Goal: Communication & Community: Connect with others

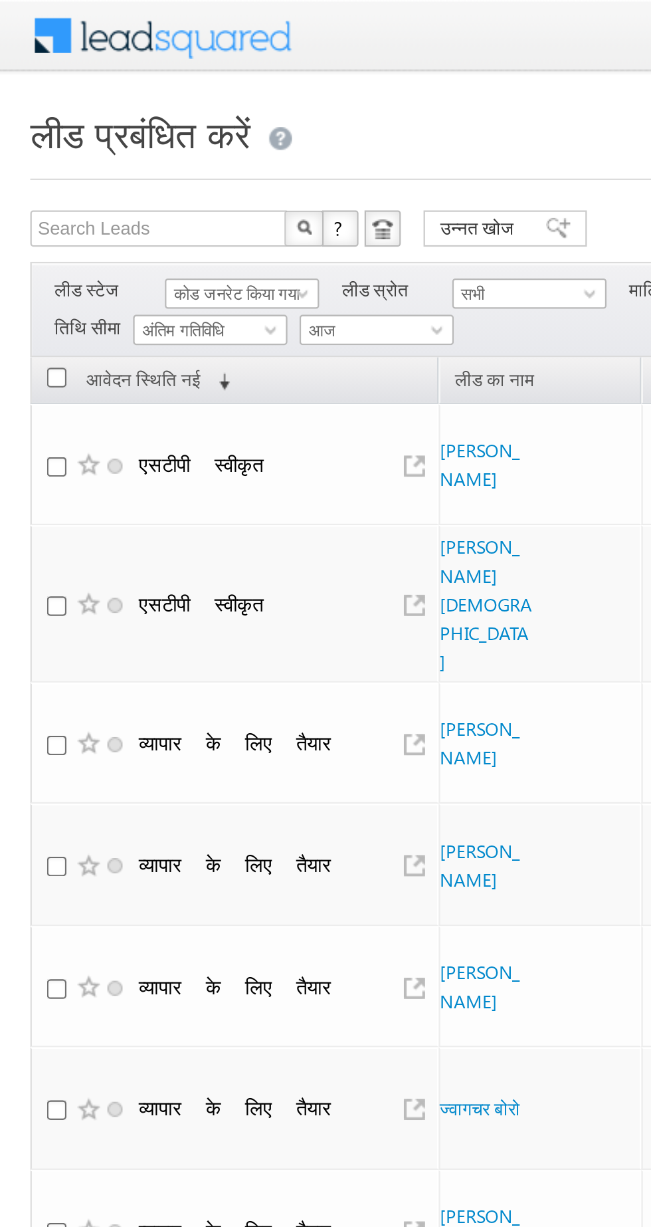
click at [86, 124] on font "कोड जनरेट किया गया" at bounding box center [103, 128] width 55 height 9
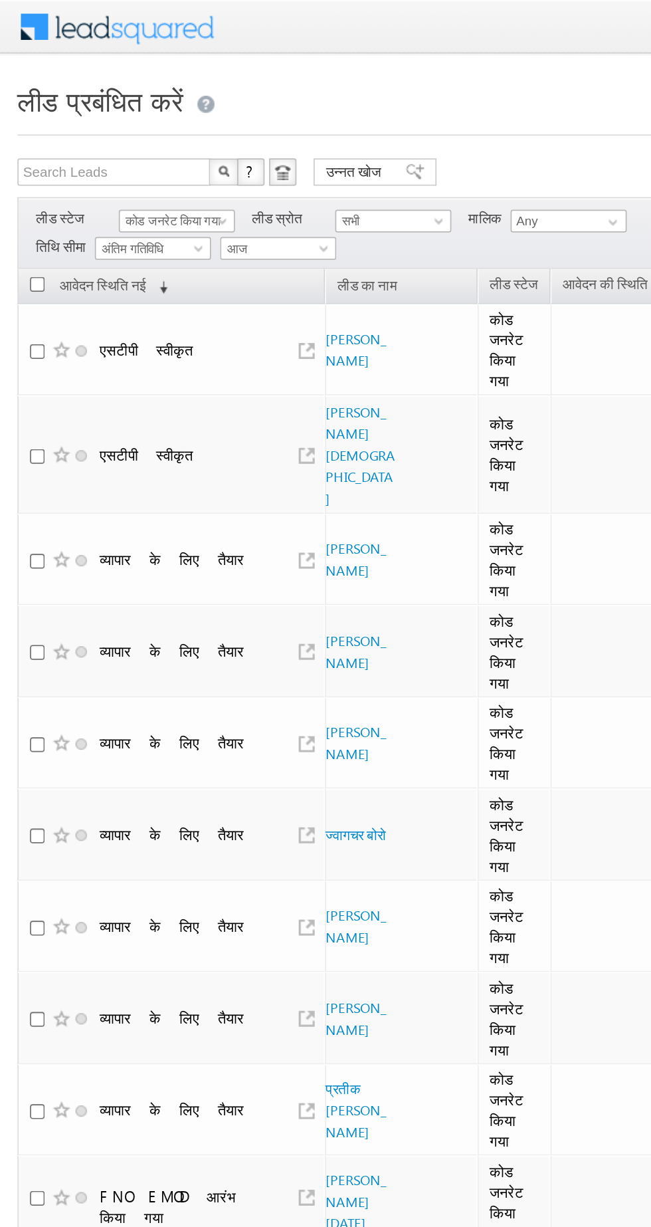
click at [102, 128] on font "कोड जनरेट किया गया" at bounding box center [103, 128] width 55 height 9
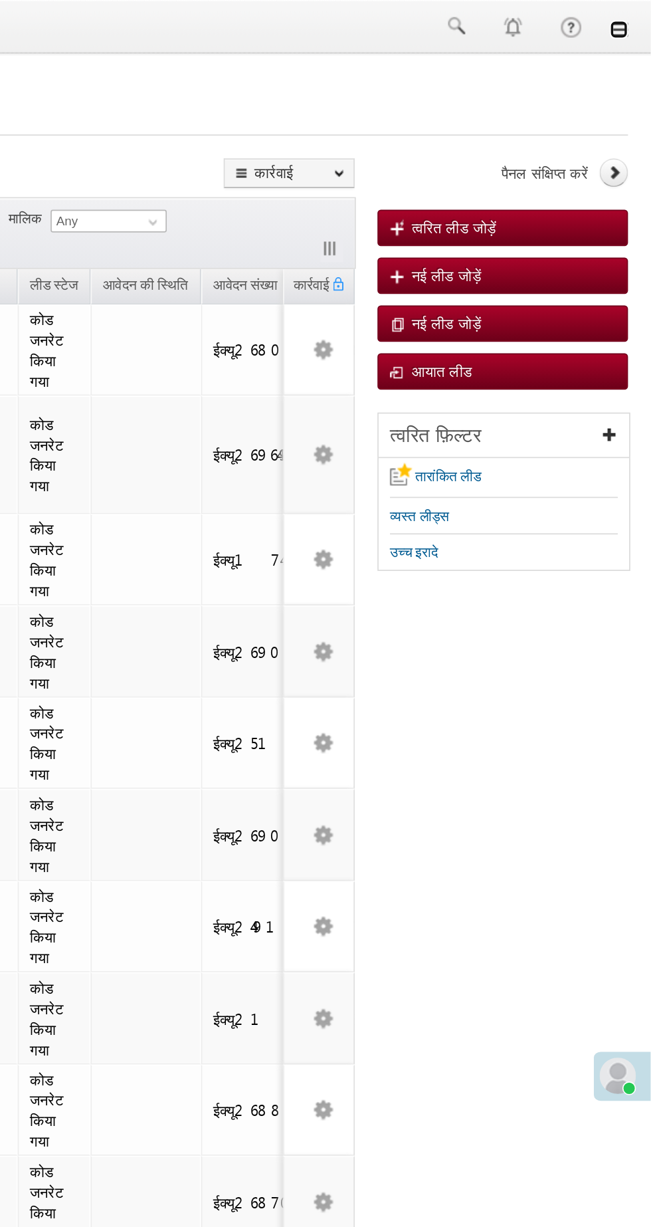
click at [631, 17] on link at bounding box center [632, 17] width 11 height 11
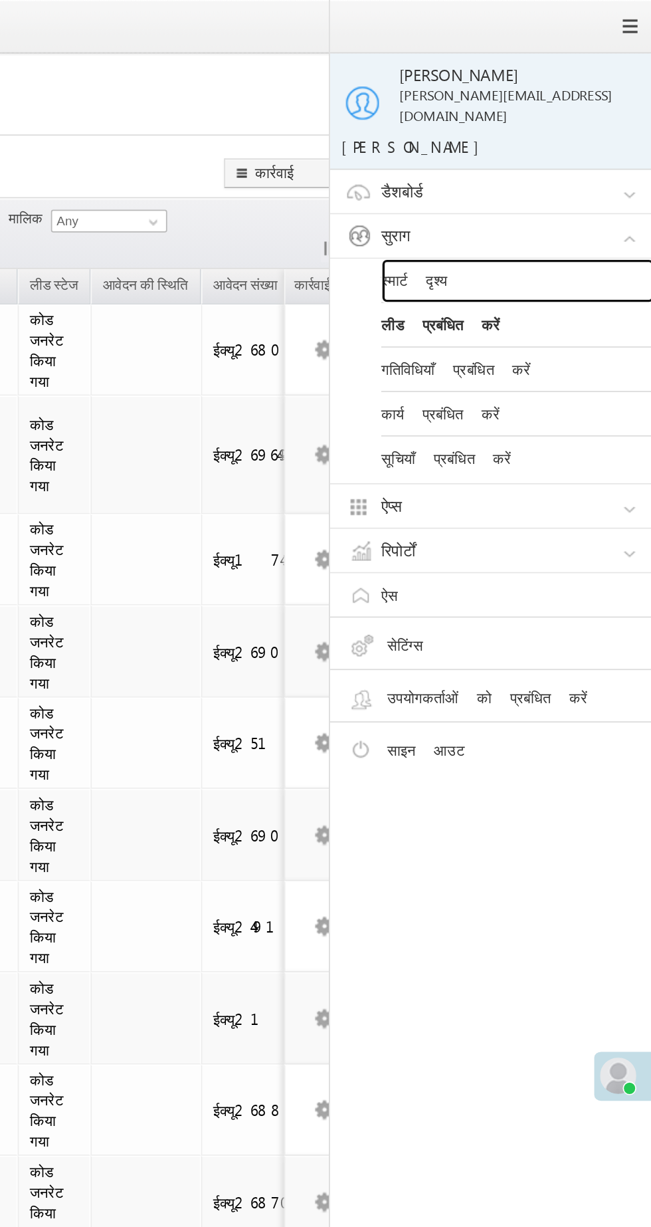
click at [508, 157] on font "स्मार्ट दृश्य" at bounding box center [513, 162] width 39 height 11
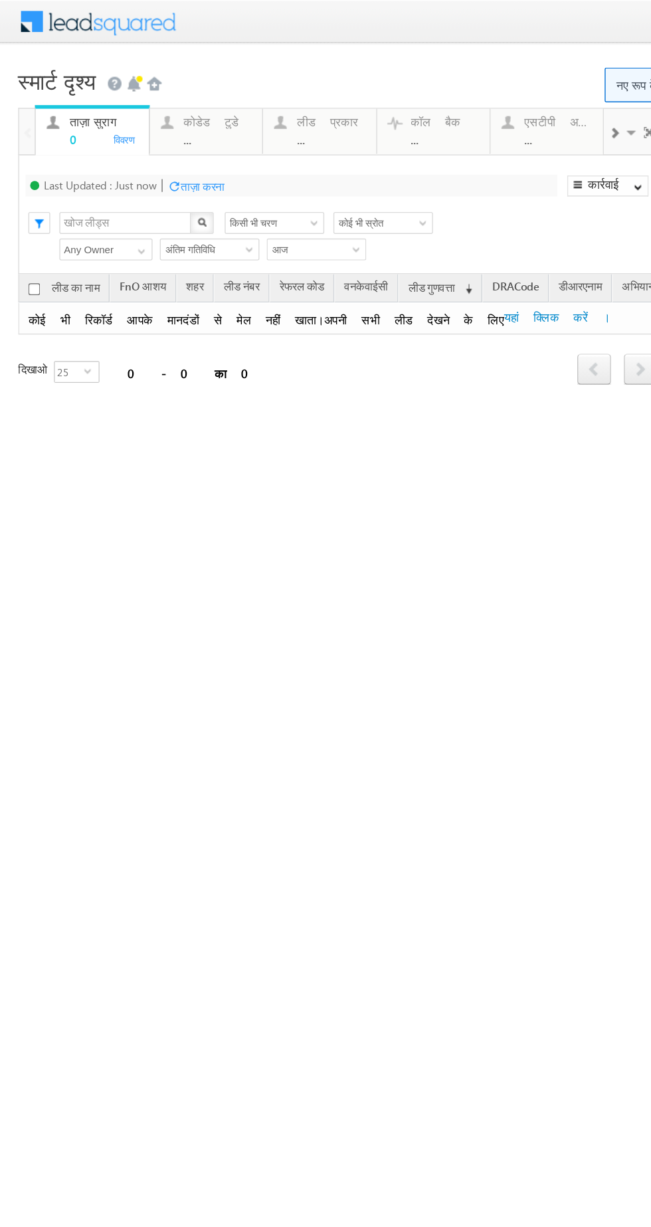
click at [136, 103] on font "..." at bounding box center [137, 101] width 6 height 11
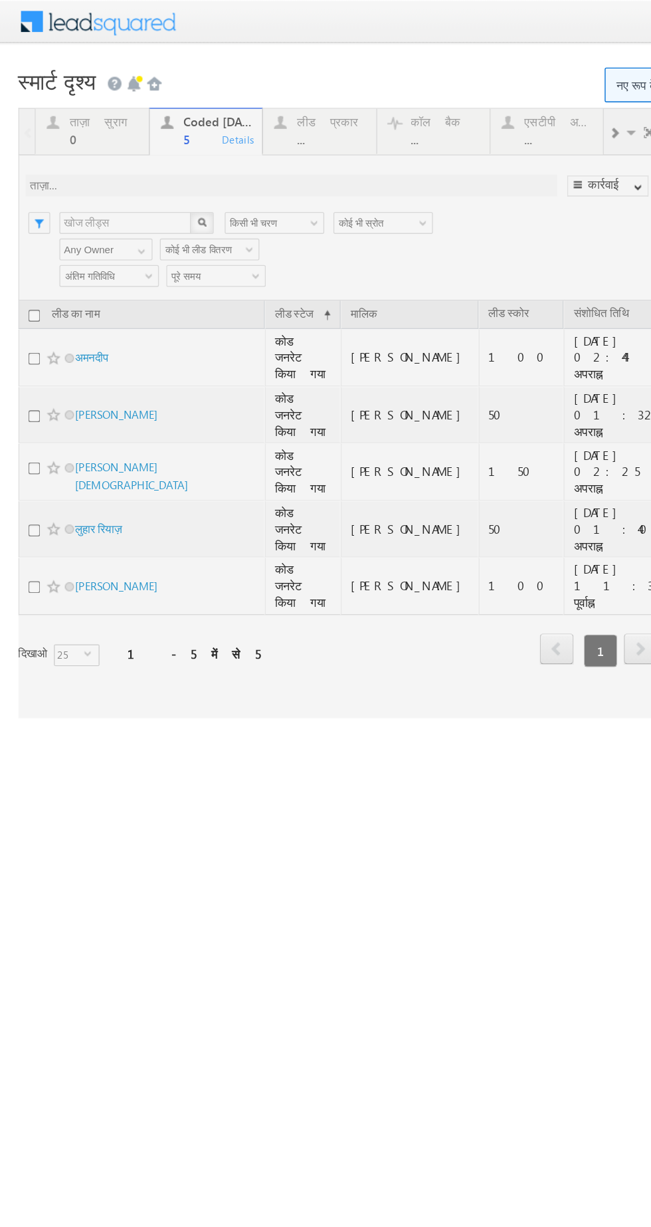
scroll to position [0, 637]
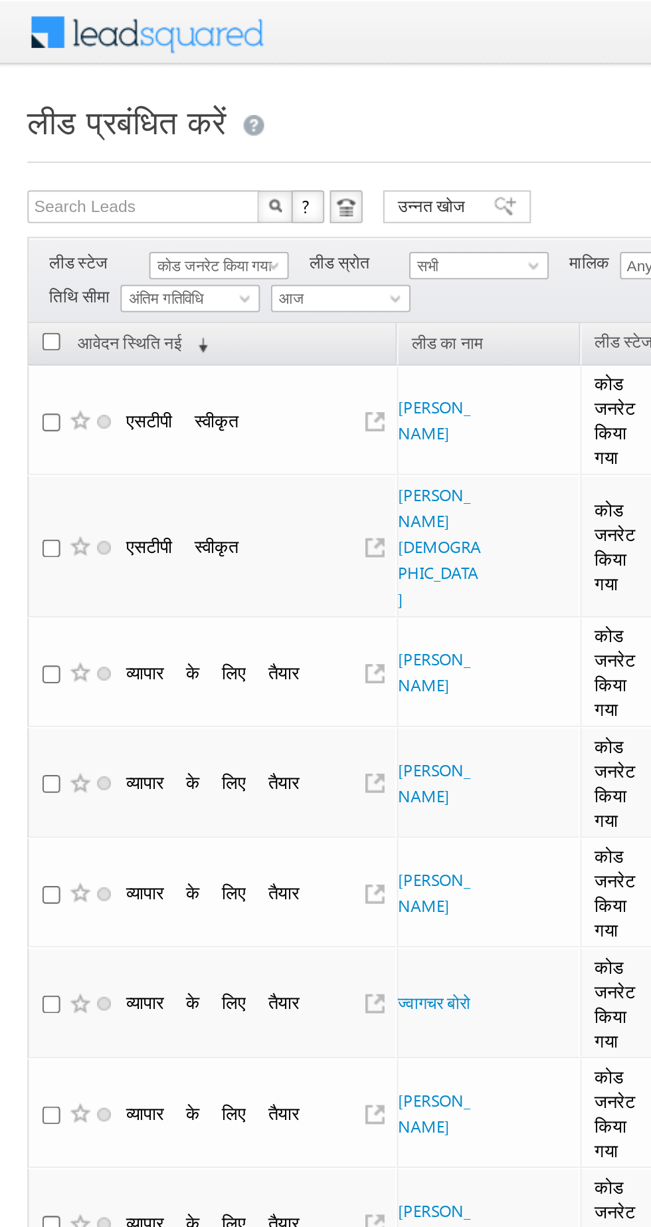
click at [114, 125] on font "कोड जनरेट किया गया" at bounding box center [103, 128] width 55 height 9
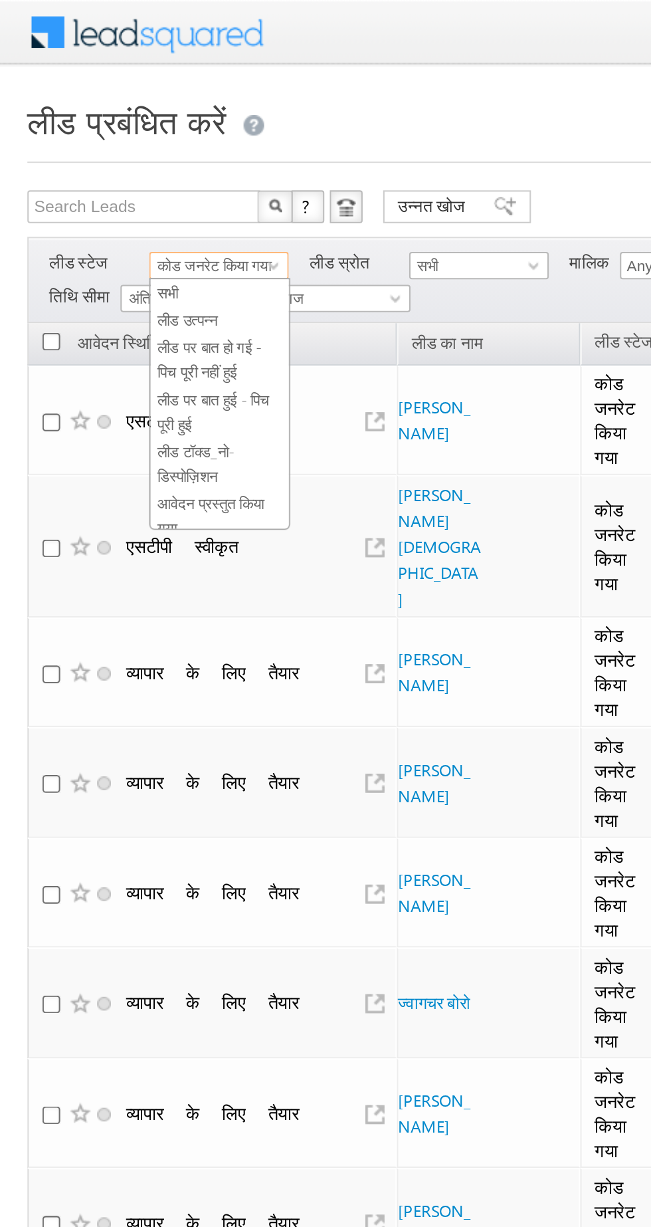
click at [117, 157] on link "लीड उत्पन्न" at bounding box center [106, 156] width 67 height 12
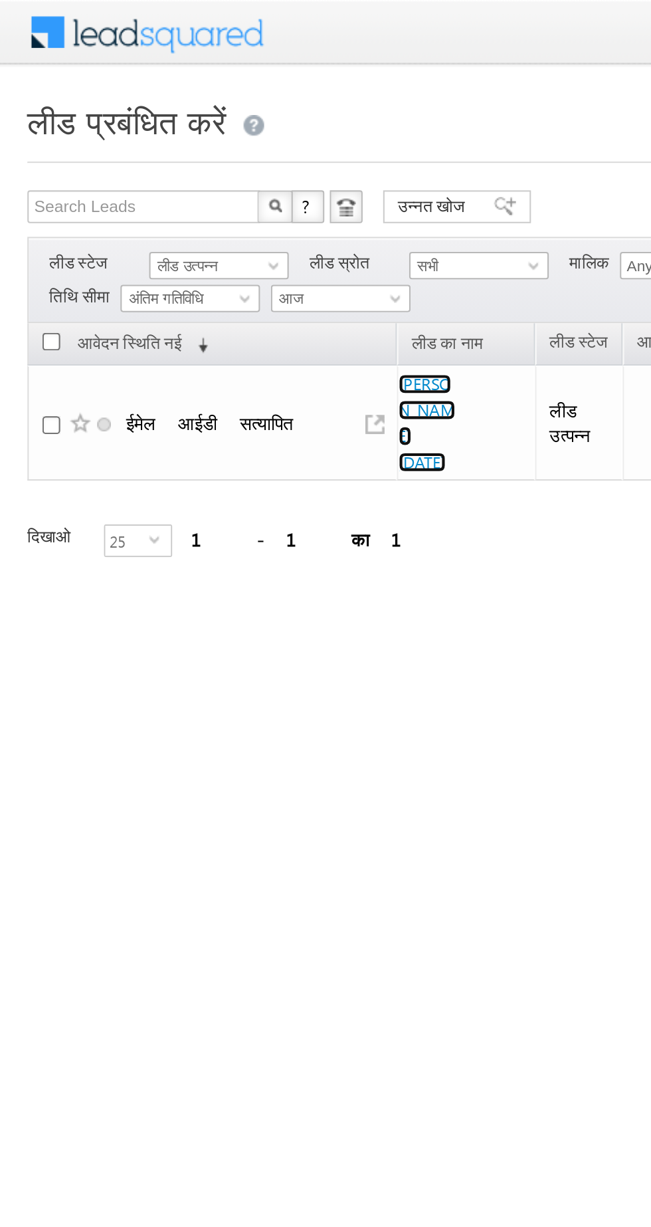
click at [205, 189] on font "सूरज नेवार" at bounding box center [207, 205] width 28 height 48
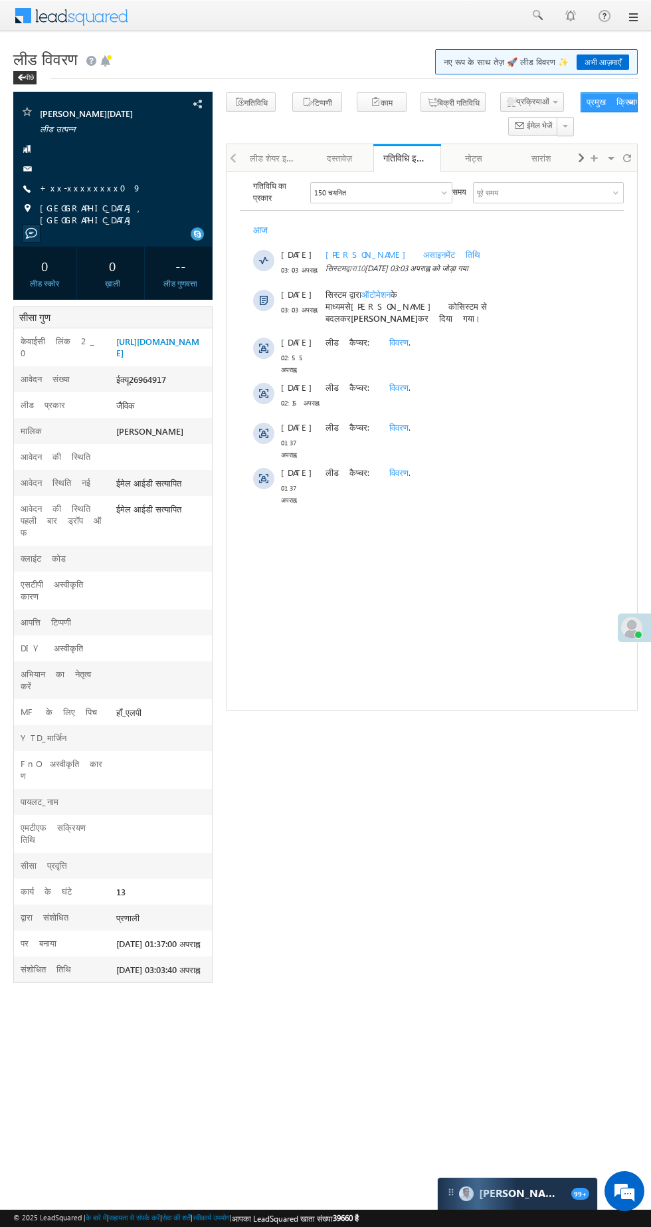
click at [89, 192] on font "+xx-xxxxxxxx09" at bounding box center [91, 187] width 102 height 11
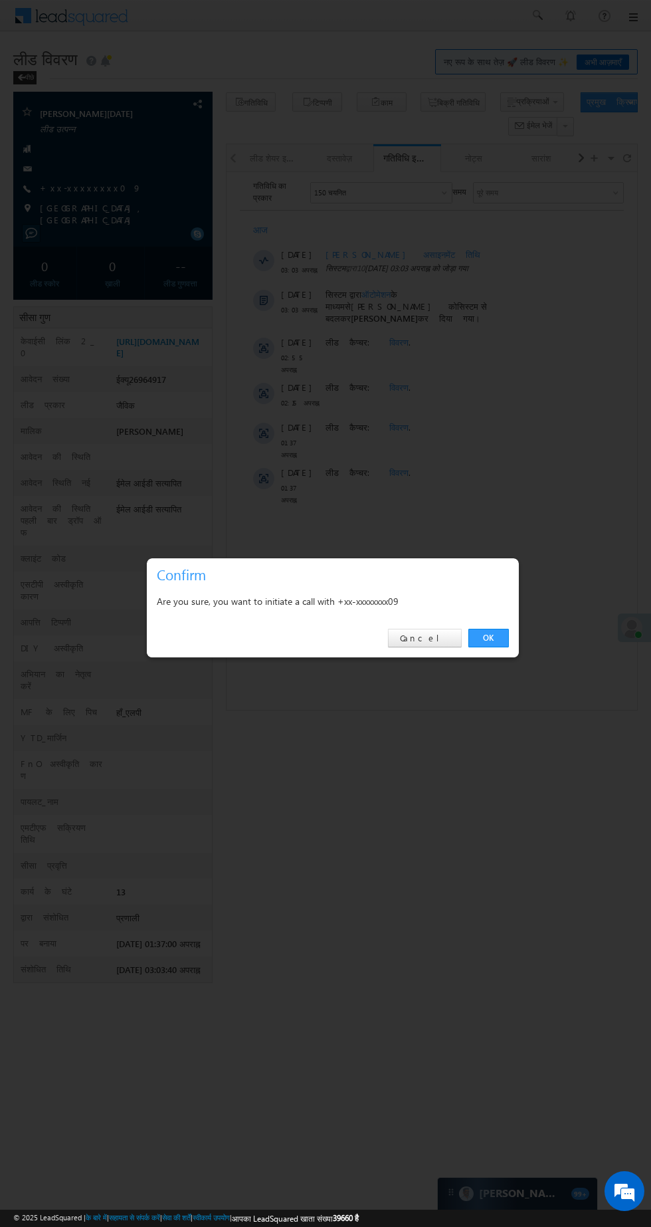
click at [494, 606] on div "Are you sure, you want to initiate a call with +xx-xxxxxxxx09" at bounding box center [333, 601] width 352 height 17
click at [489, 641] on font "ठीक है" at bounding box center [488, 639] width 18 height 10
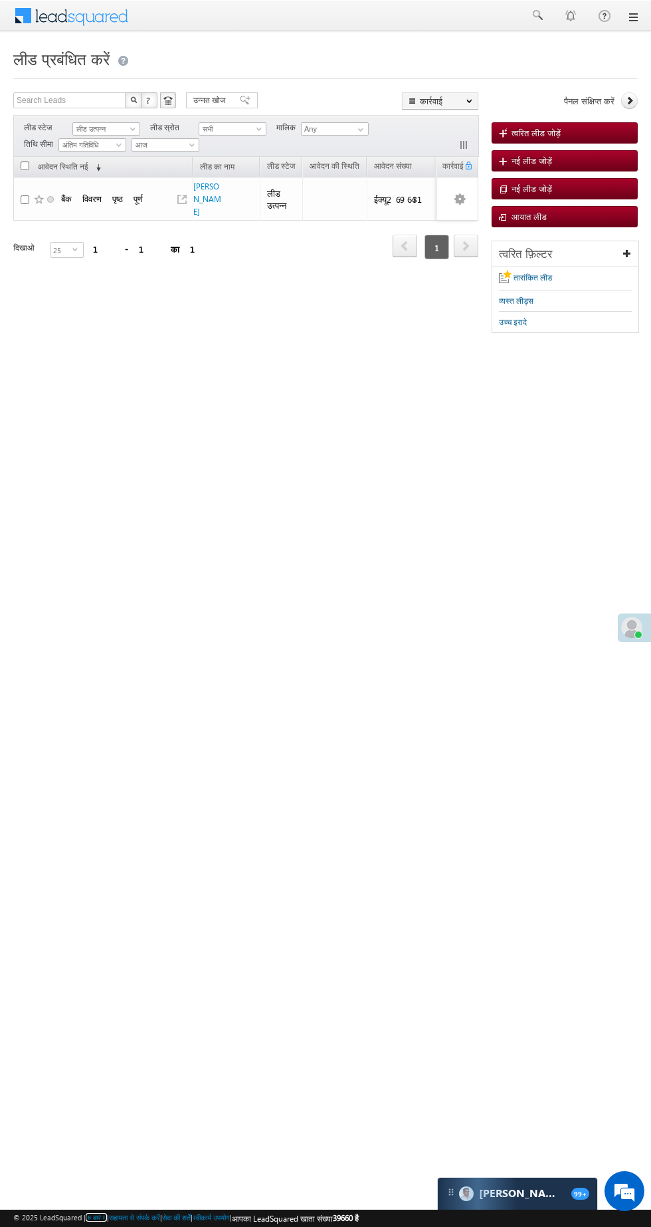
click at [104, 1221] on font "के बारे में" at bounding box center [96, 1217] width 21 height 9
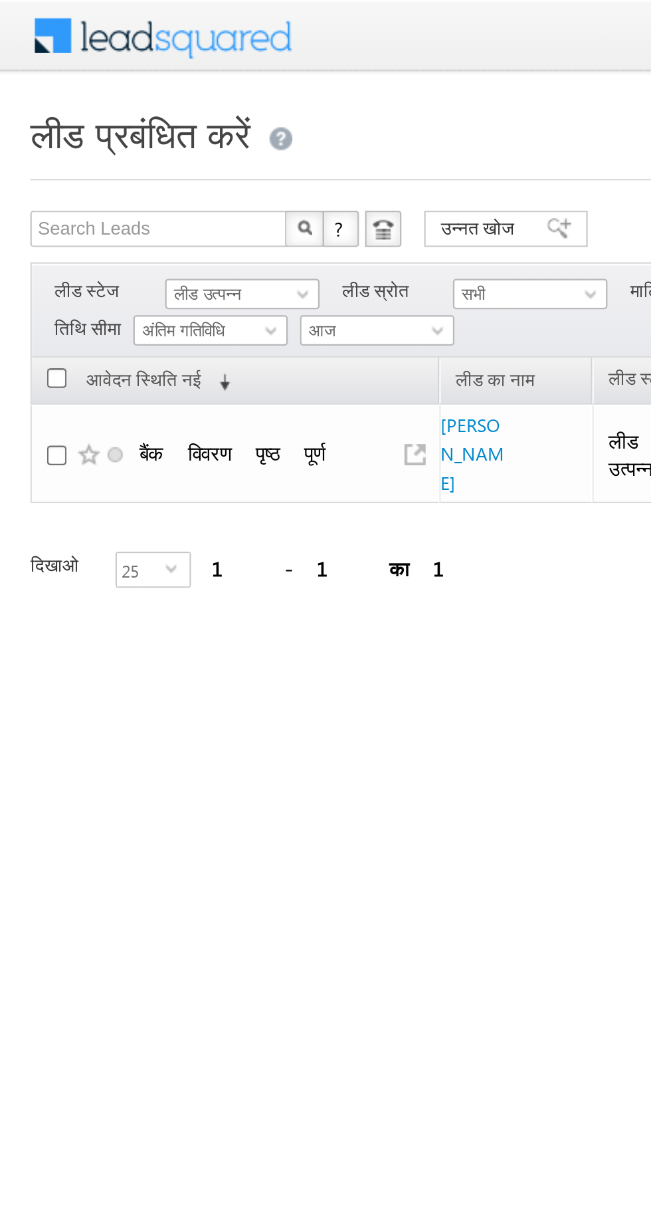
click at [100, 129] on font "लीड उत्पन्न" at bounding box center [90, 128] width 29 height 9
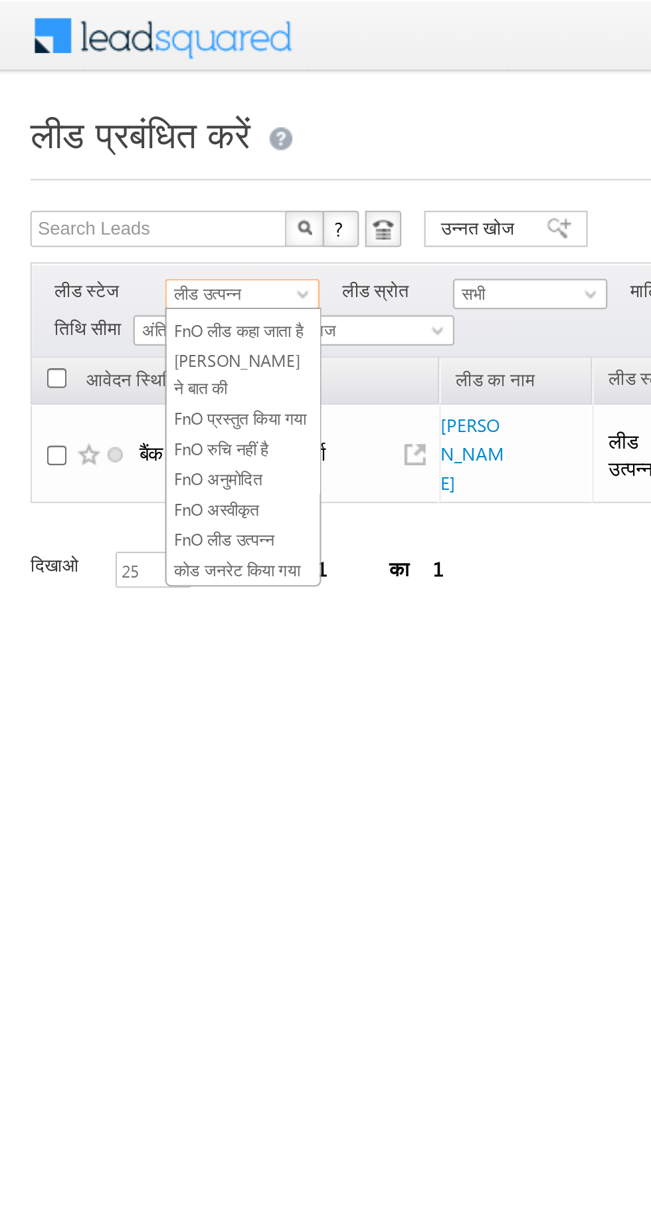
scroll to position [237, 0]
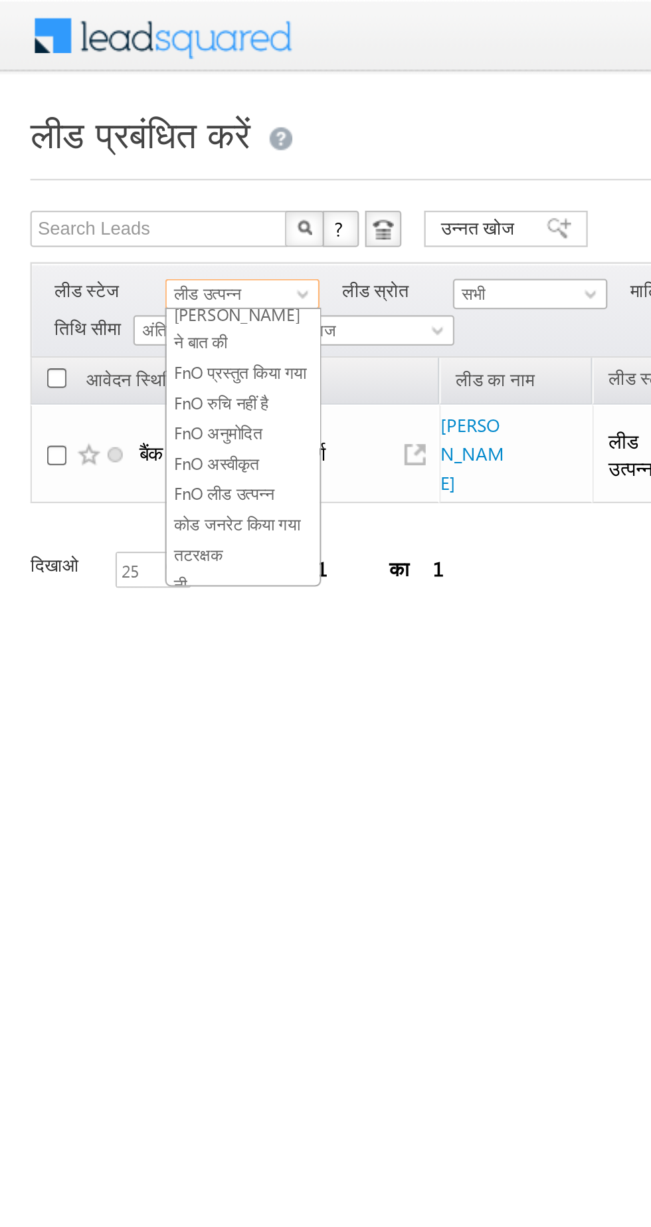
click at [76, 227] on font "कोड जनरेट किया गया" at bounding box center [103, 229] width 55 height 9
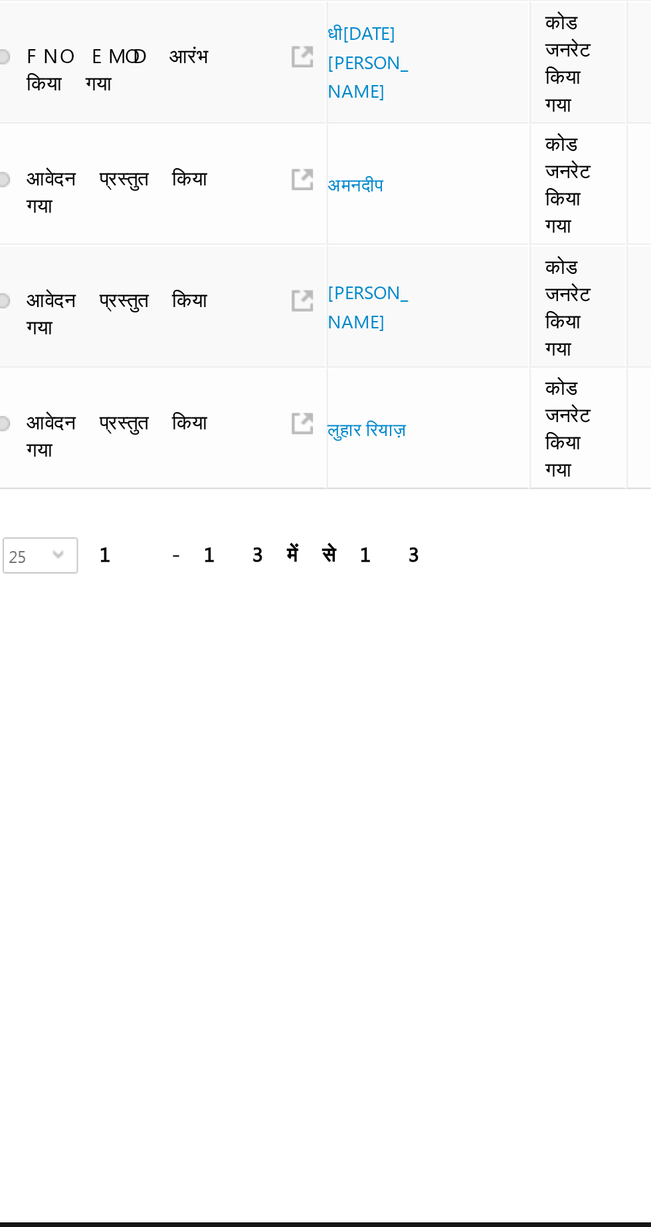
scroll to position [0, 0]
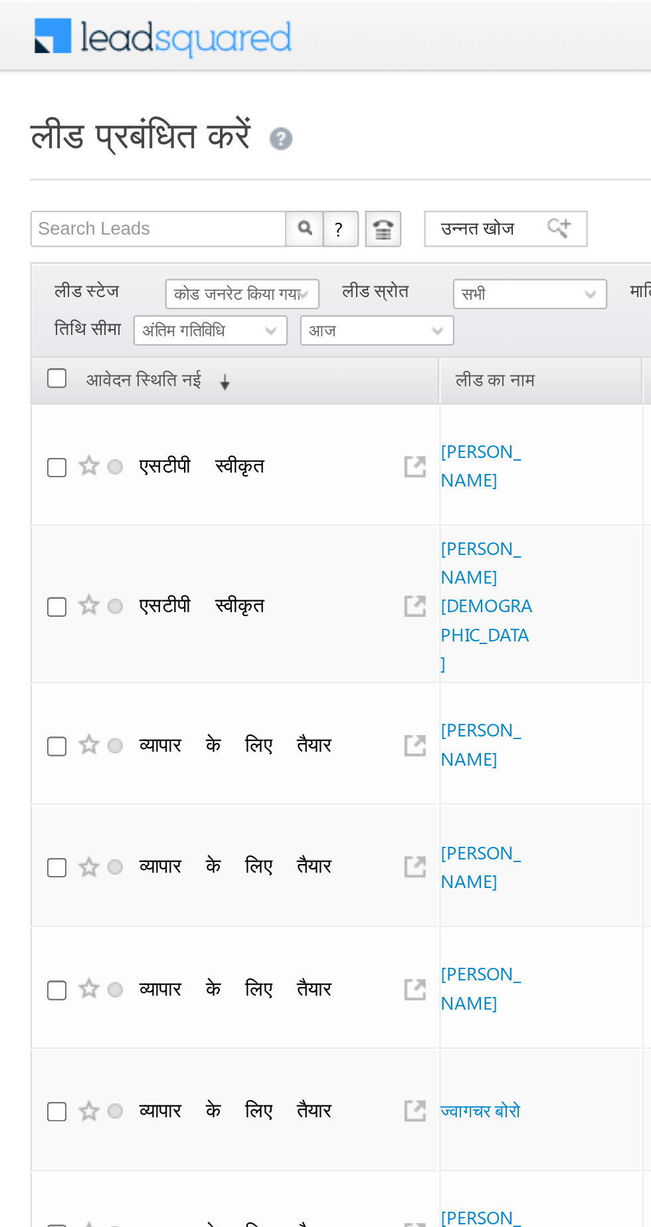
click at [89, 127] on font "कोड जनरेट किया गया" at bounding box center [103, 128] width 55 height 9
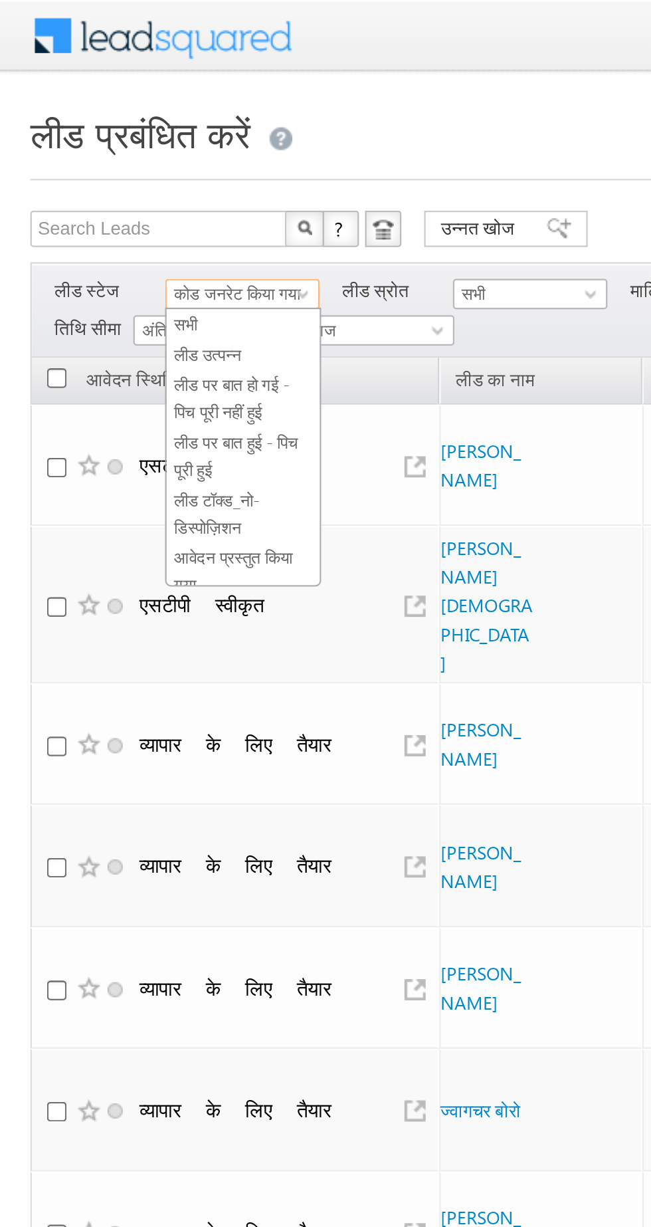
click at [94, 159] on font "लीड उत्पन्न" at bounding box center [90, 155] width 29 height 9
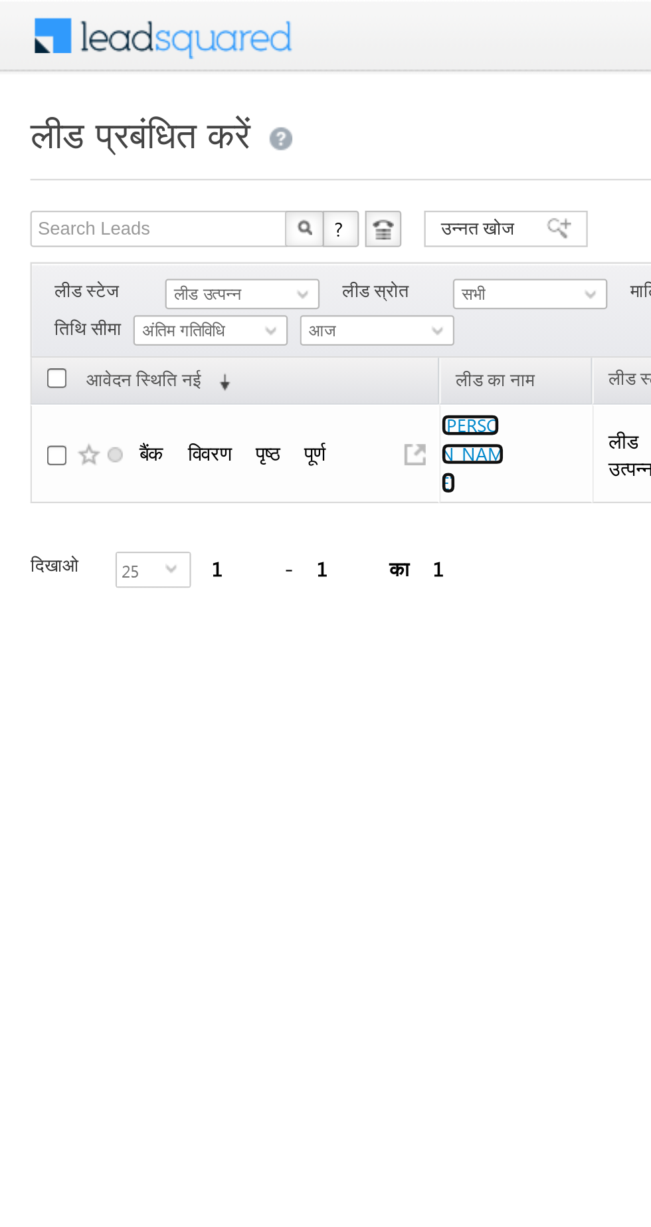
click at [200, 188] on font "प्रमोद कुमार" at bounding box center [207, 198] width 28 height 35
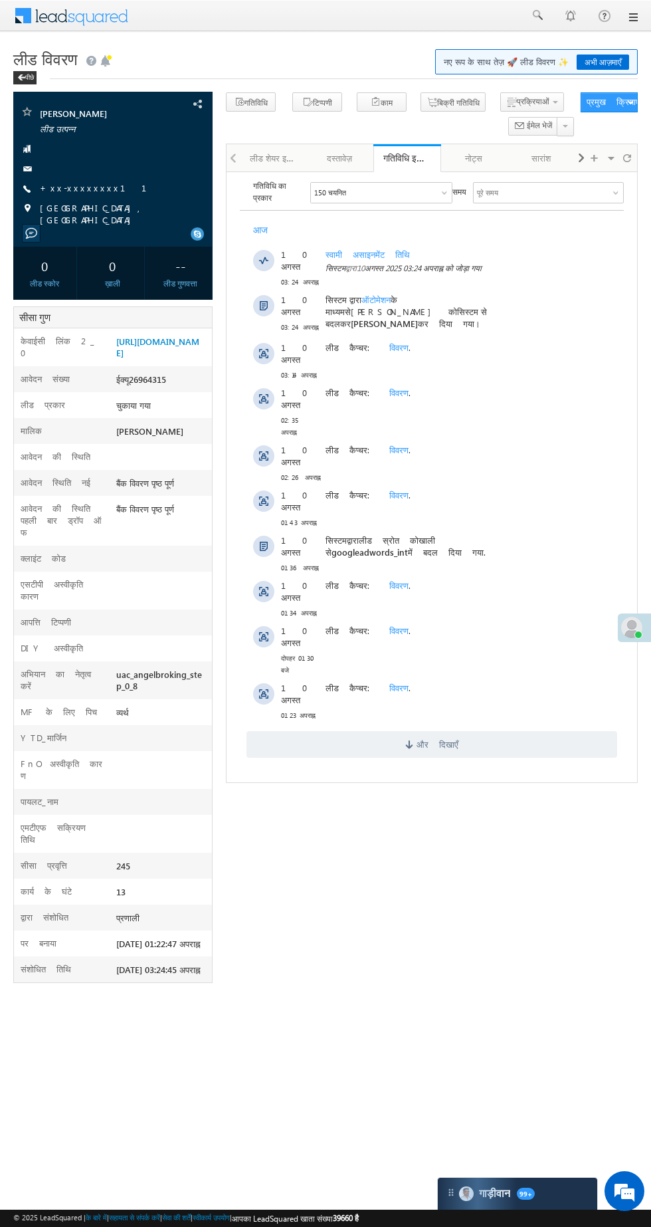
click at [60, 187] on font "+xx-xxxxxxxx11" at bounding box center [101, 187] width 123 height 11
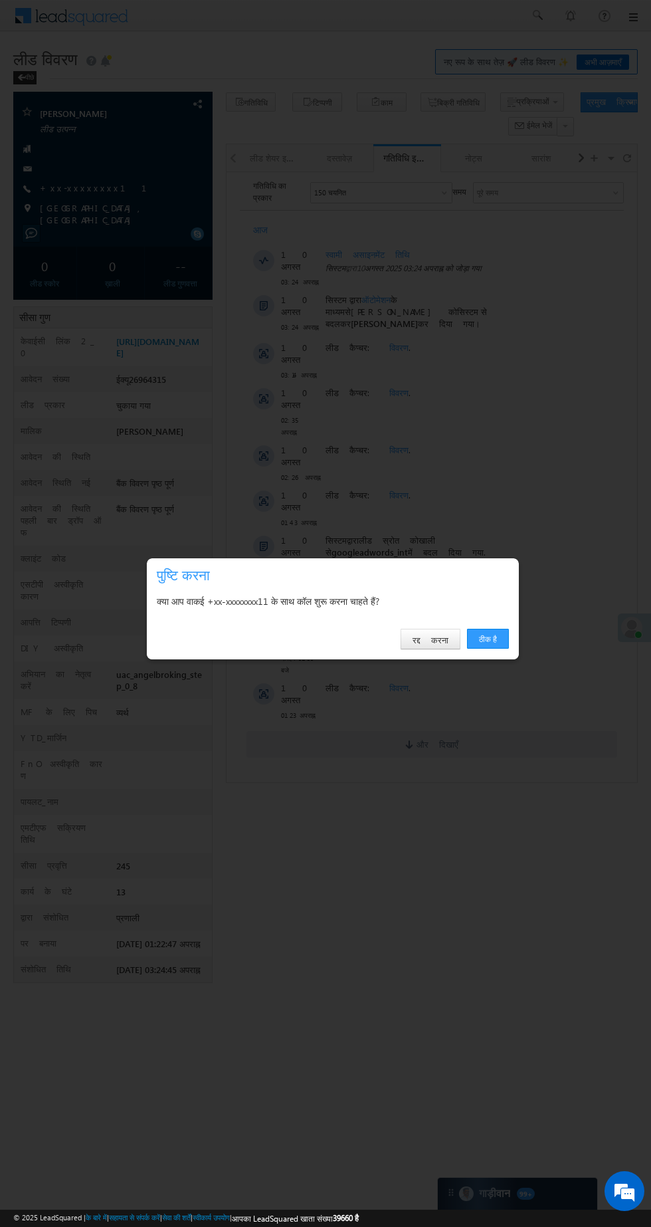
click at [483, 642] on font "ठीक है" at bounding box center [488, 639] width 18 height 10
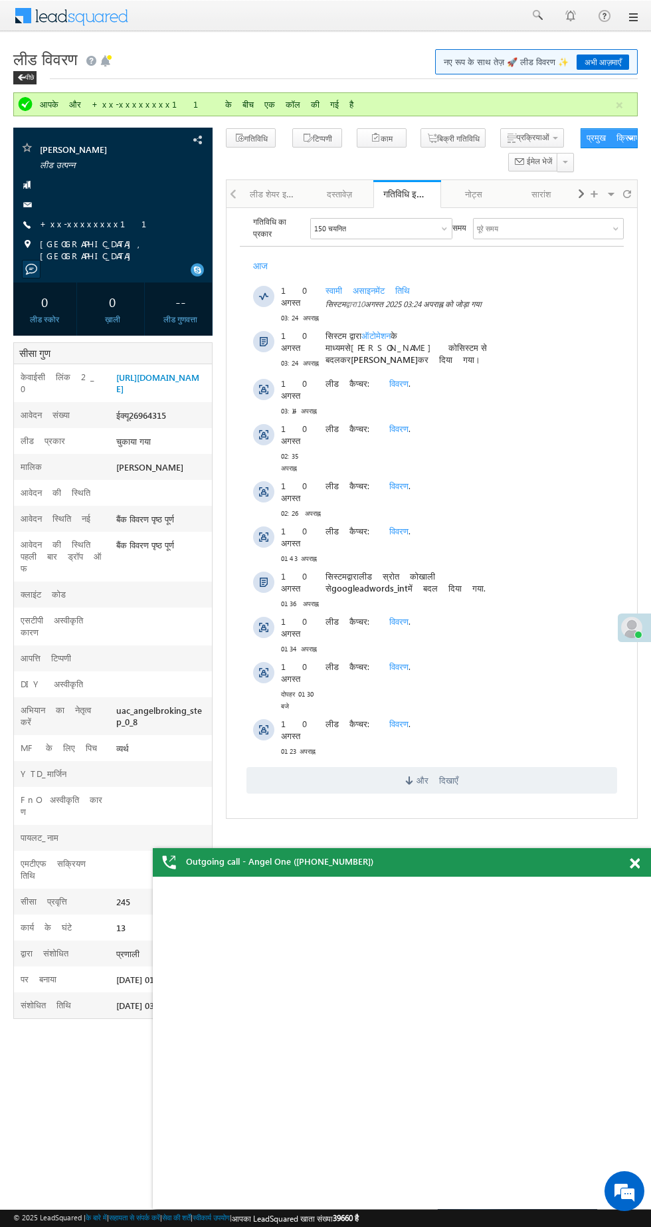
click at [35, 574] on font "आवेदन की स्थिति पहली बार ड्रॉप ऑफ" at bounding box center [61, 555] width 81 height 35
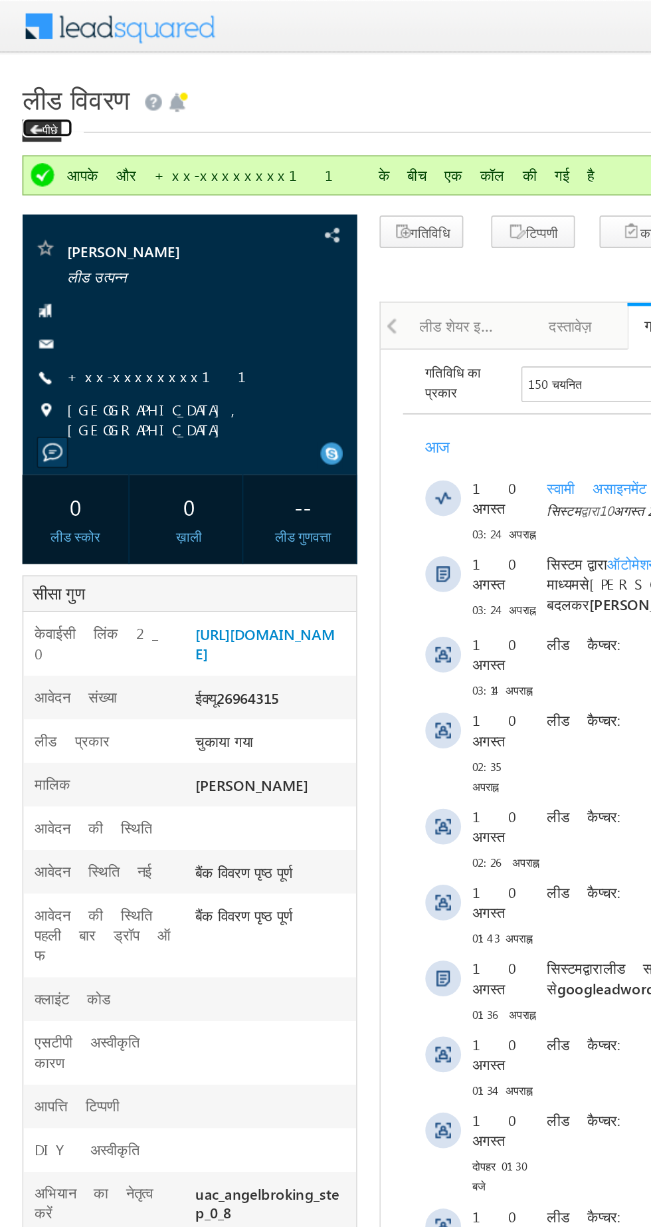
click at [31, 76] on font "पीछे" at bounding box center [29, 77] width 9 height 8
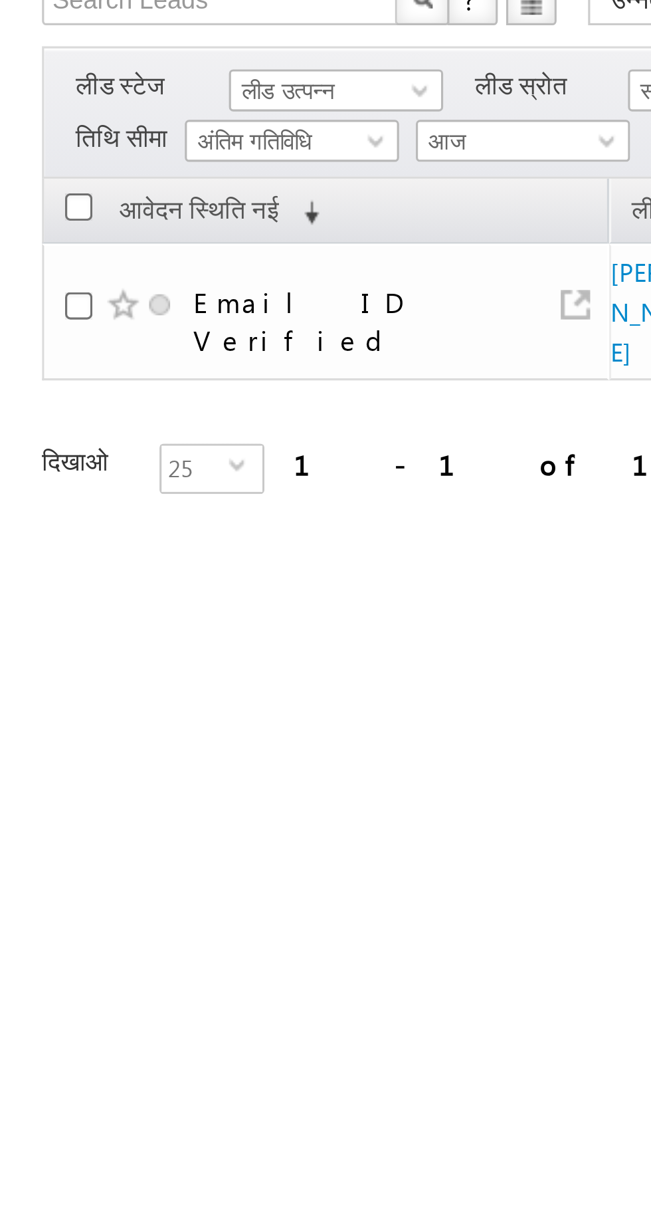
click at [84, 125] on font "लीड उत्पन्न" at bounding box center [90, 128] width 29 height 9
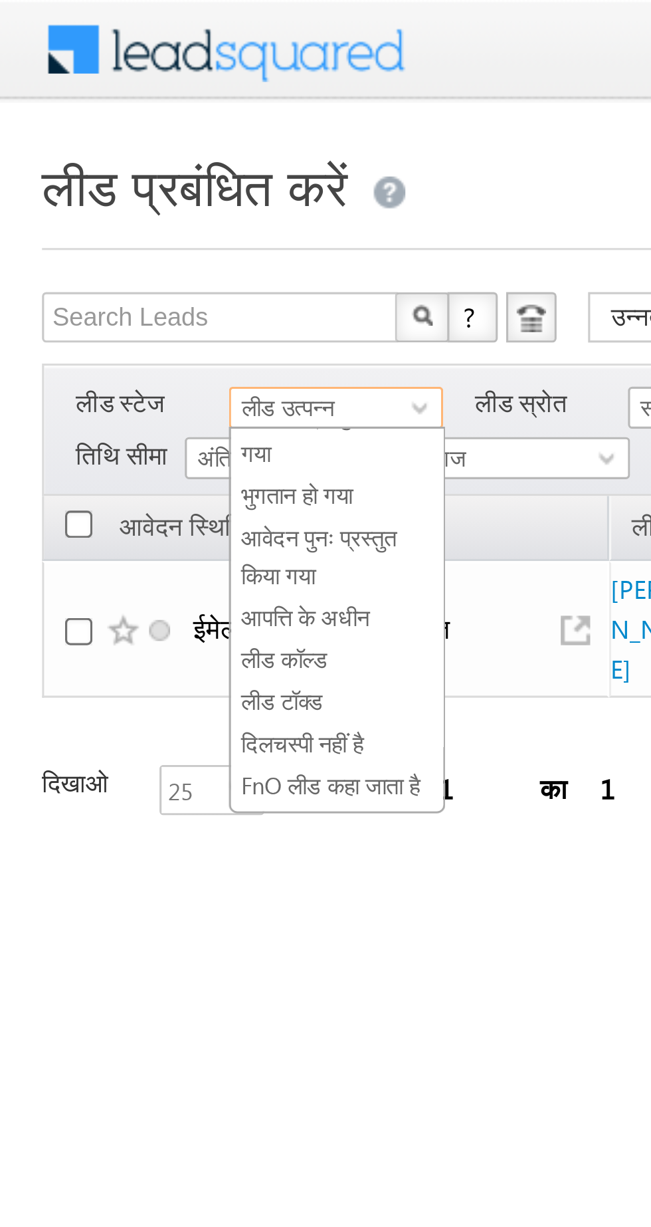
scroll to position [82, 0]
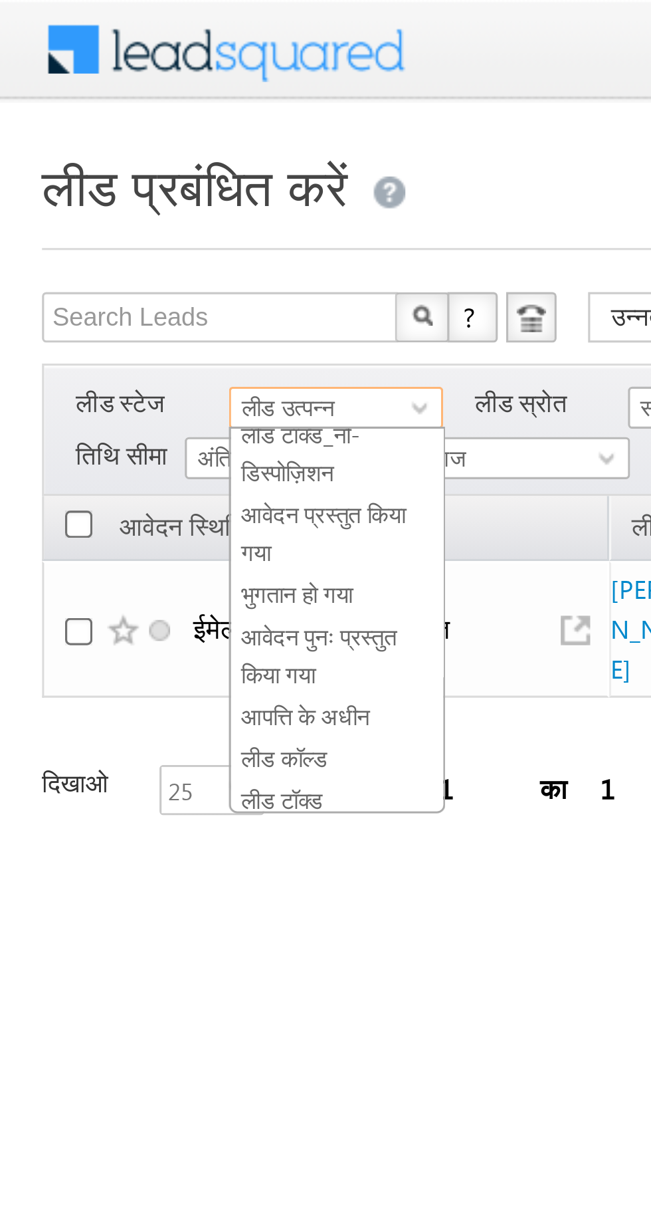
click at [90, 161] on font "आवेदन प्रस्तुत किया गया" at bounding box center [102, 168] width 52 height 21
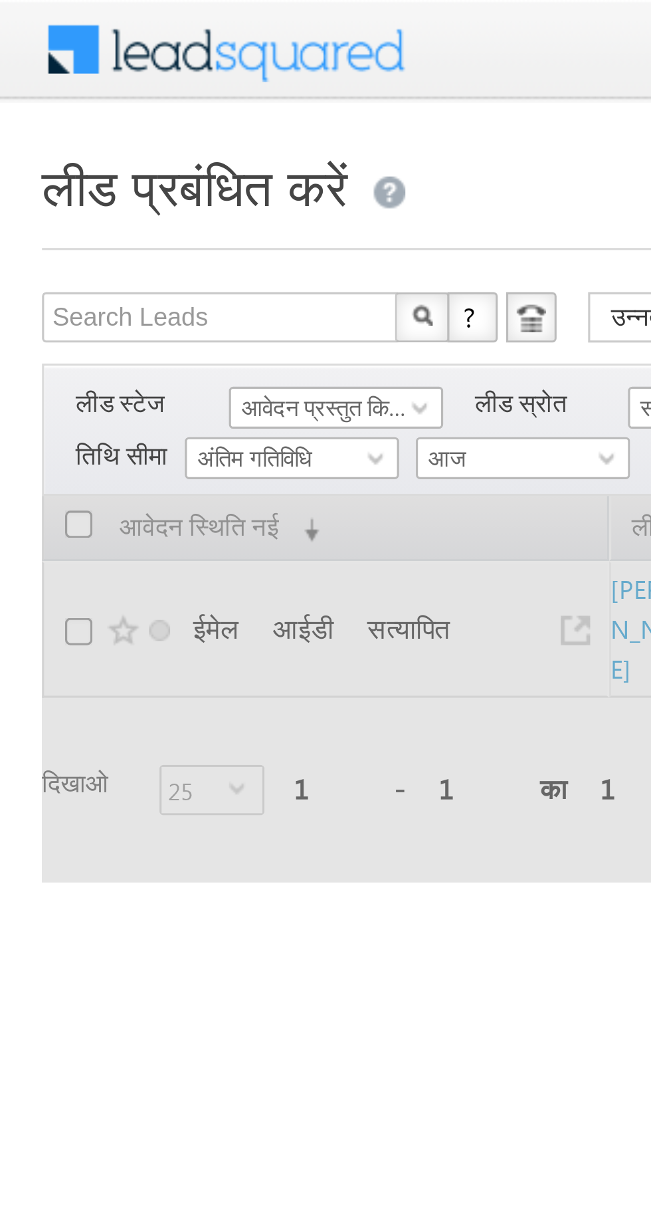
click at [92, 132] on font "आवेदन प्रस्तुत किया गया" at bounding box center [107, 128] width 63 height 9
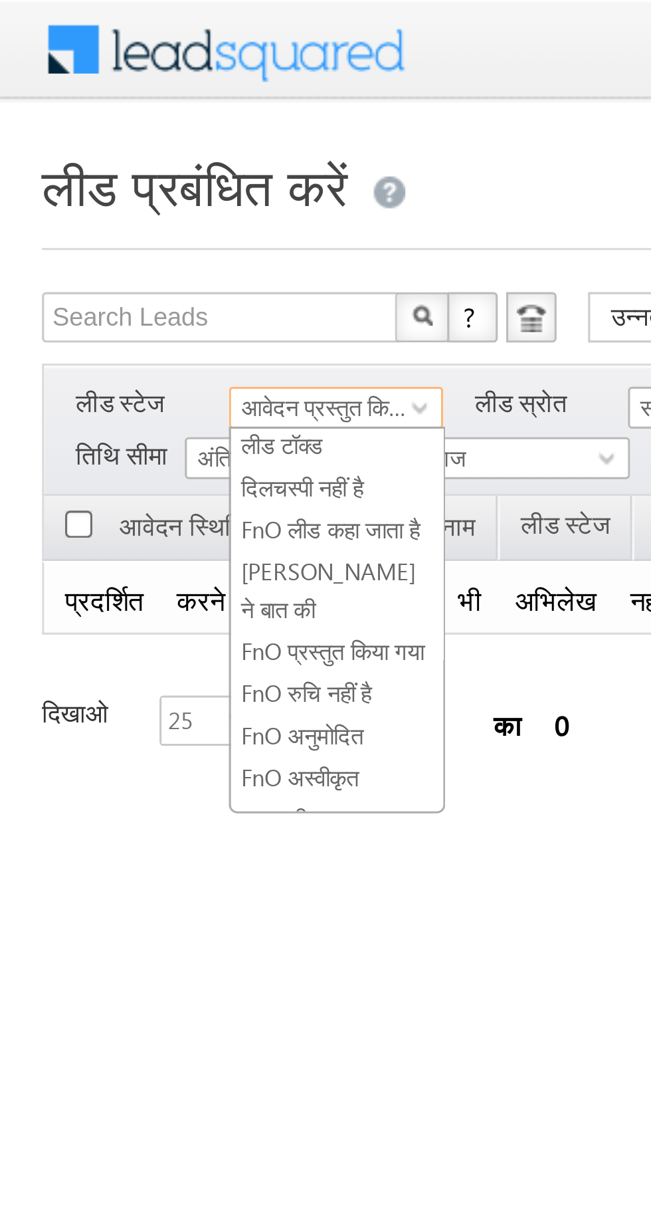
scroll to position [237, 0]
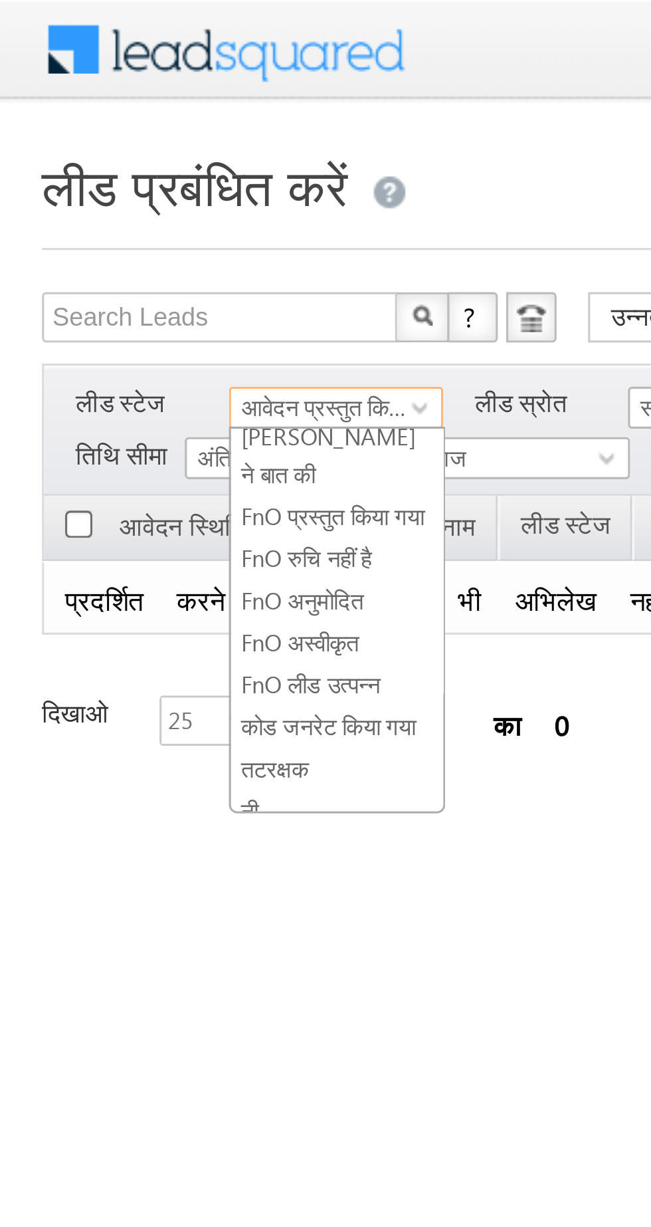
click at [80, 225] on font "कोड जनरेट किया गया" at bounding box center [103, 229] width 55 height 9
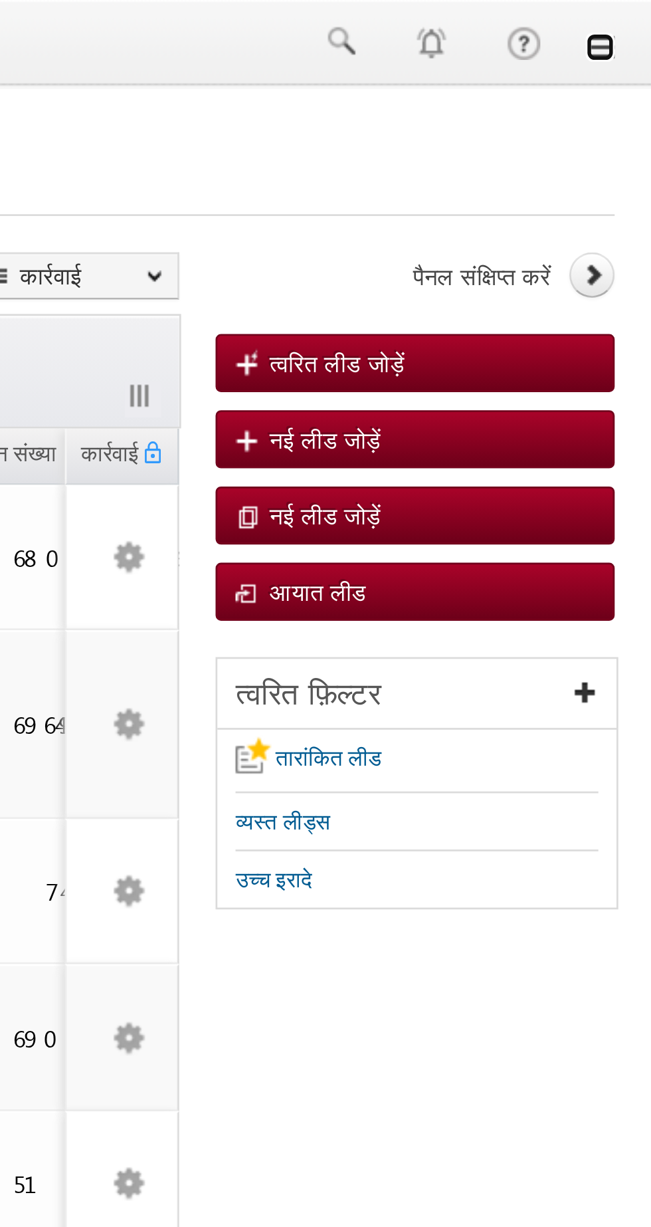
click at [637, 15] on link at bounding box center [632, 17] width 11 height 11
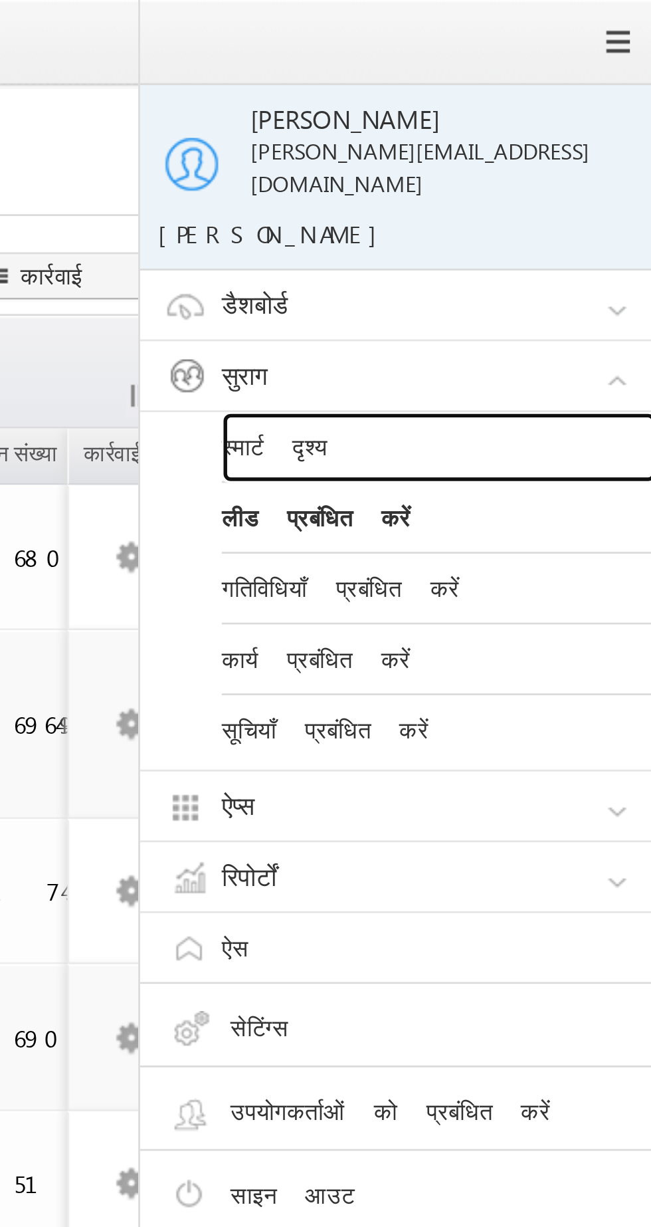
click at [512, 157] on font "स्मार्ट दृश्य" at bounding box center [513, 162] width 39 height 11
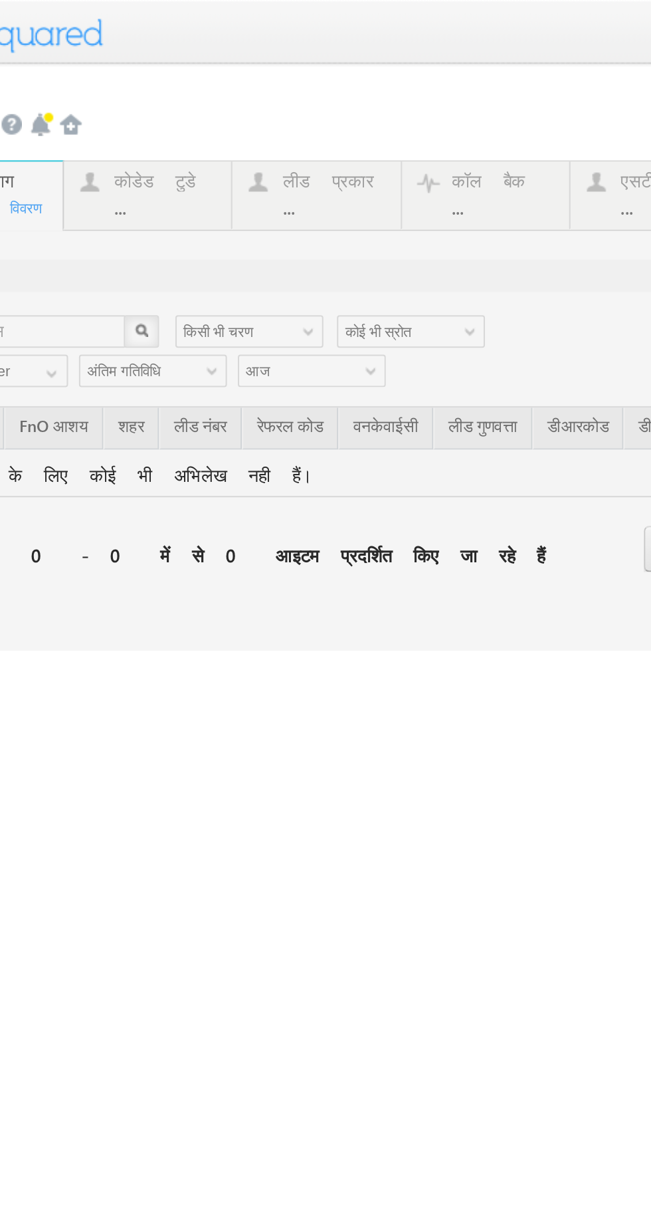
click at [0, 98] on div at bounding box center [87, 198] width 465 height 240
click at [0, 99] on div at bounding box center [87, 198] width 465 height 240
click at [0, 104] on div at bounding box center [87, 198] width 465 height 240
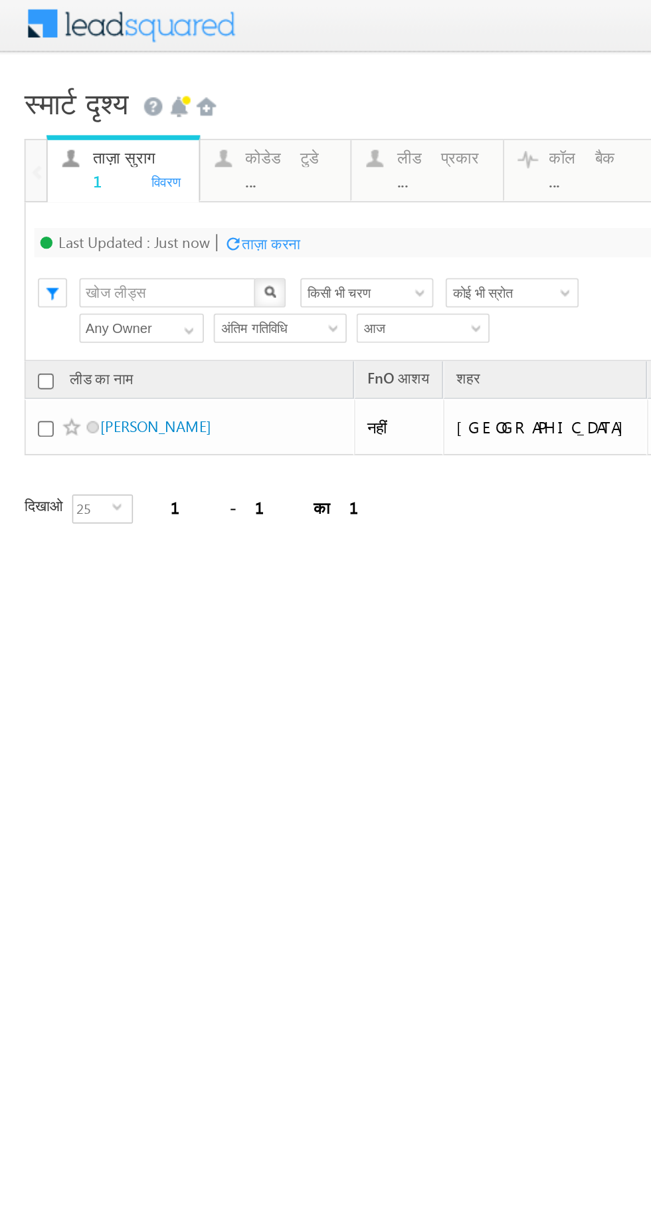
click at [149, 92] on div "..." at bounding box center [159, 97] width 50 height 10
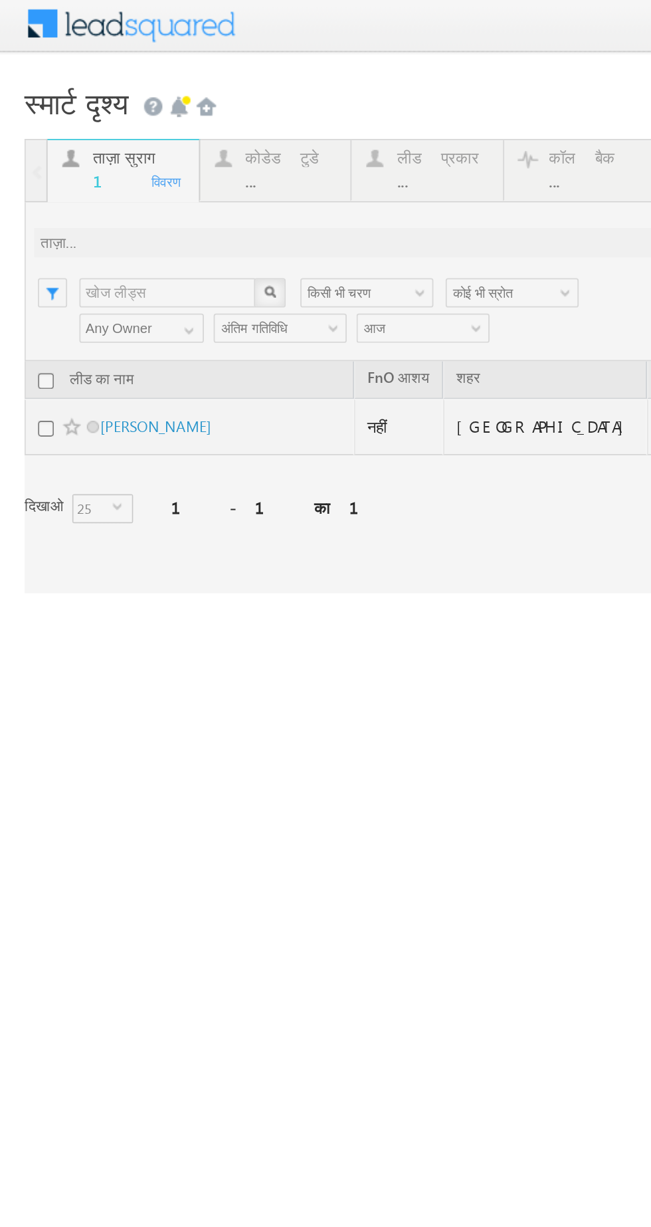
click at [149, 92] on div at bounding box center [245, 197] width 465 height 247
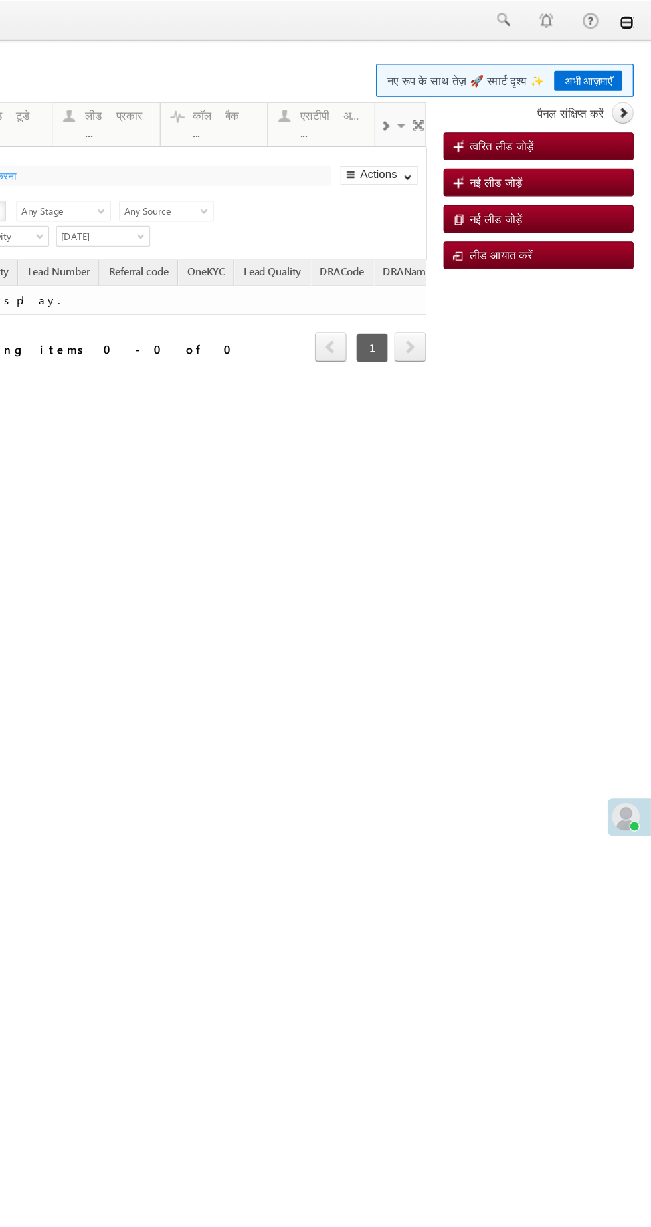
click at [438, 20] on link at bounding box center [436, 17] width 11 height 11
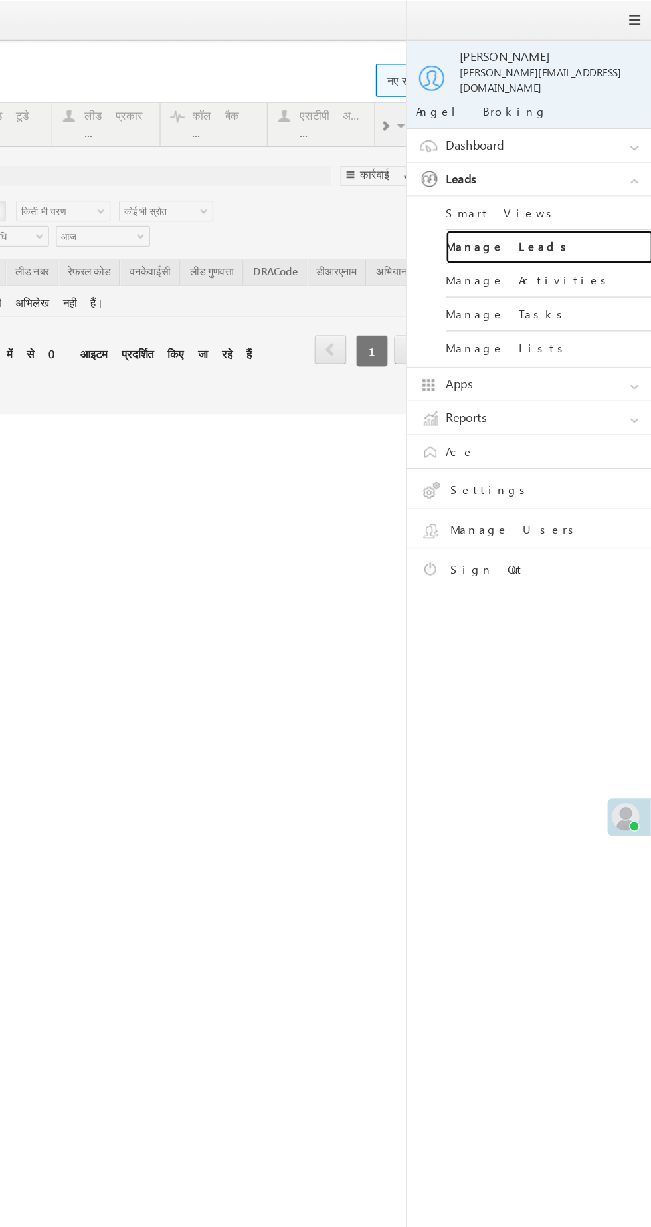
click at [388, 177] on link "Manage Leads" at bounding box center [377, 190] width 159 height 26
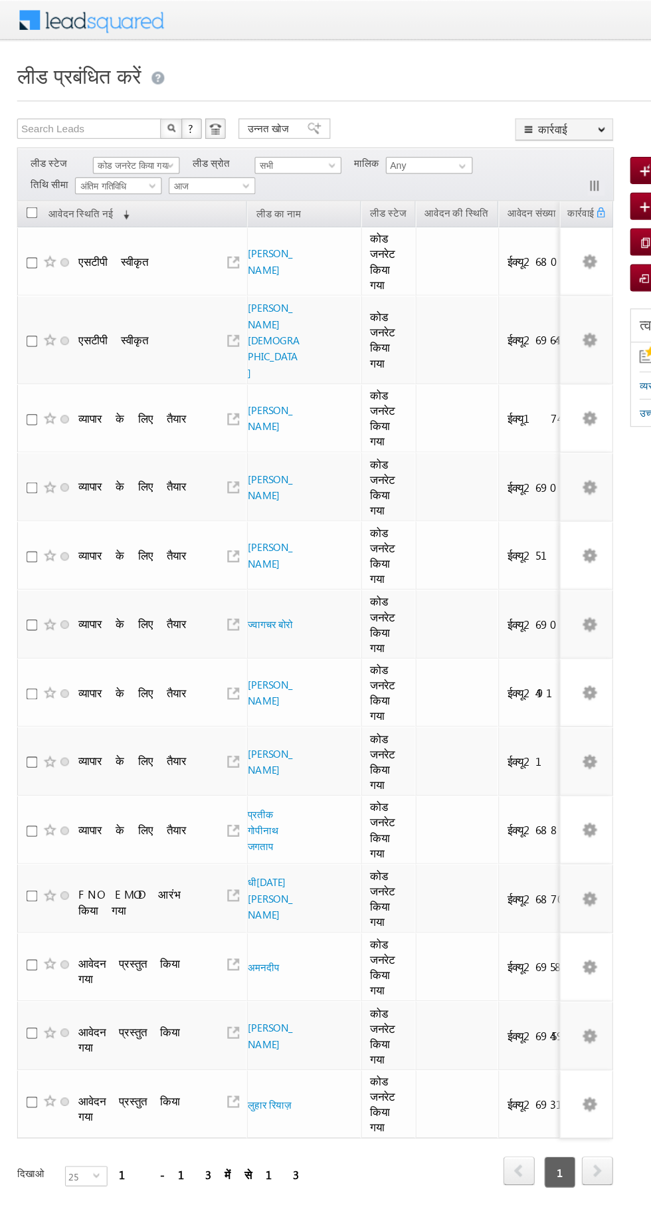
click at [100, 128] on font "कोड जनरेट किया गया" at bounding box center [103, 128] width 55 height 9
click at [83, 154] on link "Lead Generated" at bounding box center [106, 156] width 67 height 12
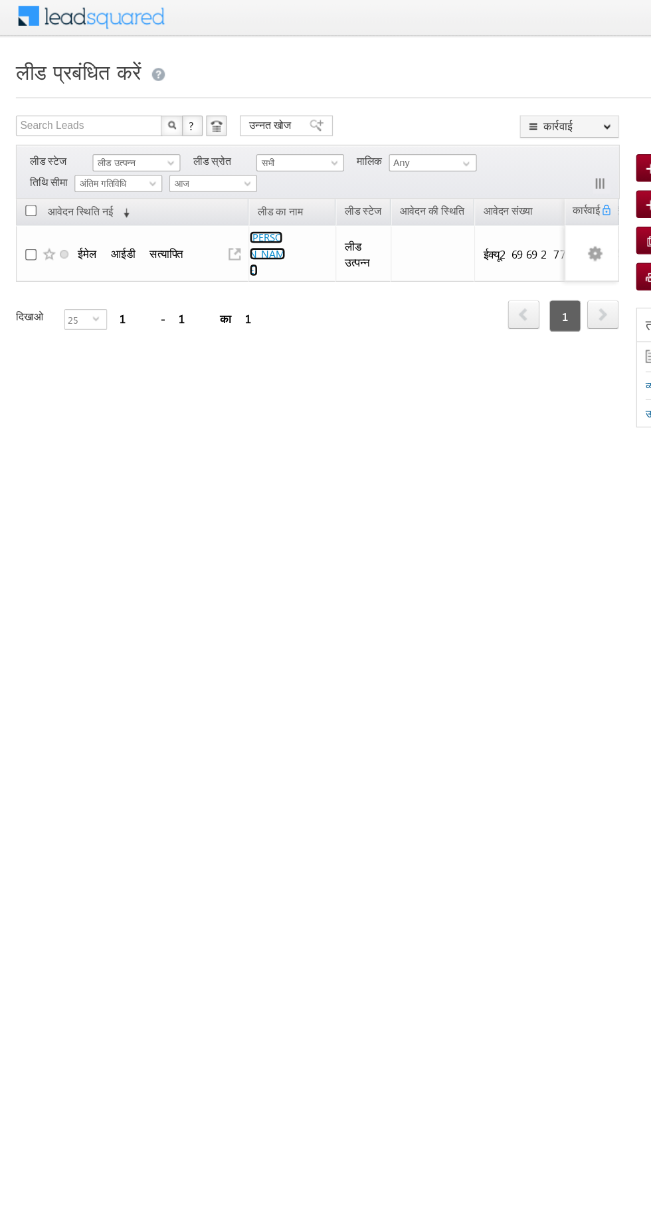
click at [201, 197] on font "[PERSON_NAME]" at bounding box center [207, 198] width 28 height 35
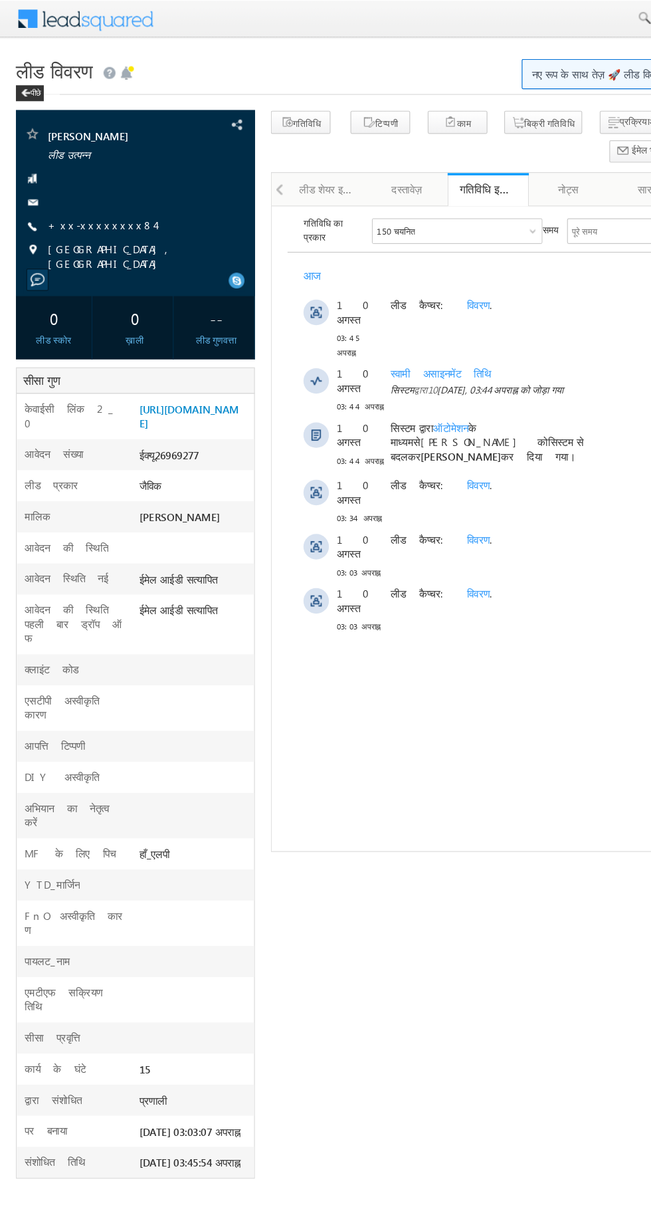
click at [64, 189] on font "+xx-xxxxxxxx84" at bounding box center [85, 187] width 90 height 11
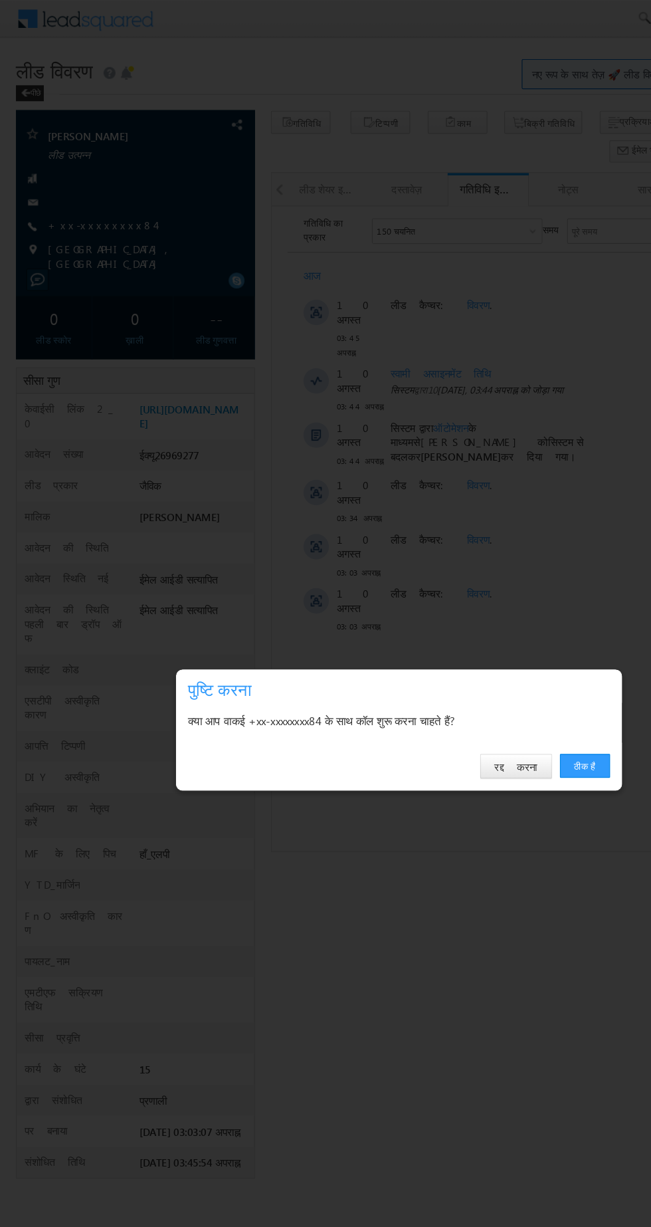
click at [488, 649] on link "ठीक है" at bounding box center [488, 639] width 42 height 20
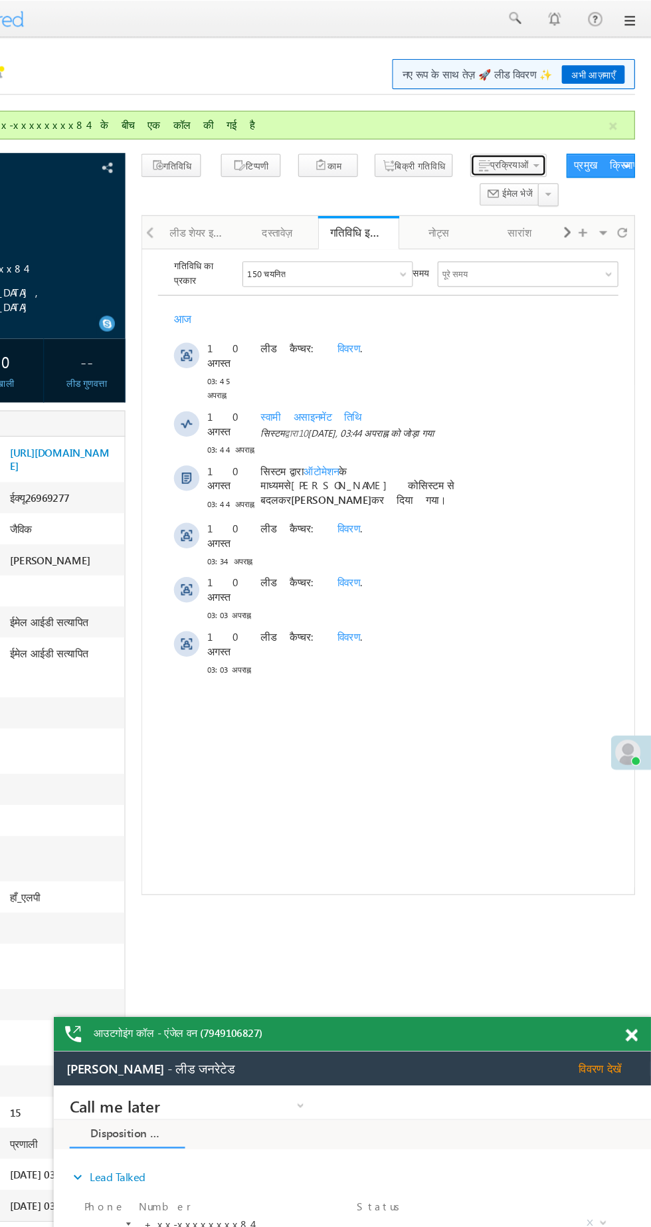
click at [506, 139] on span "button" at bounding box center [511, 138] width 11 height 13
click at [0, 0] on font "पात्र नहीं है" at bounding box center [0, 0] width 0 height 0
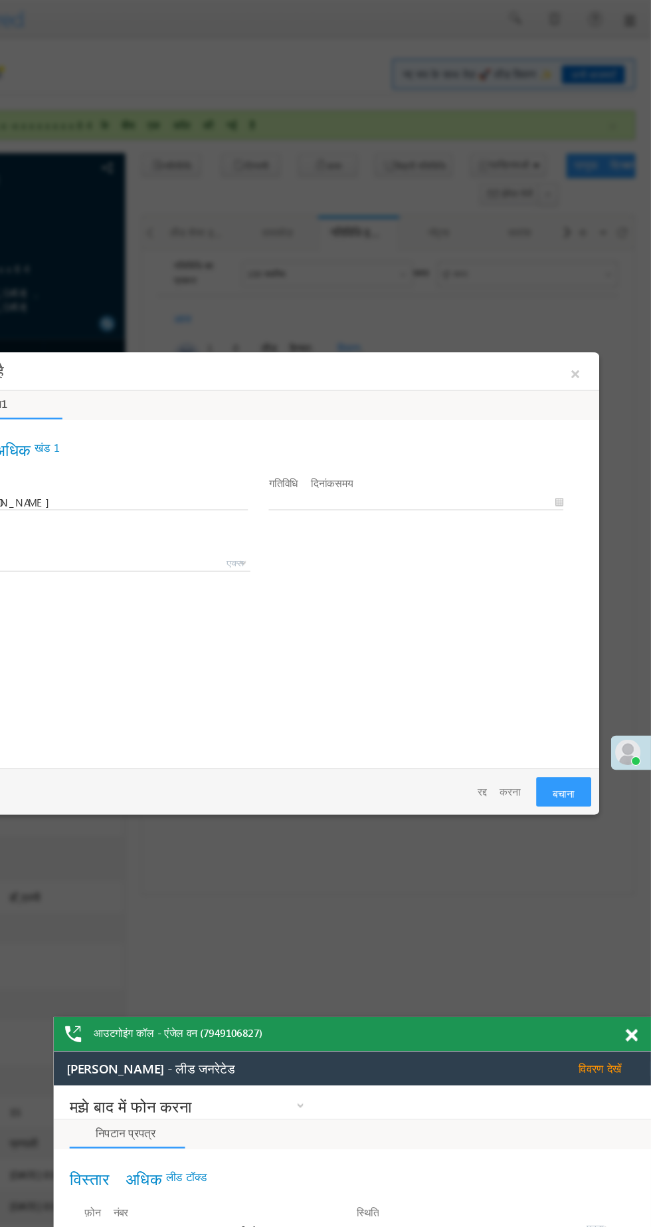
click at [463, 363] on button "×" at bounding box center [467, 369] width 23 height 27
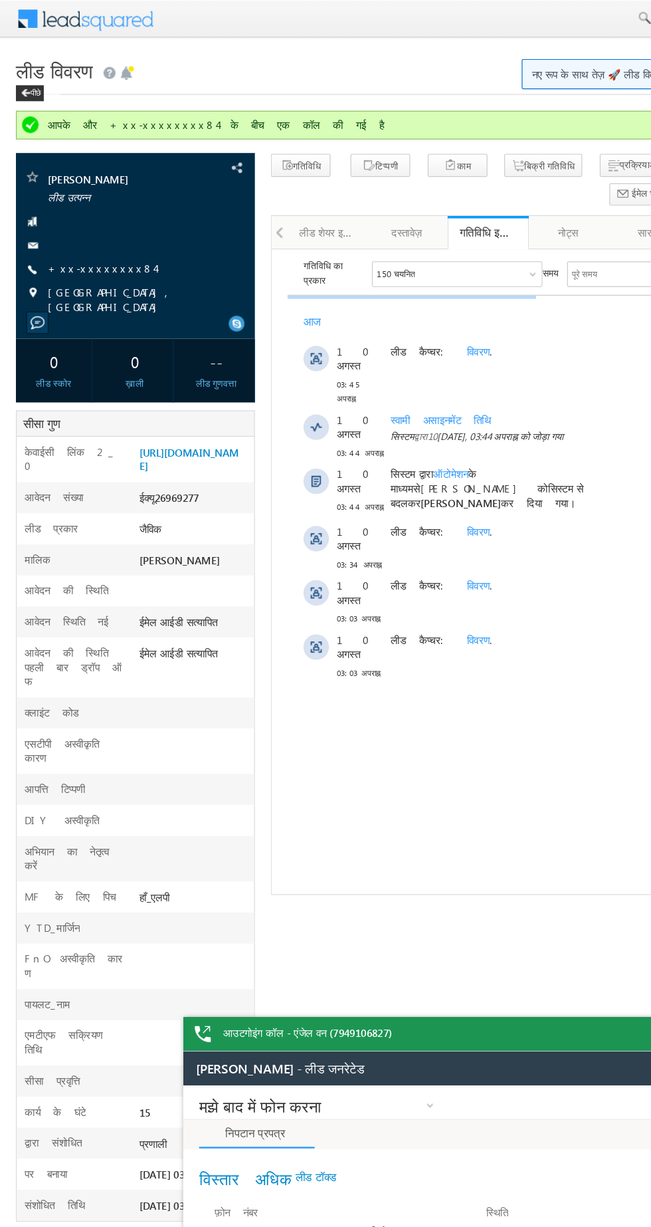
click at [47, 226] on font "+xx-xxxxxxxx84" at bounding box center [85, 223] width 90 height 11
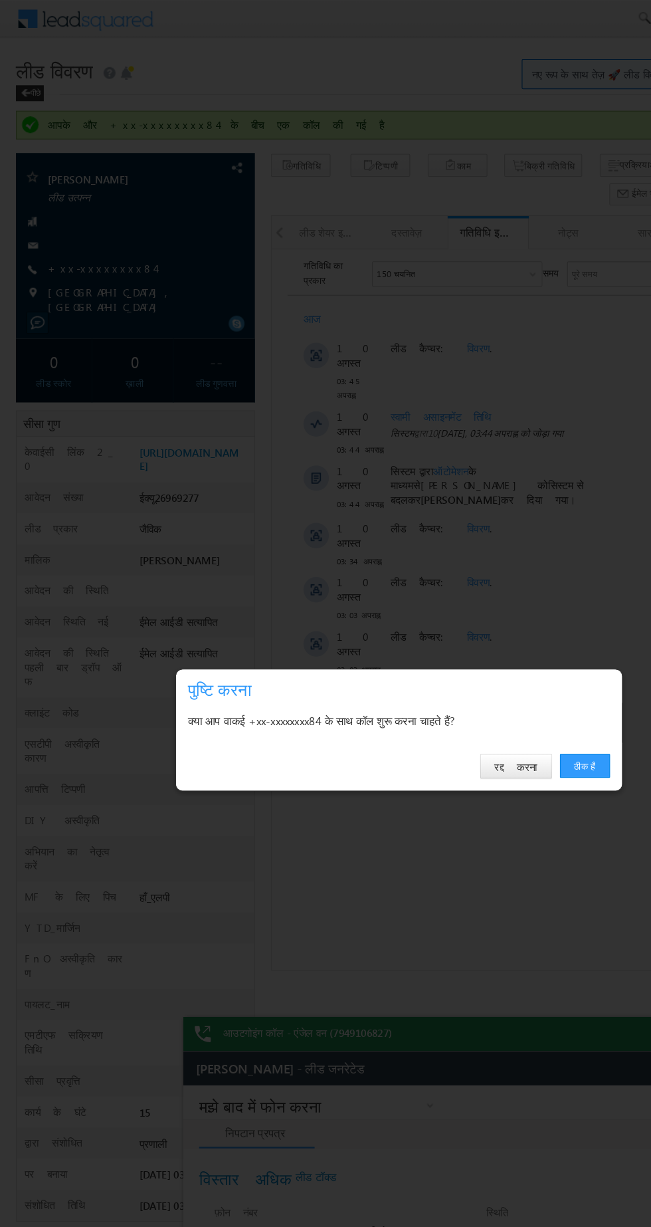
click at [489, 650] on div "ठीक है रद्द करना" at bounding box center [333, 639] width 372 height 40
click at [479, 647] on link "ठीक है" at bounding box center [488, 639] width 42 height 20
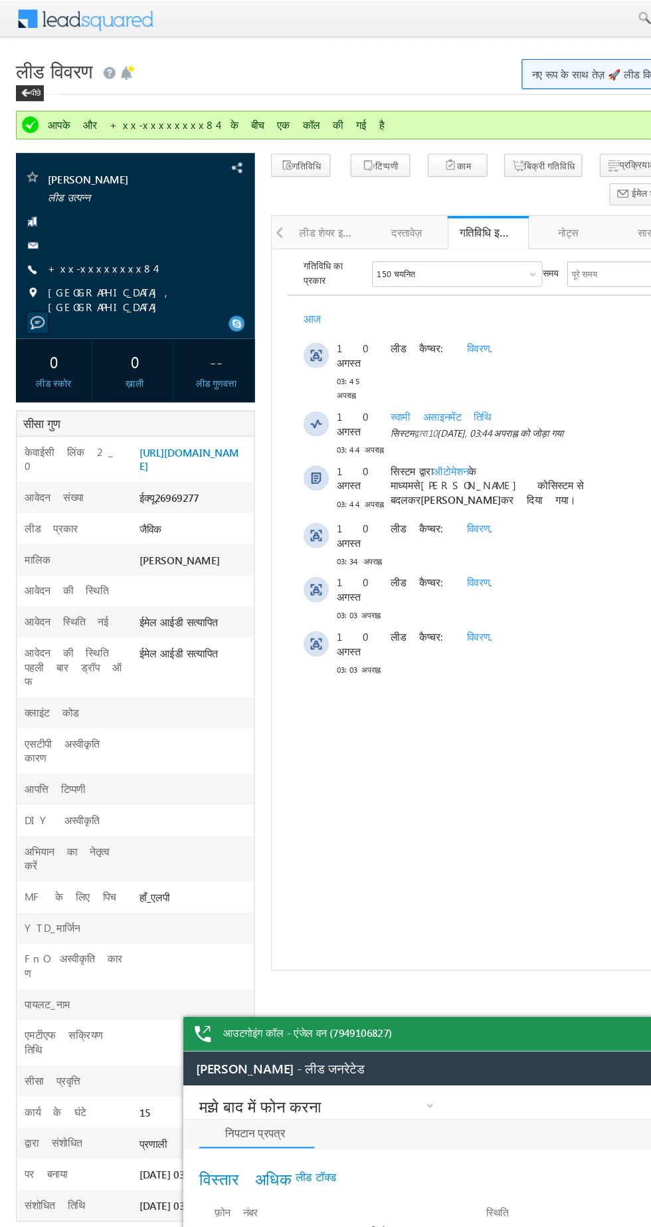
scroll to position [62, 0]
click at [33, 64] on font "लीड विवरण" at bounding box center [45, 58] width 64 height 21
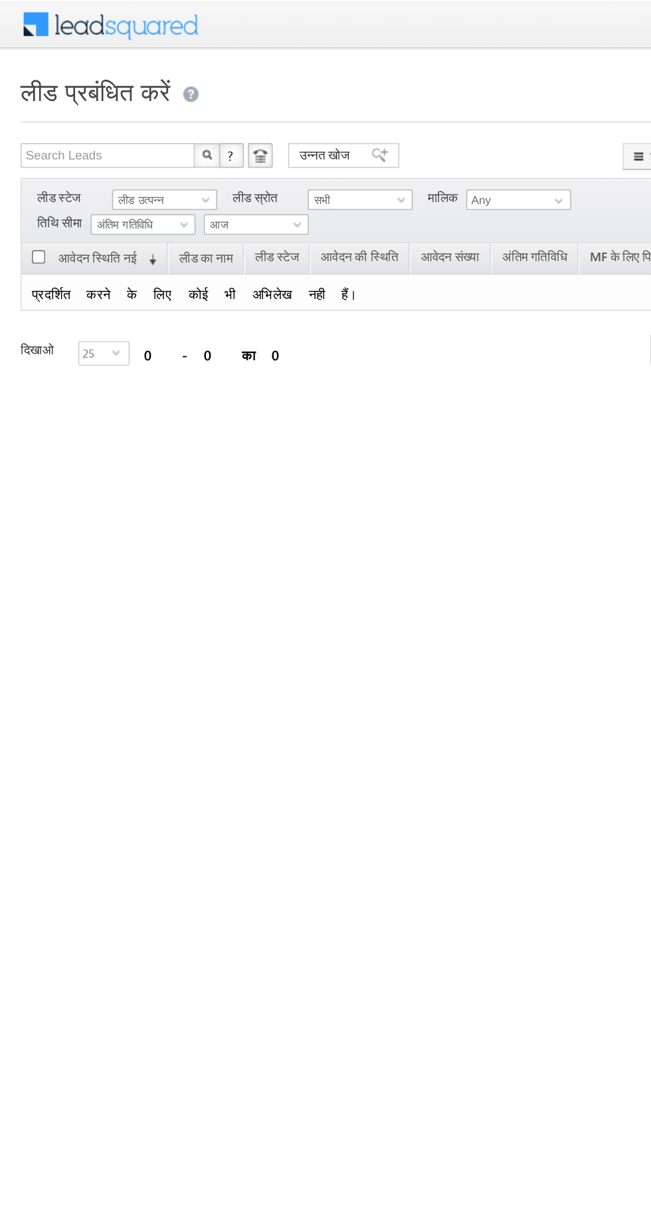
click at [100, 126] on font "लीड उत्पन्न" at bounding box center [90, 128] width 29 height 9
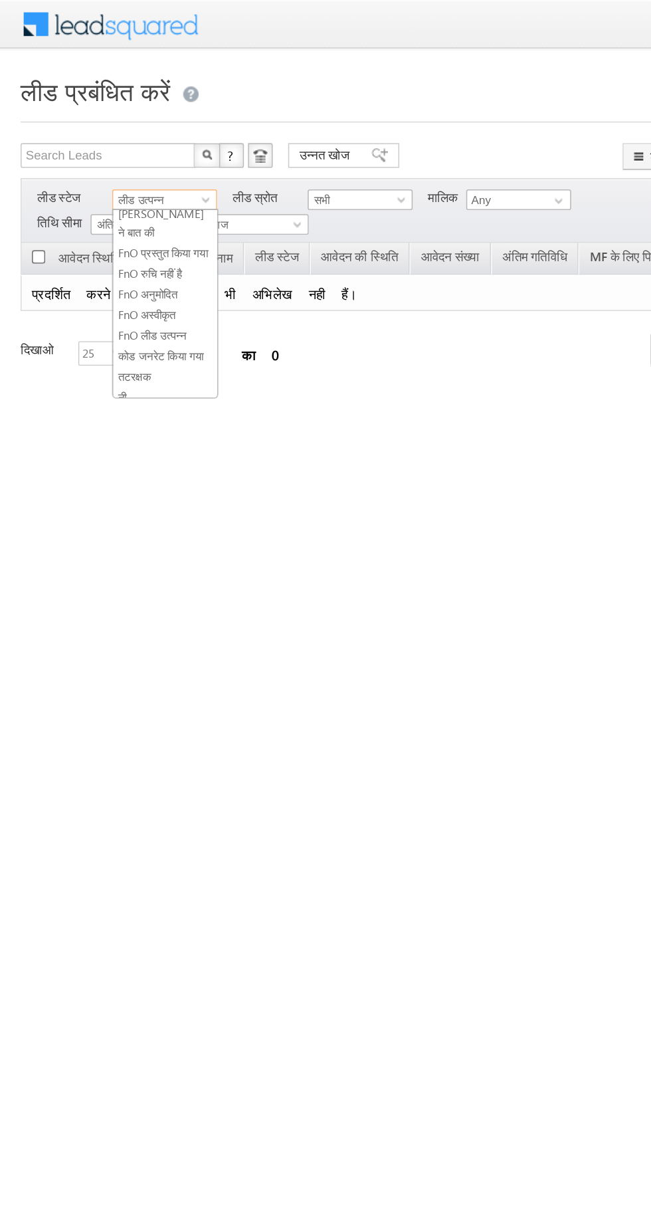
click at [82, 227] on font "कोड जनरेट किया गया" at bounding box center [103, 229] width 55 height 9
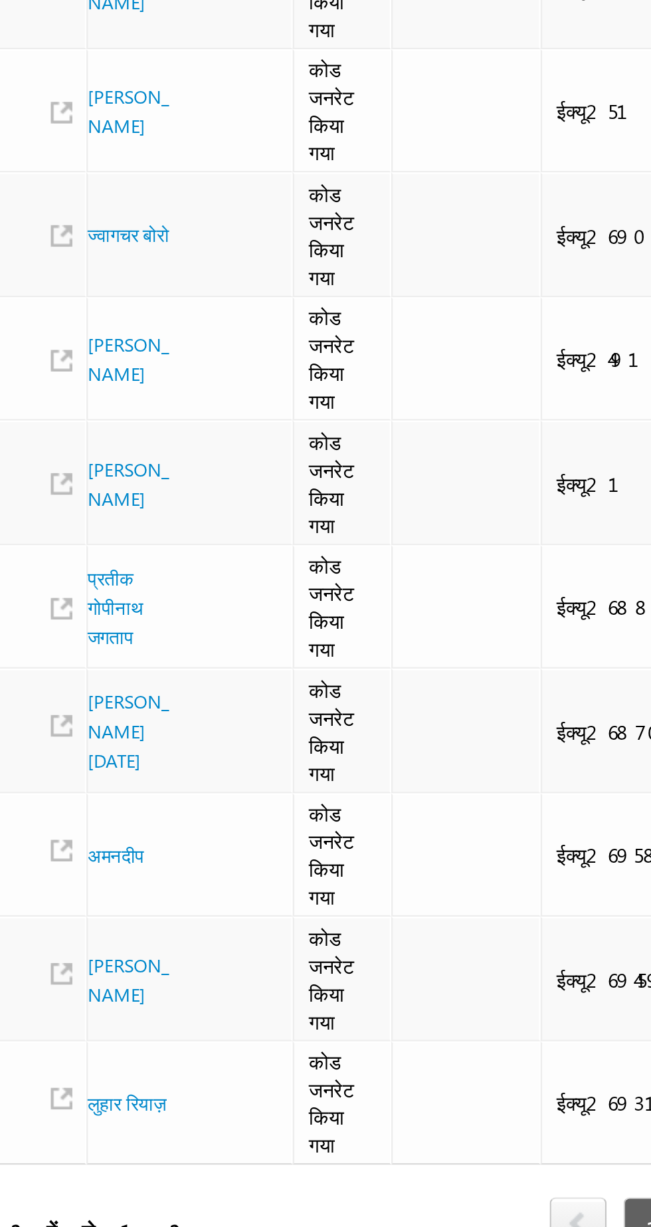
scroll to position [0, 0]
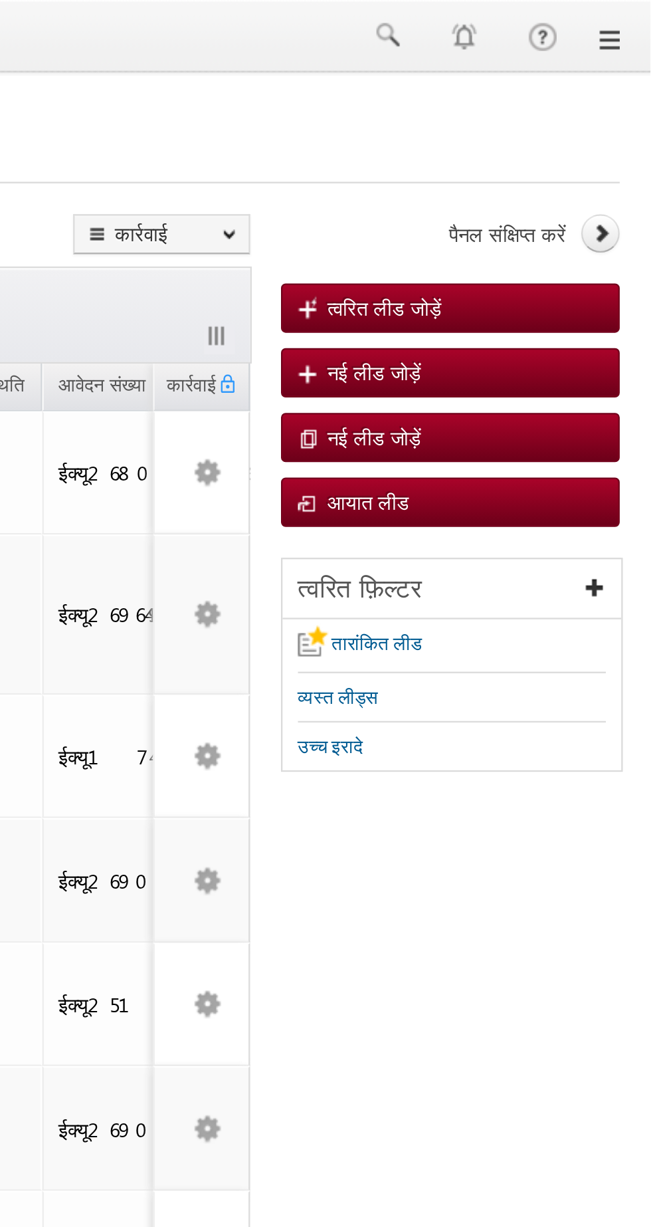
click at [637, 5] on div at bounding box center [325, 16] width 625 height 33
click at [630, 21] on link at bounding box center [632, 17] width 11 height 11
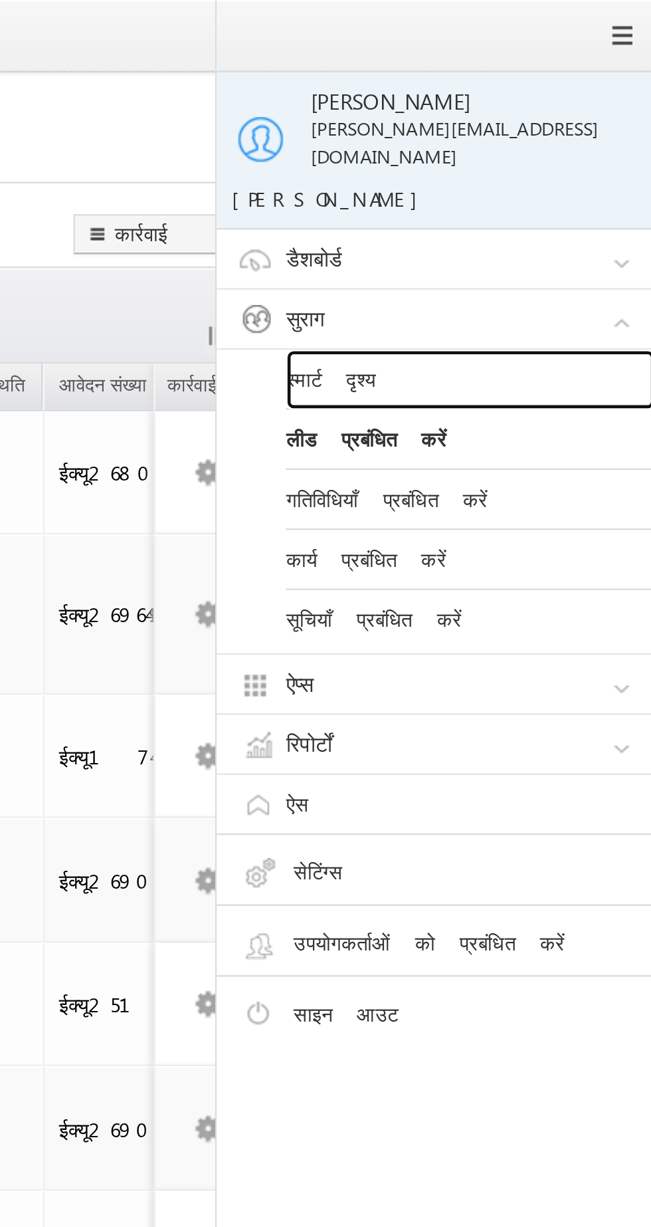
click at [510, 157] on font "स्मार्ट दृश्य" at bounding box center [513, 162] width 39 height 11
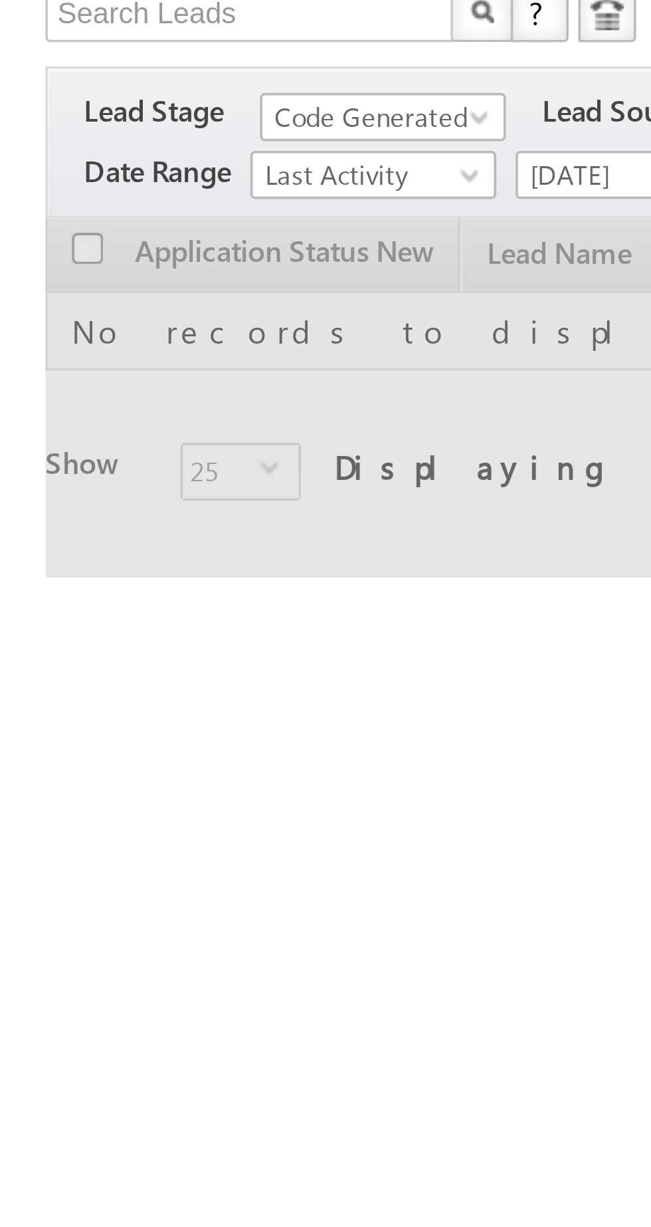
click at [87, 130] on span "Code Generated" at bounding box center [104, 129] width 63 height 12
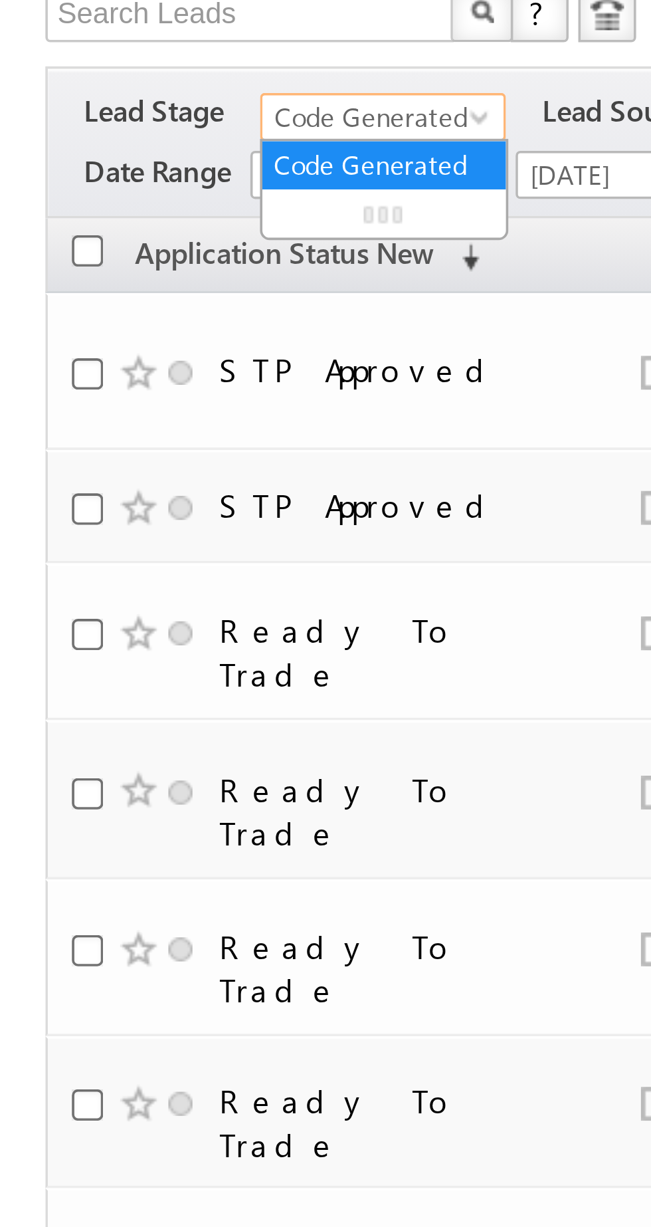
click at [90, 132] on span "Code Generated" at bounding box center [104, 129] width 63 height 12
click at [94, 128] on span "Code Generated" at bounding box center [104, 129] width 63 height 12
click at [89, 127] on span "Code Generated" at bounding box center [104, 129] width 63 height 12
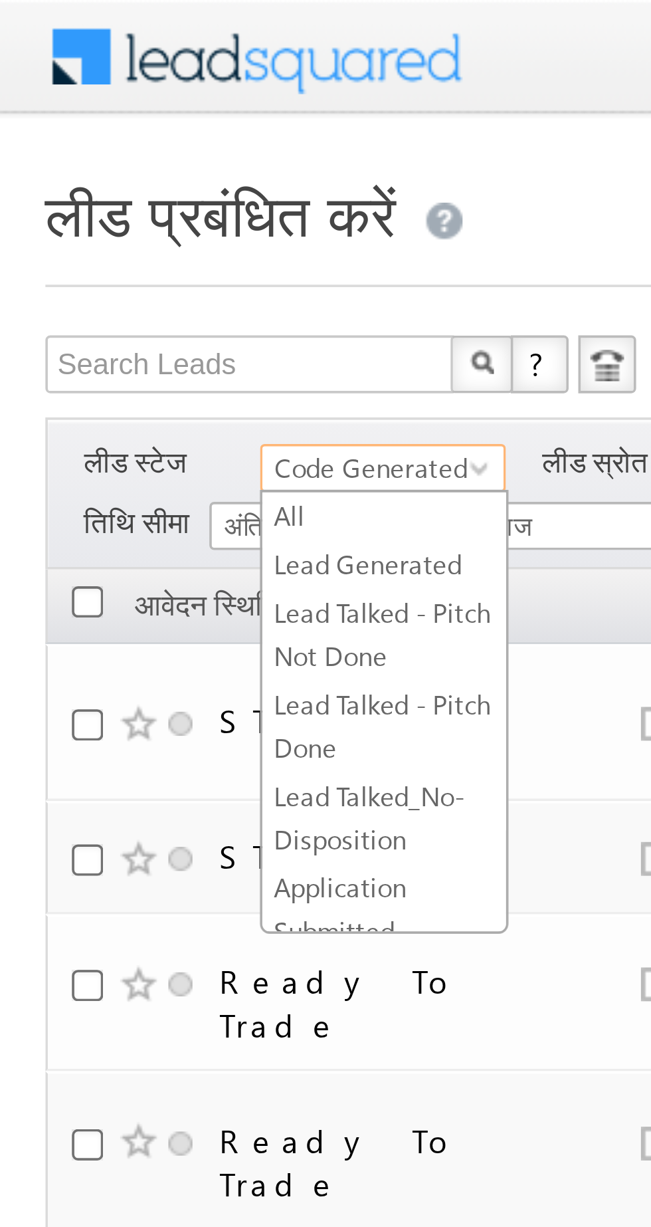
click at [88, 157] on link "Lead Generated" at bounding box center [106, 156] width 67 height 12
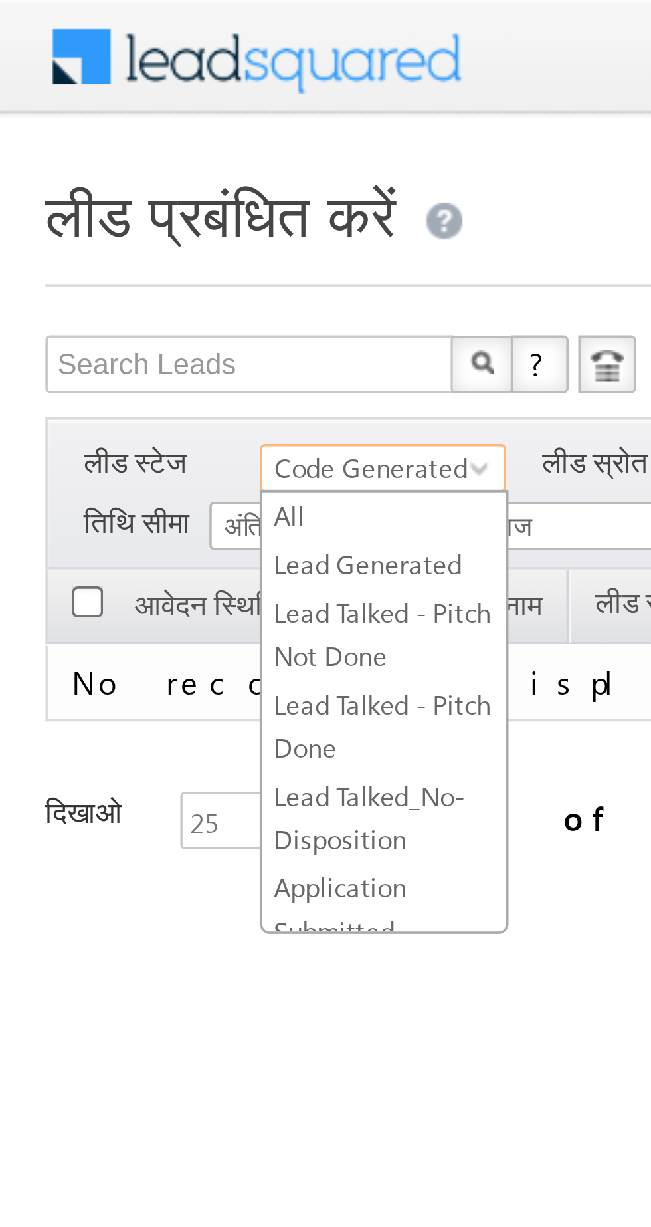
click at [88, 154] on link "Lead Generated" at bounding box center [106, 156] width 67 height 12
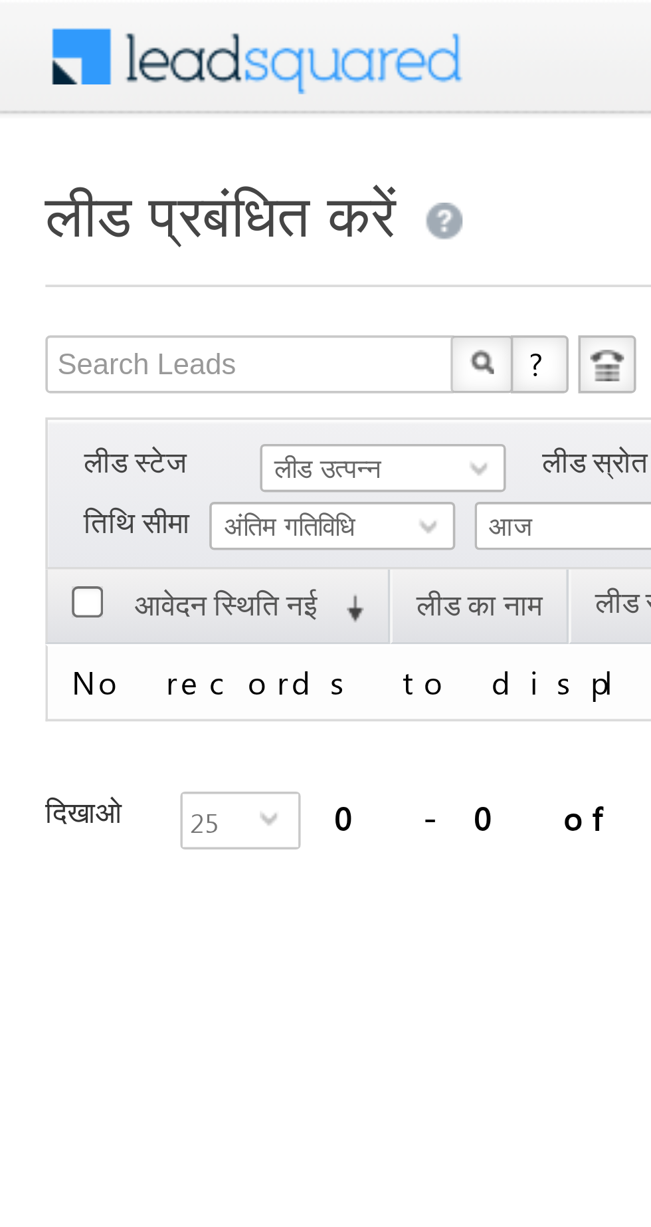
click at [84, 130] on font "लीड उत्पन्न" at bounding box center [90, 128] width 29 height 9
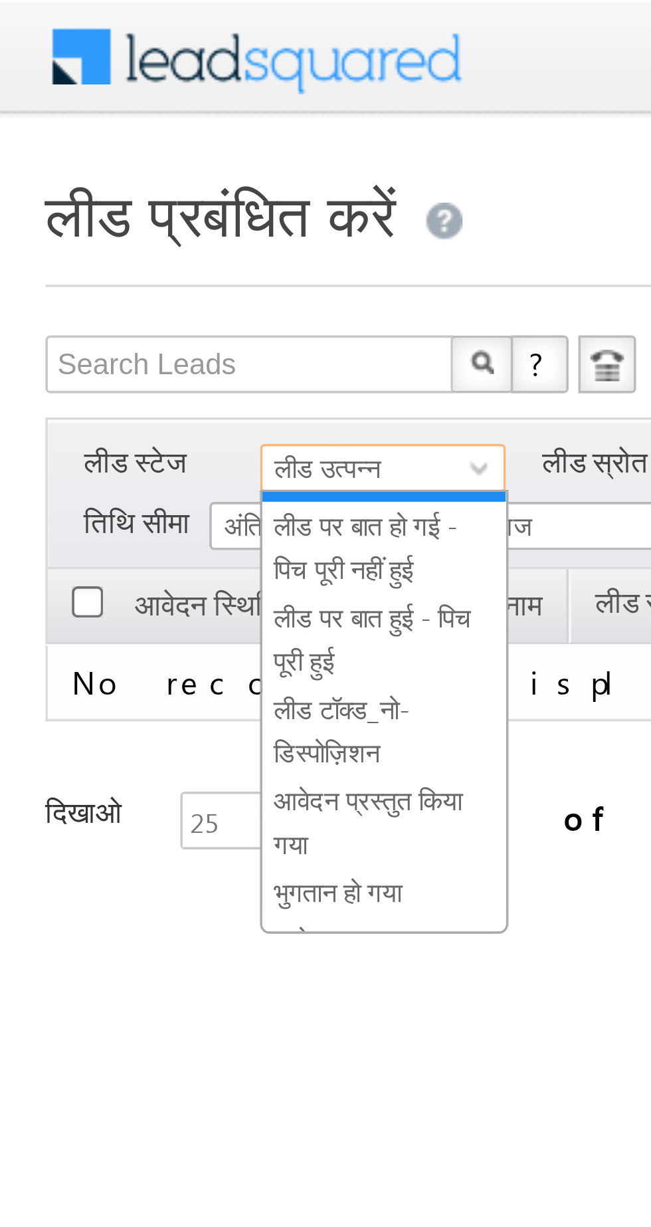
scroll to position [23, 0]
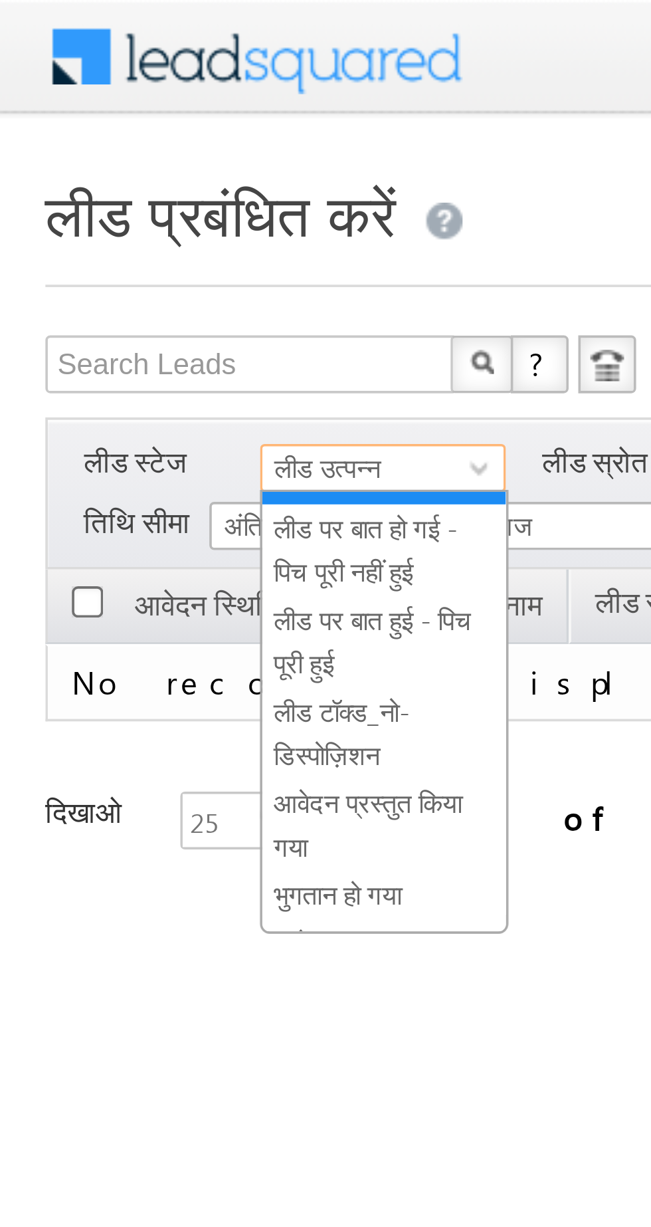
click at [91, 154] on font "लीड पर बात हो गई - पिच पूरी नहीं हुई" at bounding box center [101, 151] width 51 height 21
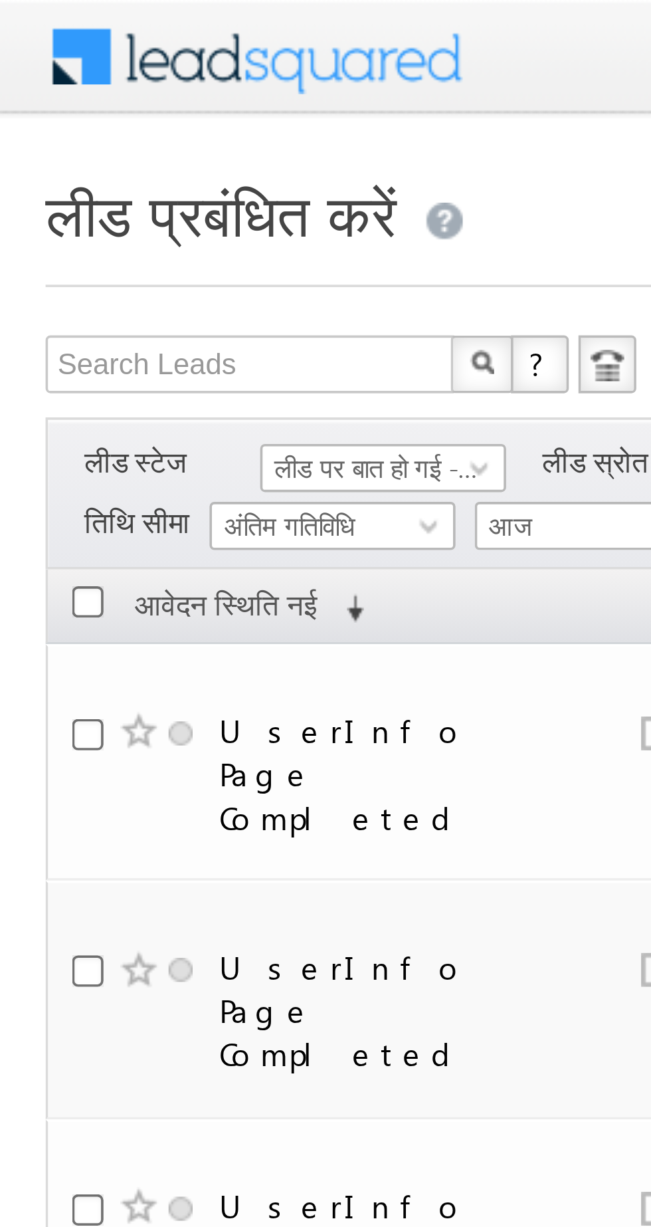
click at [80, 128] on font "लीड पर बात हो गई - पिच पूरी नहीं हुई" at bounding box center [121, 128] width 91 height 9
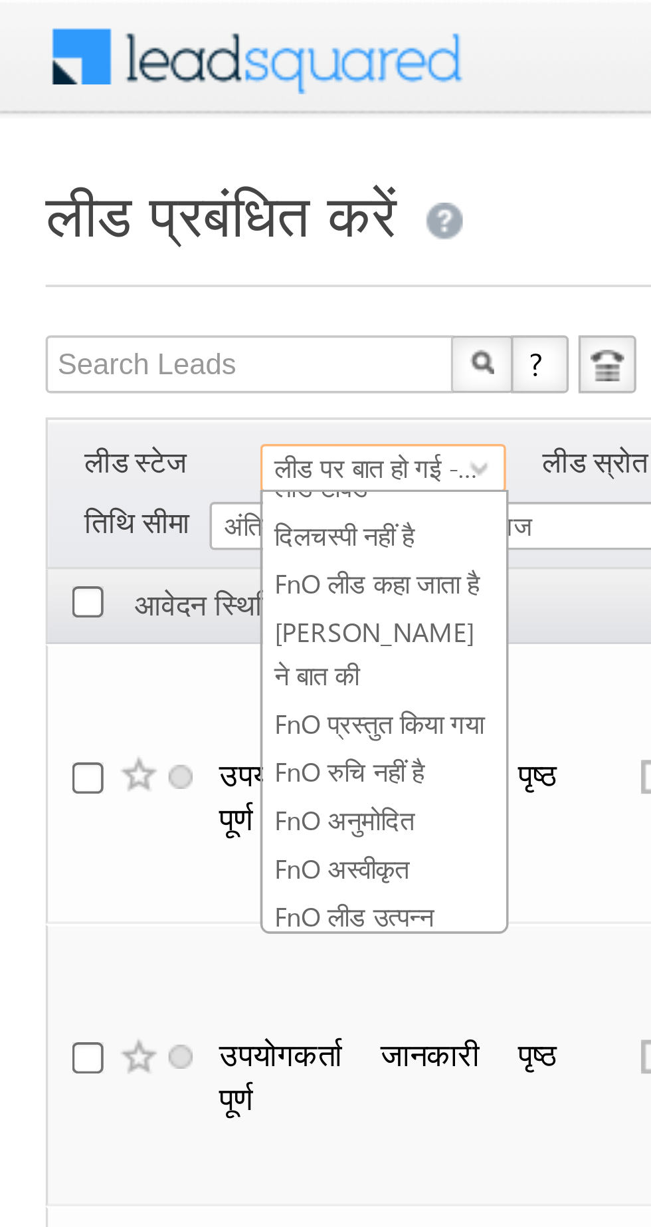
scroll to position [237, 0]
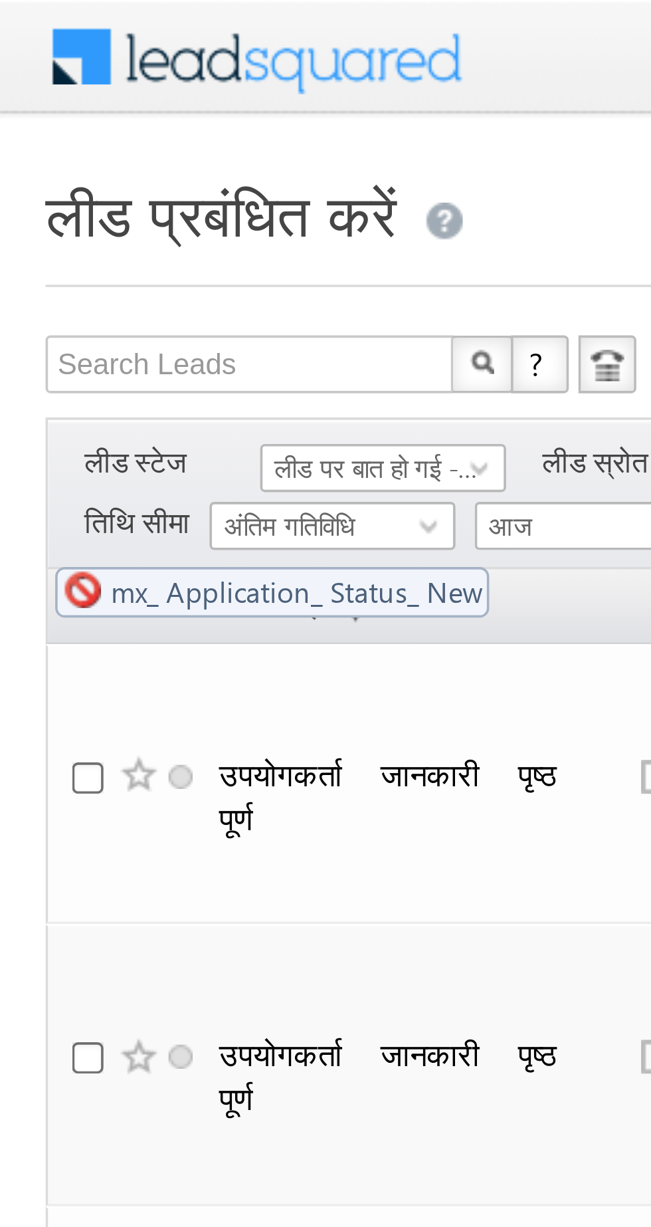
click at [84, 128] on font "लीड पर बात हो गई - पिच पूरी नहीं हुई" at bounding box center [121, 128] width 91 height 9
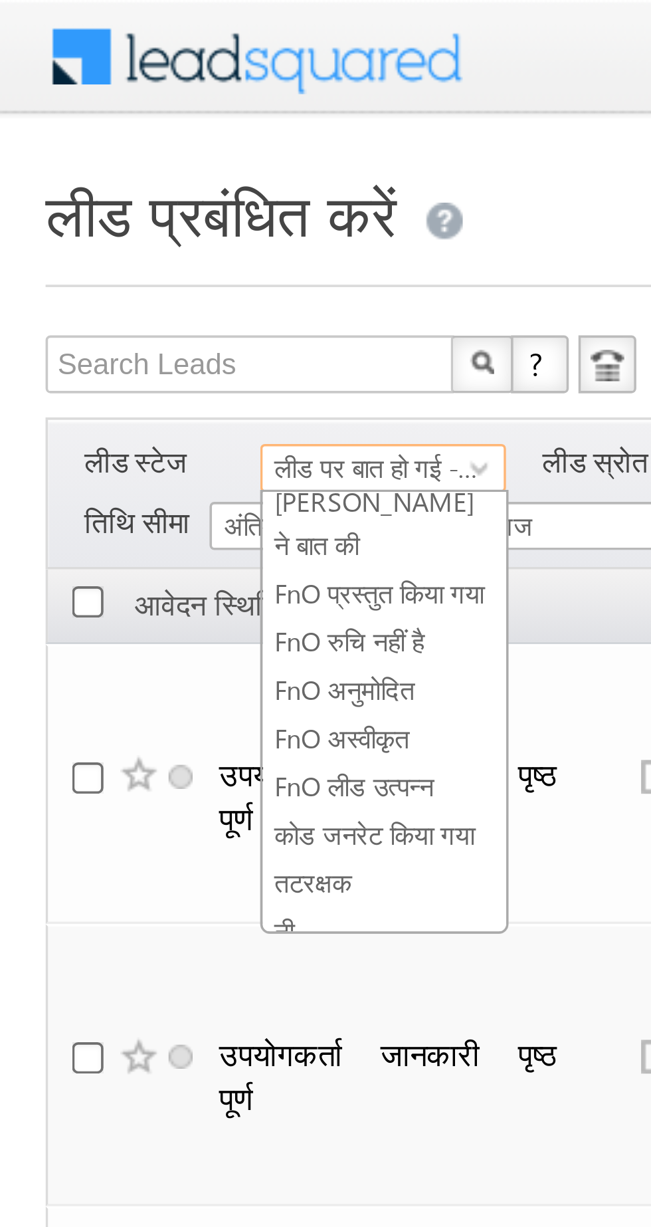
scroll to position [0, 0]
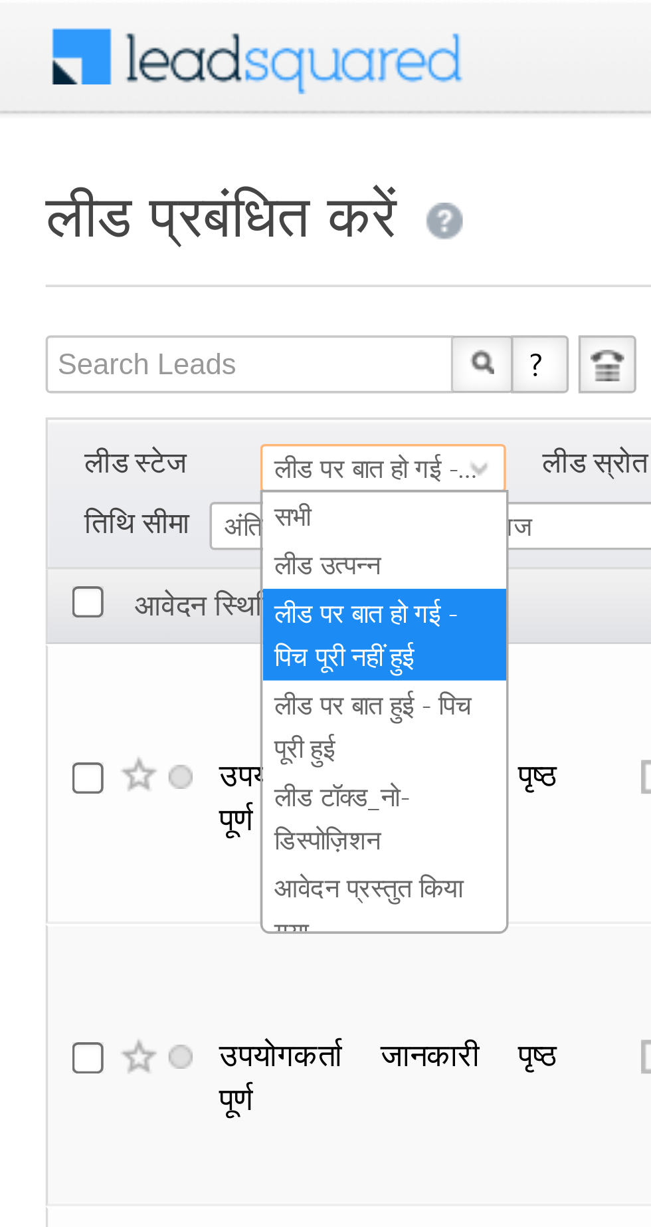
click at [85, 154] on font "लीड उत्पन्न" at bounding box center [90, 155] width 29 height 9
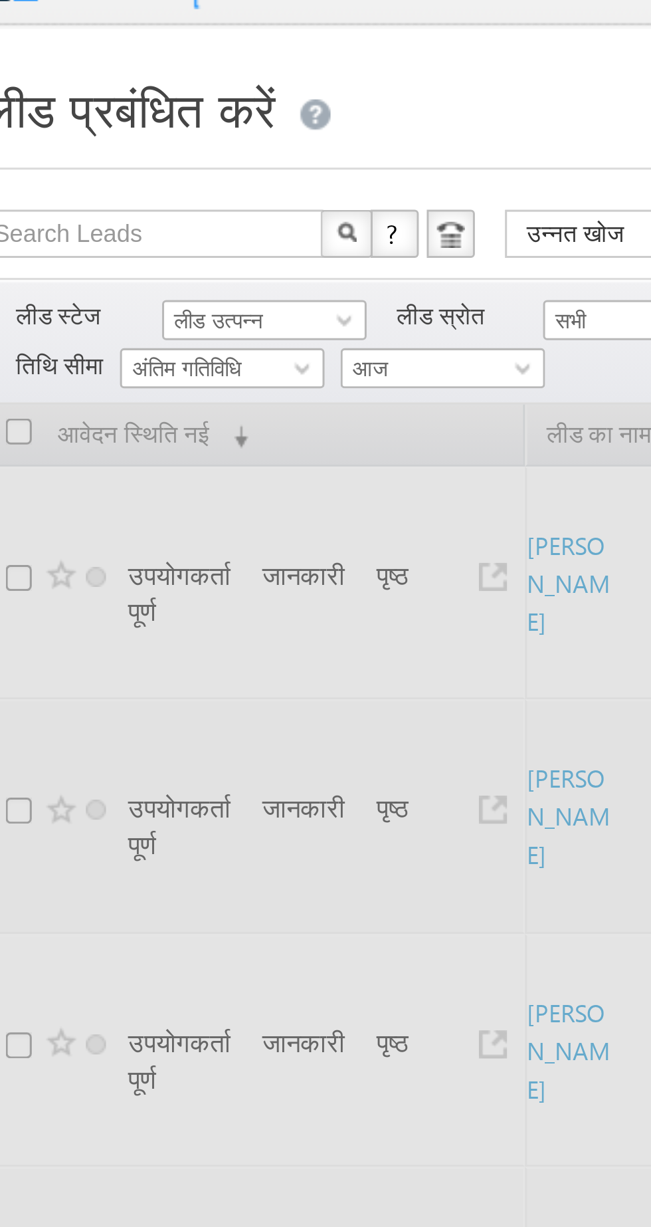
click at [88, 128] on font "लीड उत्पन्न" at bounding box center [90, 128] width 29 height 9
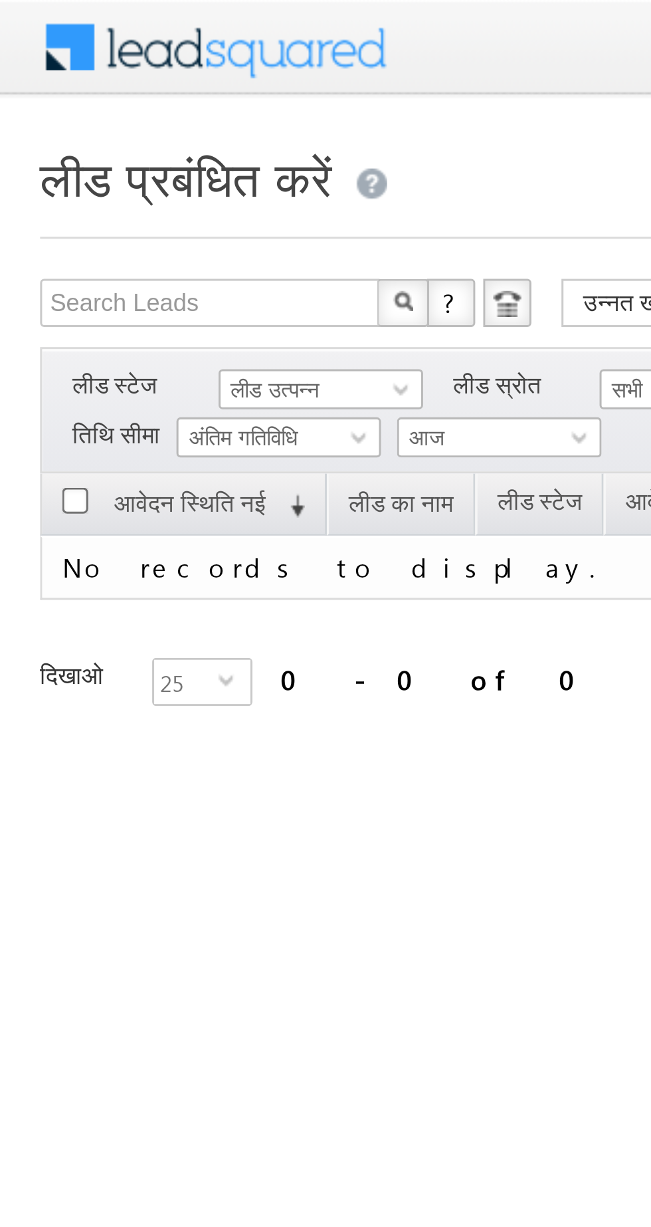
click at [83, 132] on font "लीड उत्पन्न" at bounding box center [90, 128] width 29 height 9
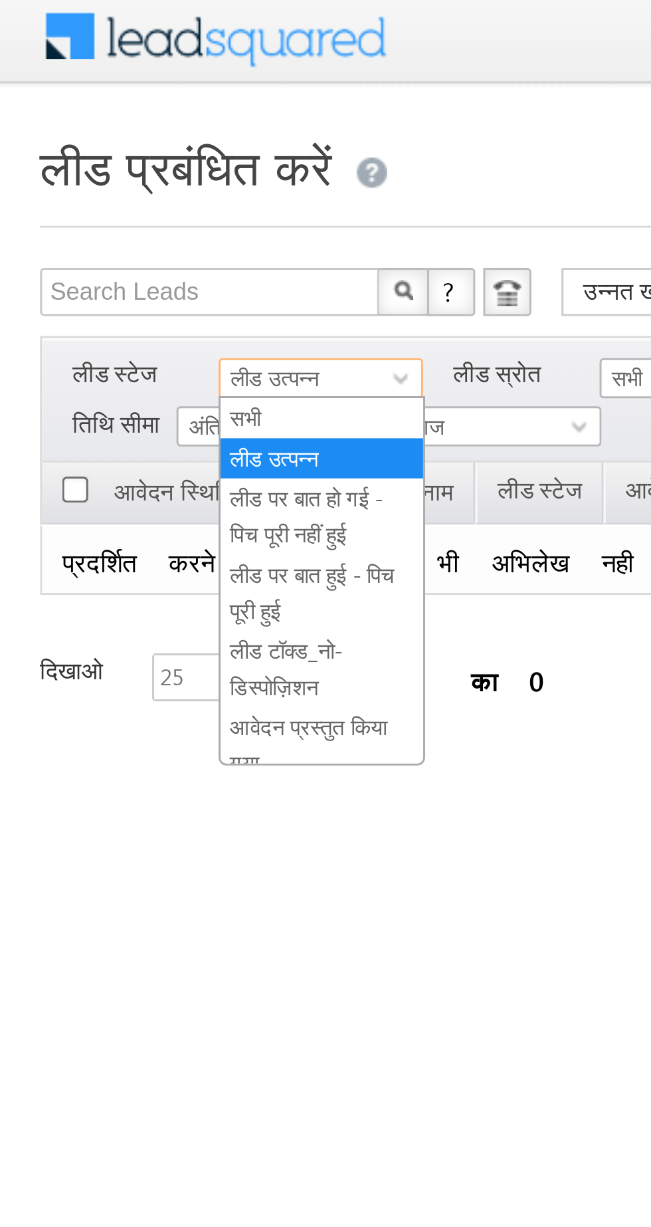
click at [110, 171] on font "लीड पर बात हो गई - पिच पूरी नहीं हुई" at bounding box center [101, 174] width 51 height 21
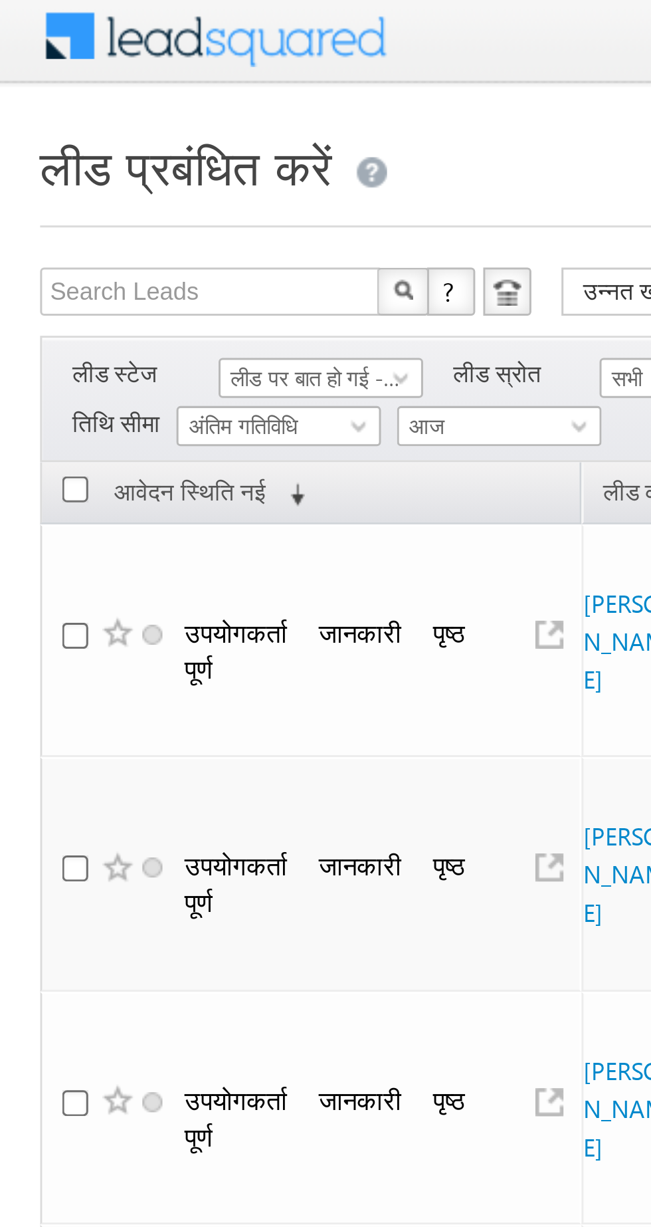
click at [110, 128] on font "लीड पर बात हो गई - पिच पूरी नहीं हुई" at bounding box center [121, 128] width 91 height 9
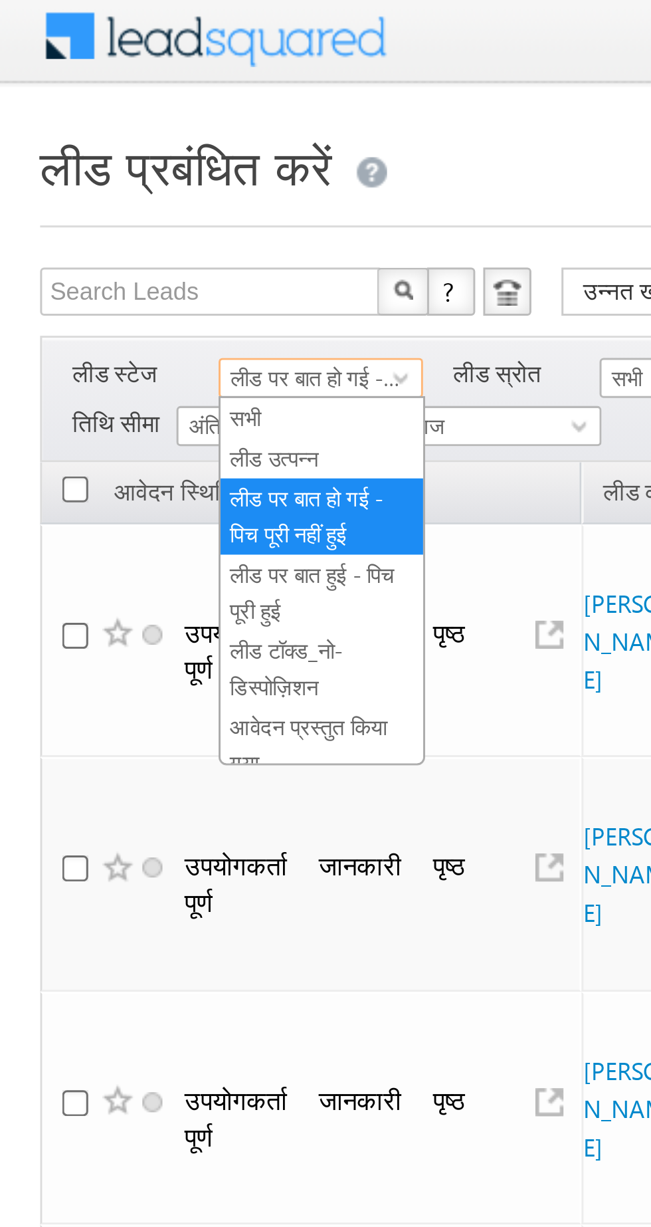
click at [116, 153] on link "लीड उत्पन्न" at bounding box center [106, 156] width 67 height 12
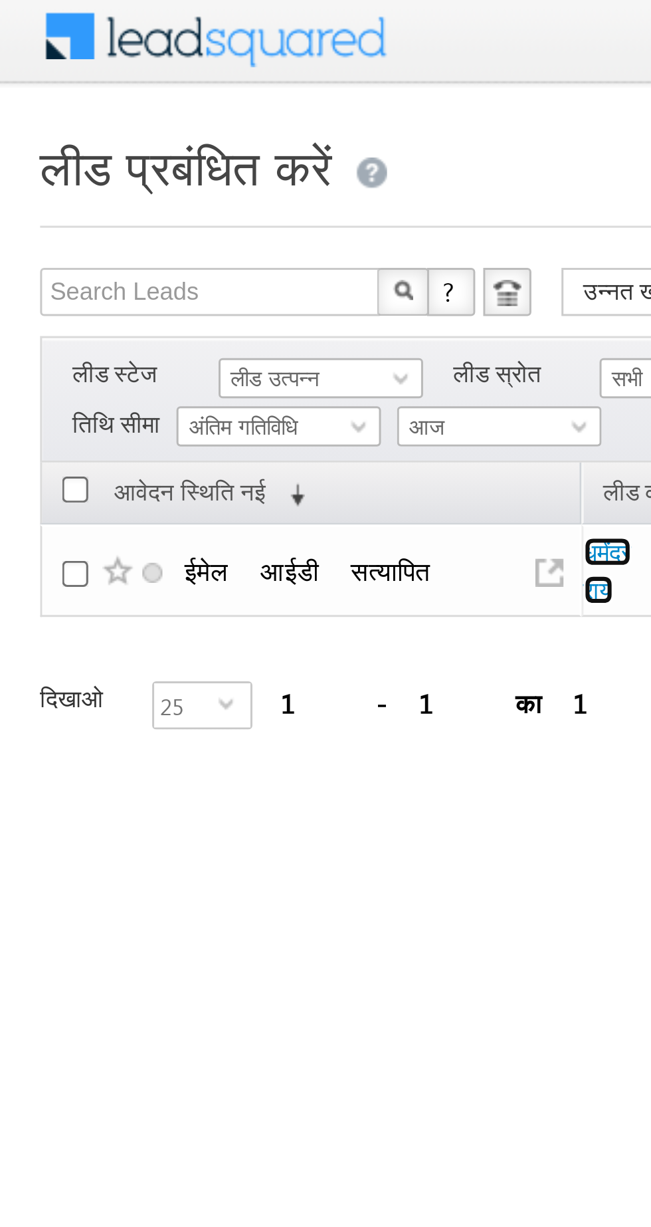
click at [200, 181] on font "धर्मंदरराय" at bounding box center [201, 192] width 16 height 23
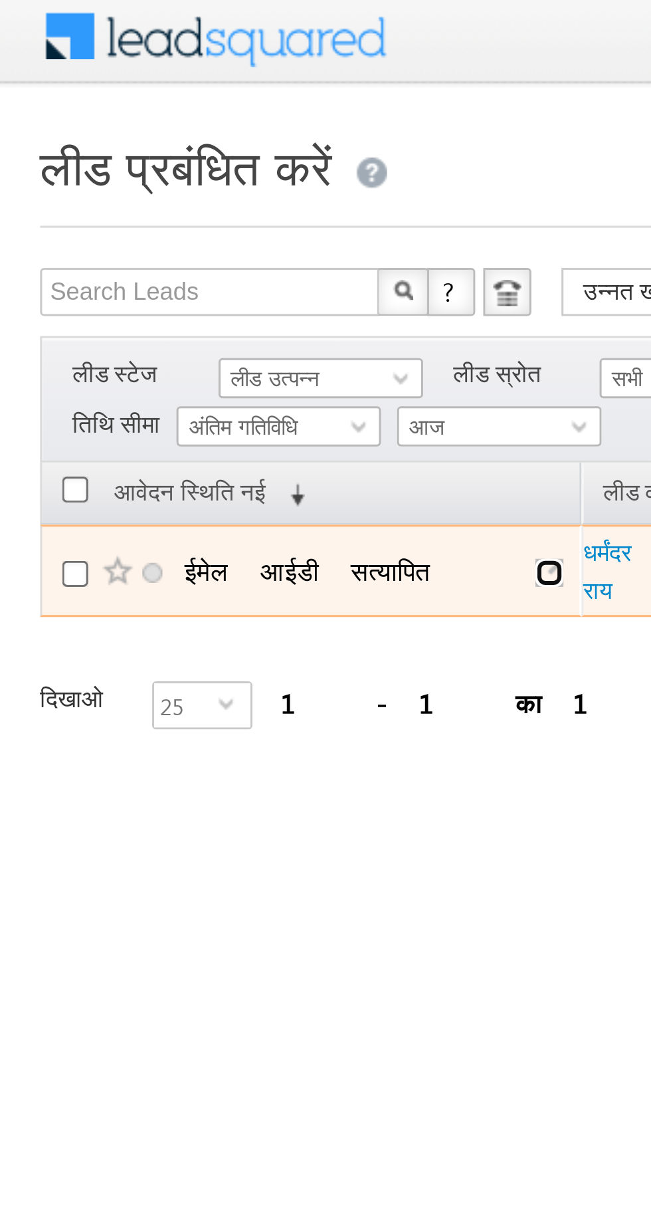
click at [186, 189] on link at bounding box center [181, 193] width 9 height 9
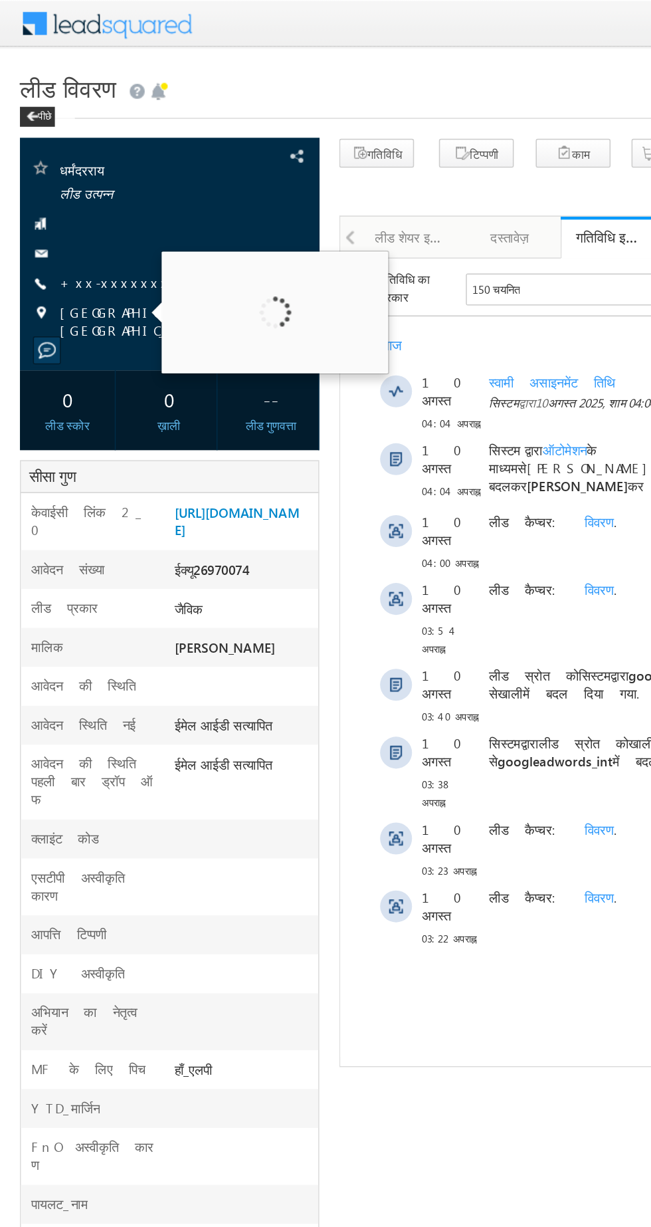
click at [64, 185] on font "+xx-xxxxxxxxx00" at bounding box center [97, 187] width 115 height 11
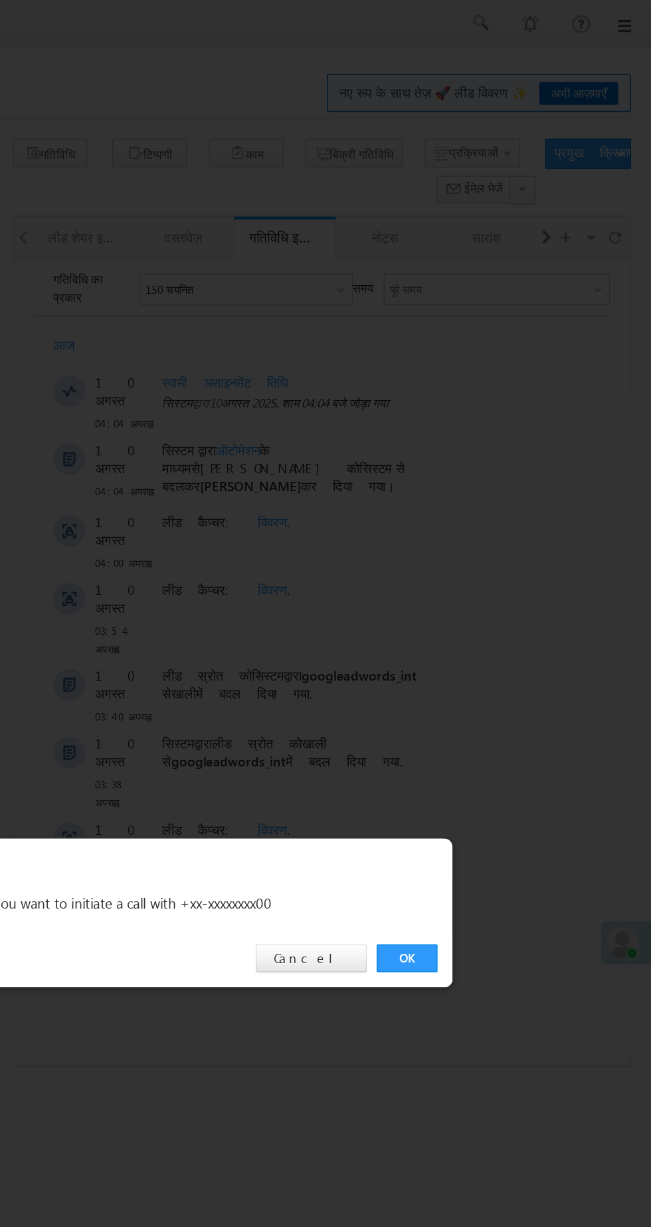
click at [480, 633] on link "OK" at bounding box center [489, 638] width 41 height 19
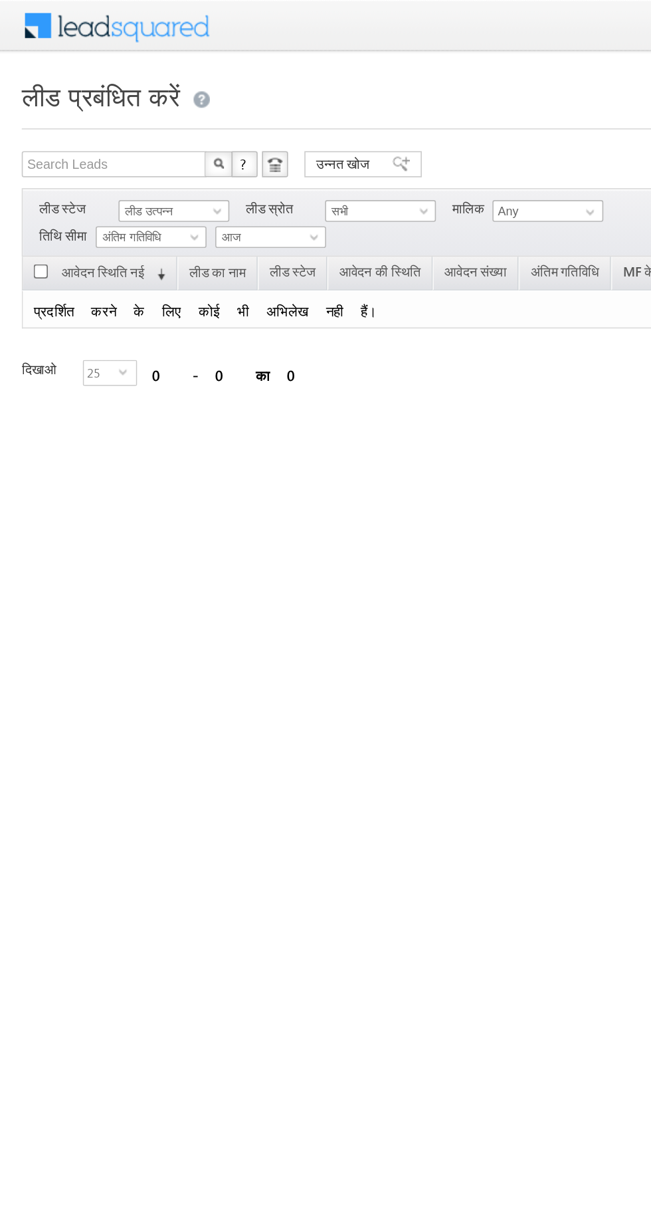
click at [126, 124] on span "लीड उत्पन्न" at bounding box center [104, 129] width 63 height 12
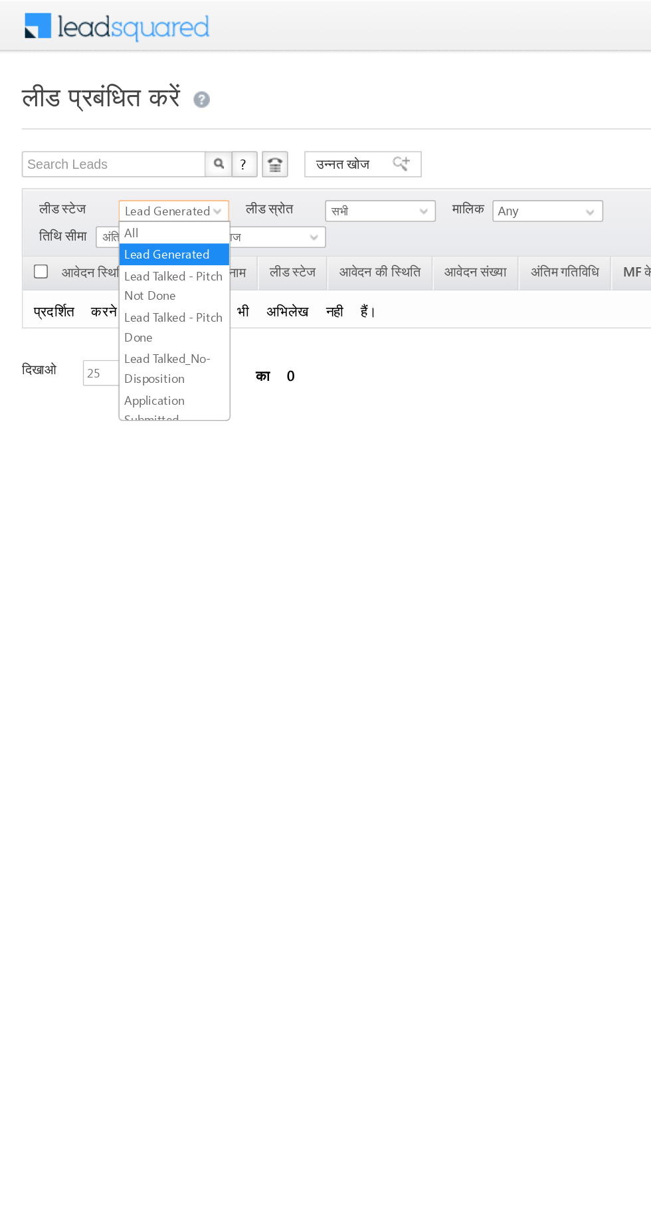
click at [256, 311] on div "Search Leads एक्स ? 0 परिणाम मिले उन्नत खोज उन्नत खोज उन्नत खोज परिणाम कार्रवाई" at bounding box center [325, 219] width 625 height 254
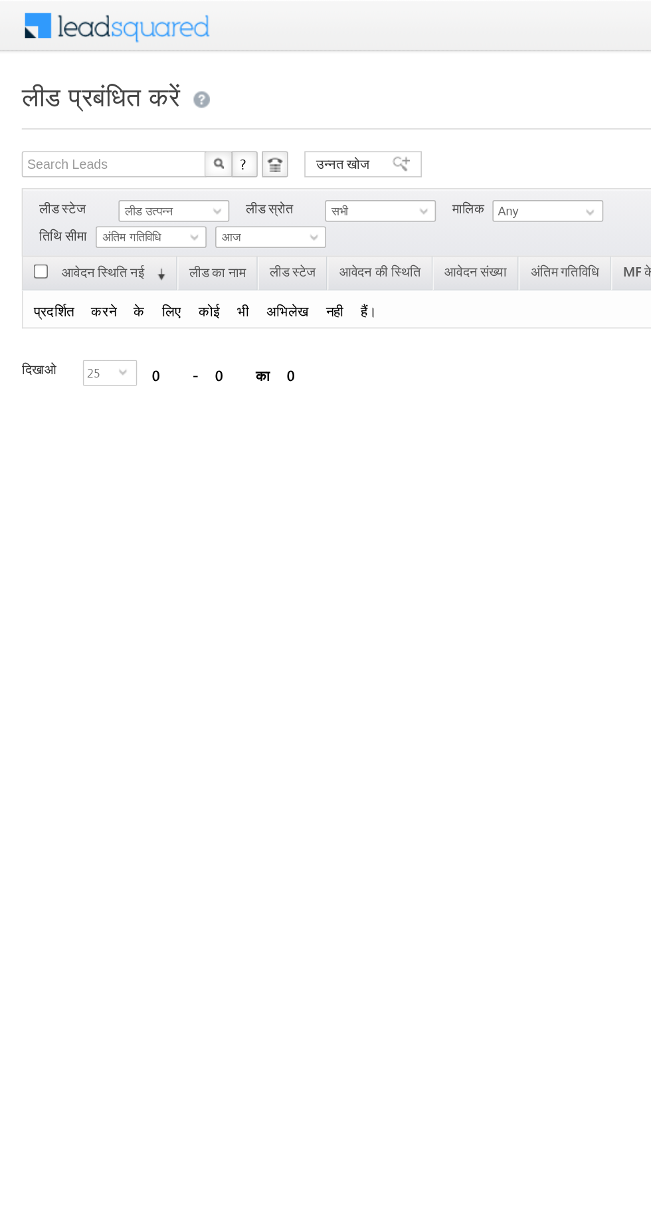
click at [98, 140] on font "अंतिम गतिविधि" at bounding box center [80, 144] width 37 height 9
click at [118, 125] on span "लीड उत्पन्न" at bounding box center [104, 129] width 63 height 12
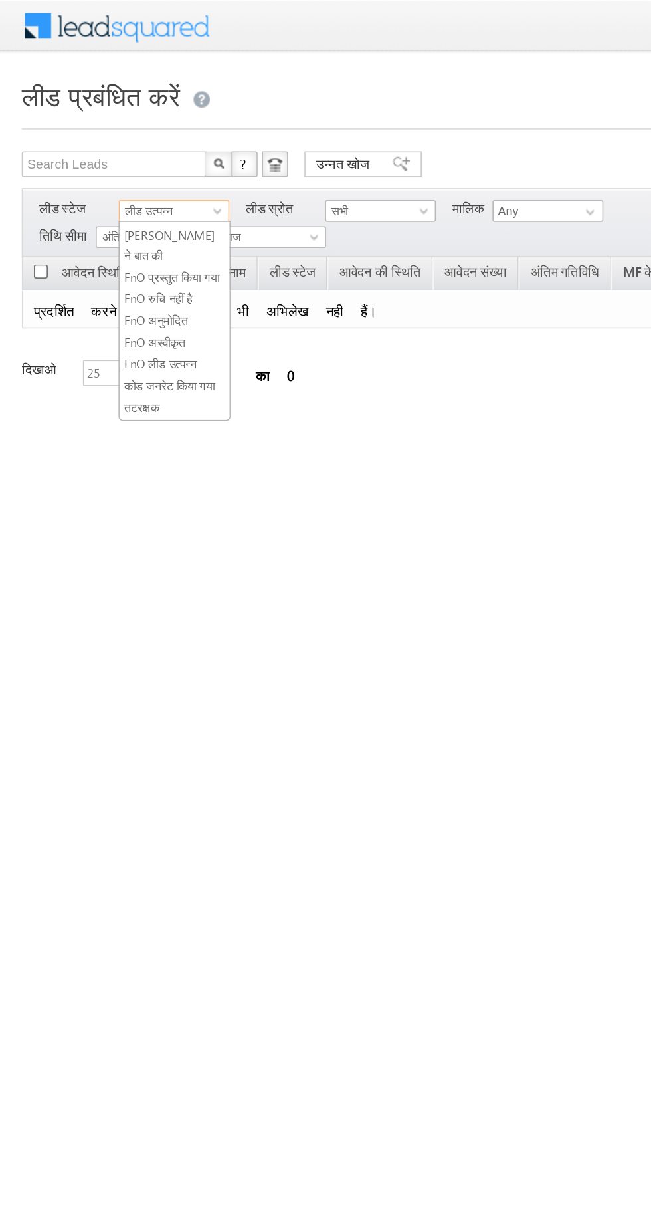
click at [119, 231] on font "कोड जनरेट किया गया" at bounding box center [103, 235] width 55 height 9
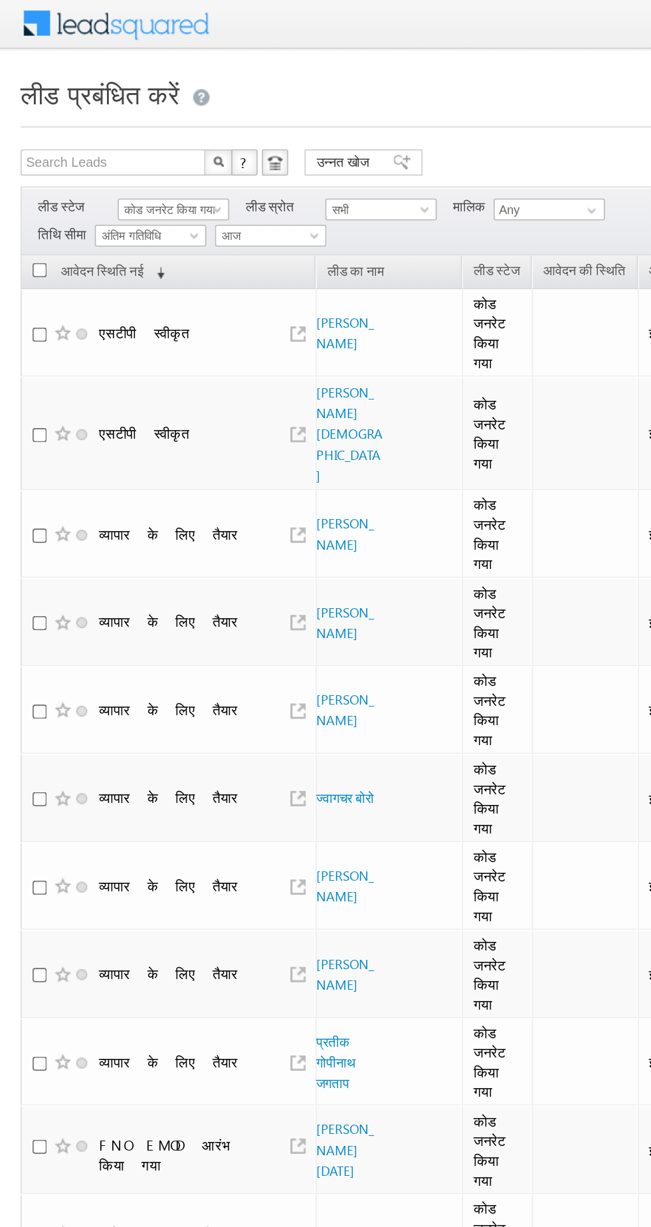
scroll to position [0, 0]
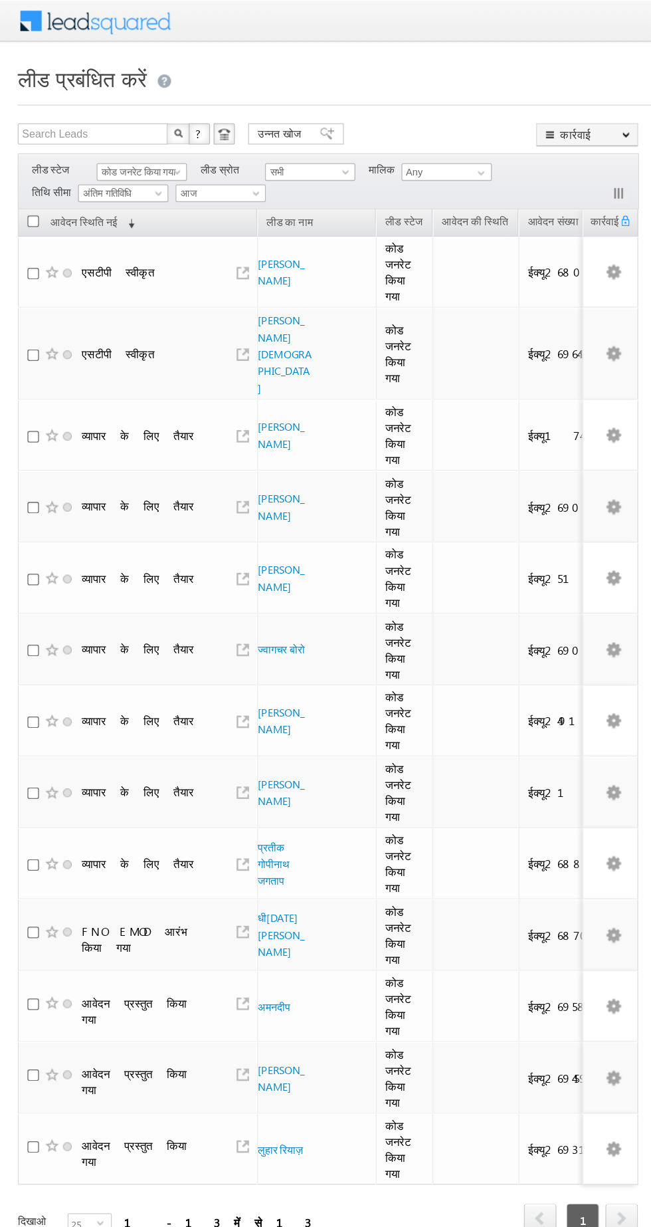
click at [100, 128] on font "कोड जनरेट किया गया" at bounding box center [103, 128] width 55 height 9
click at [116, 181] on font "लीड पर बात हो गई - पिच पूरी नहीं हुई" at bounding box center [101, 174] width 51 height 21
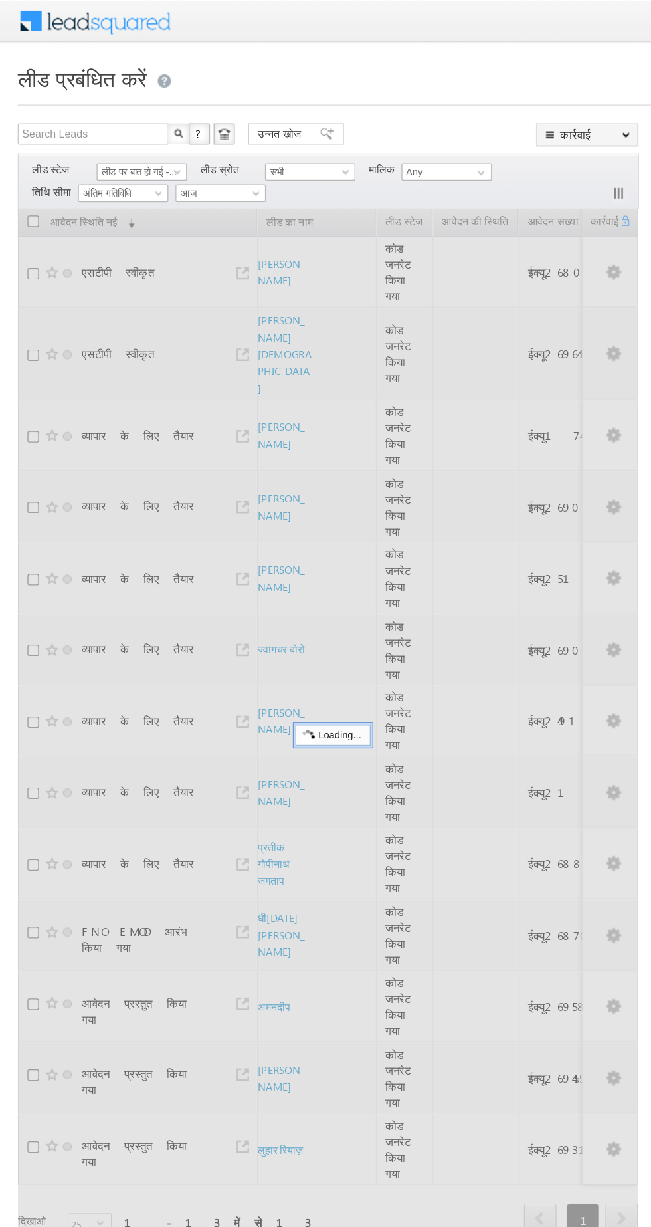
click at [118, 129] on font "लीड पर बात हो गई - पिच पूरी नहीं हुई" at bounding box center [121, 128] width 91 height 9
click at [119, 165] on div at bounding box center [245, 552] width 465 height 790
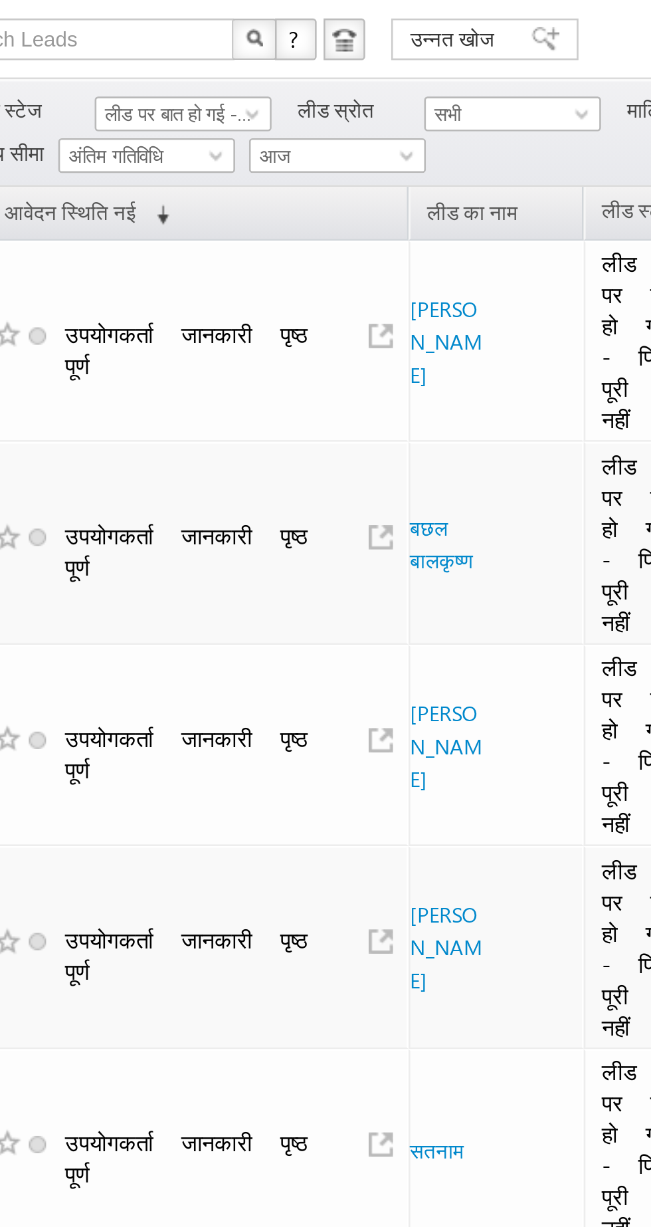
click at [126, 126] on font "लीड पर बात हो गई - पिच पूरी नहीं हुई" at bounding box center [121, 128] width 91 height 9
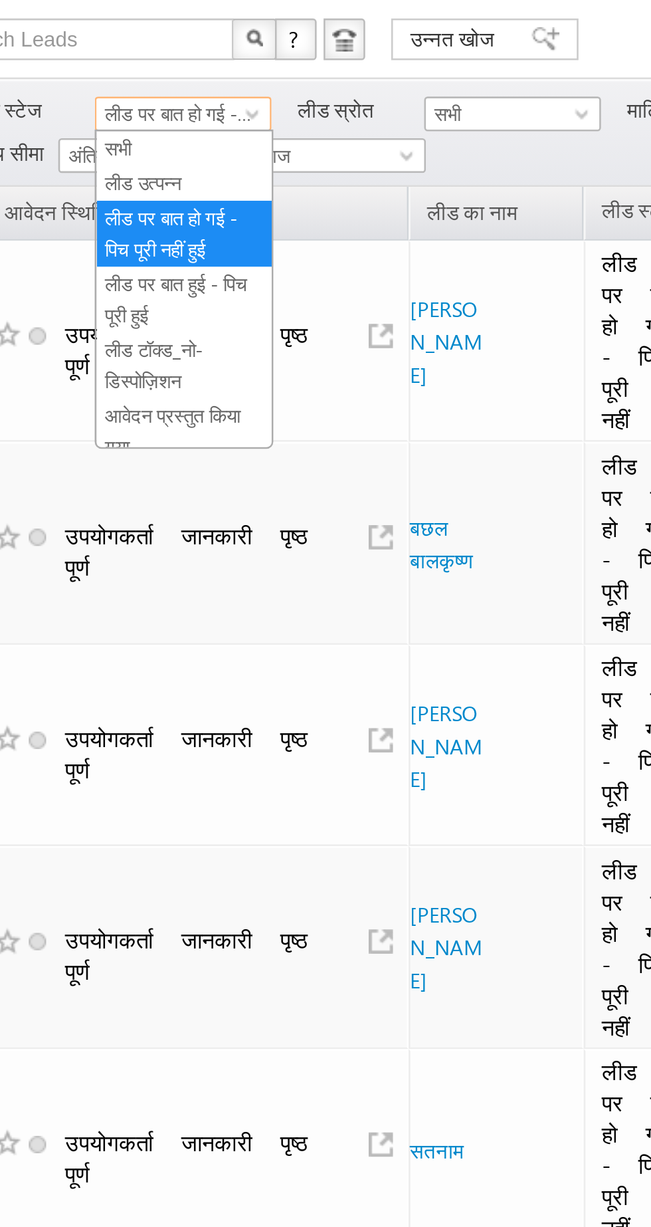
click at [114, 152] on link "लीड उत्पन्न" at bounding box center [106, 156] width 67 height 12
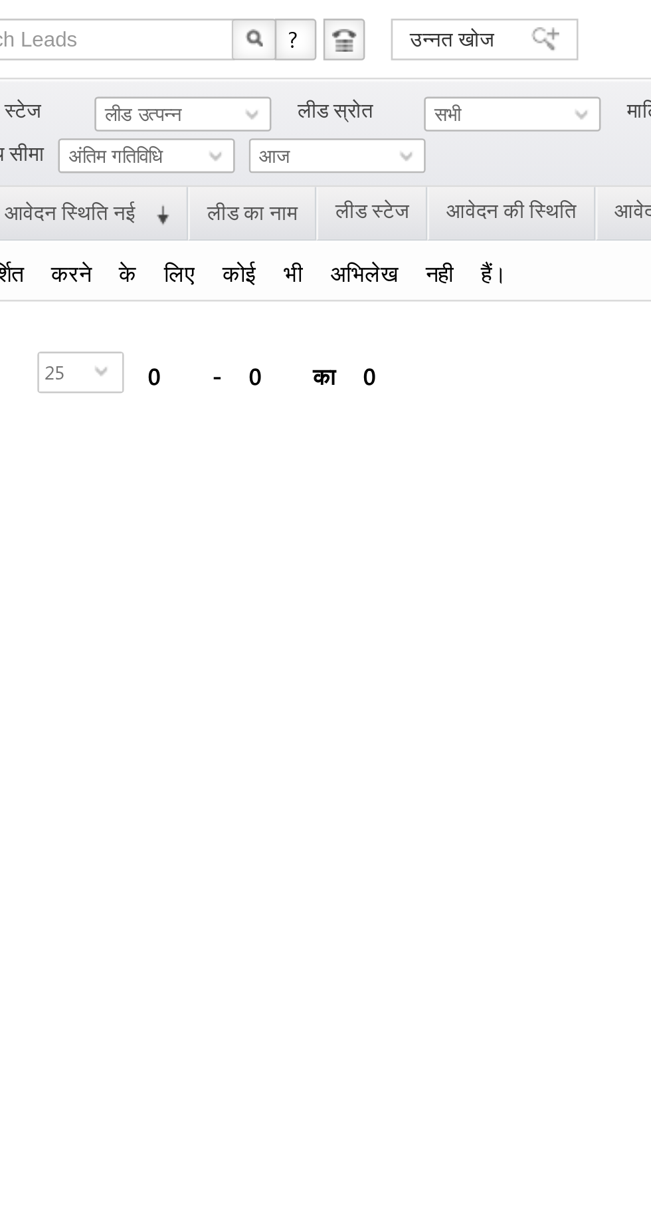
click at [84, 126] on font "लीड उत्पन्न" at bounding box center [90, 128] width 29 height 9
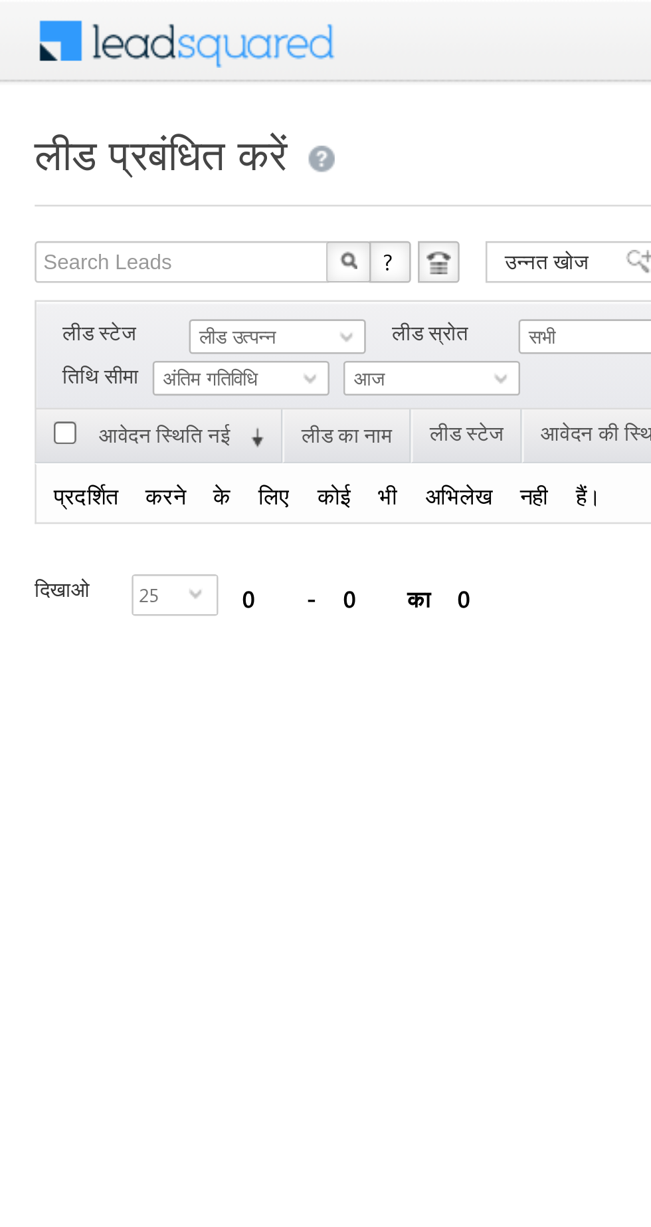
click at [90, 132] on font "लीड उत्पन्न" at bounding box center [90, 128] width 29 height 9
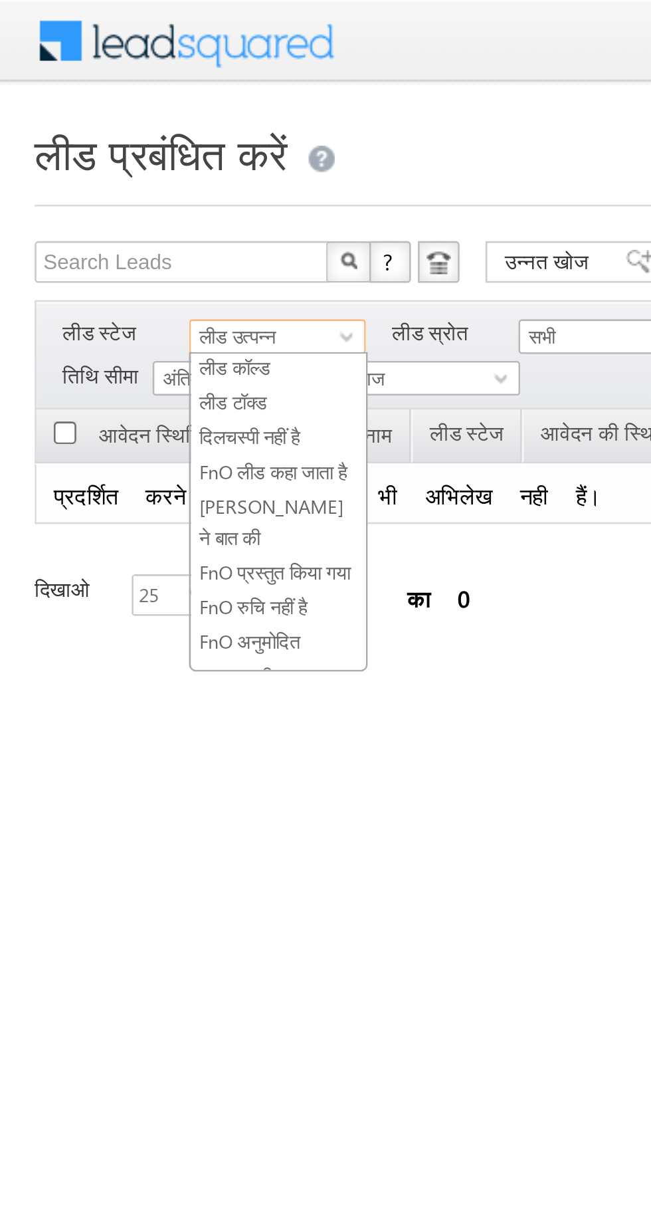
scroll to position [237, 0]
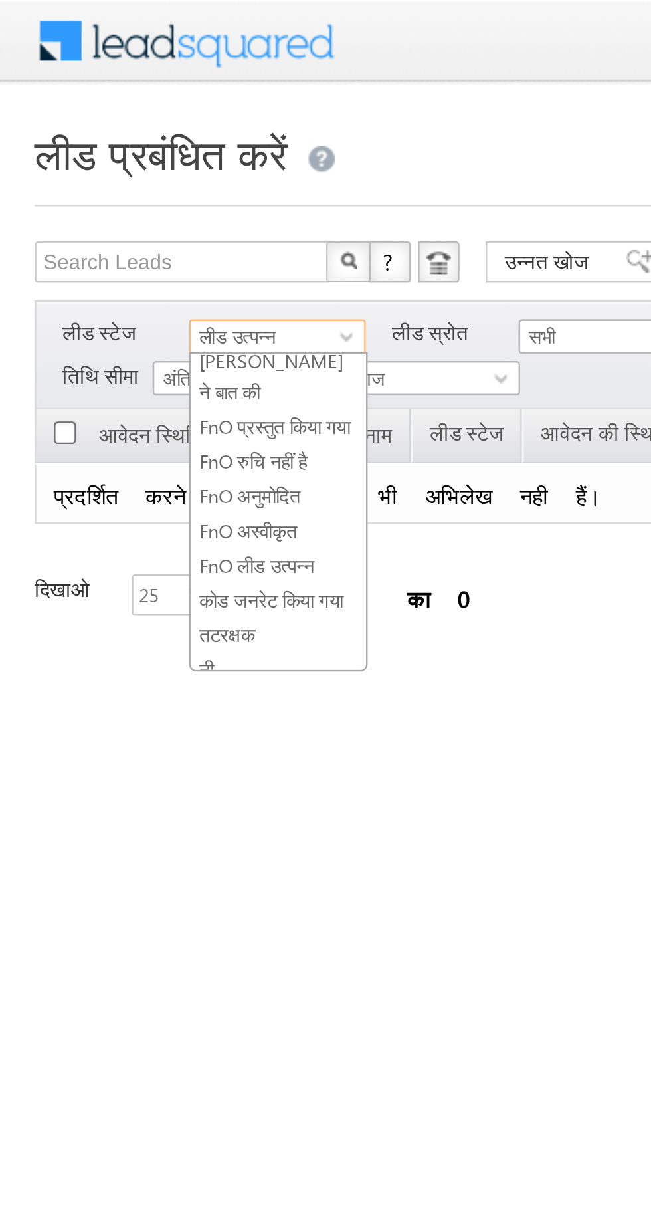
click at [93, 226] on font "कोड जनरेट किया गया" at bounding box center [103, 229] width 55 height 9
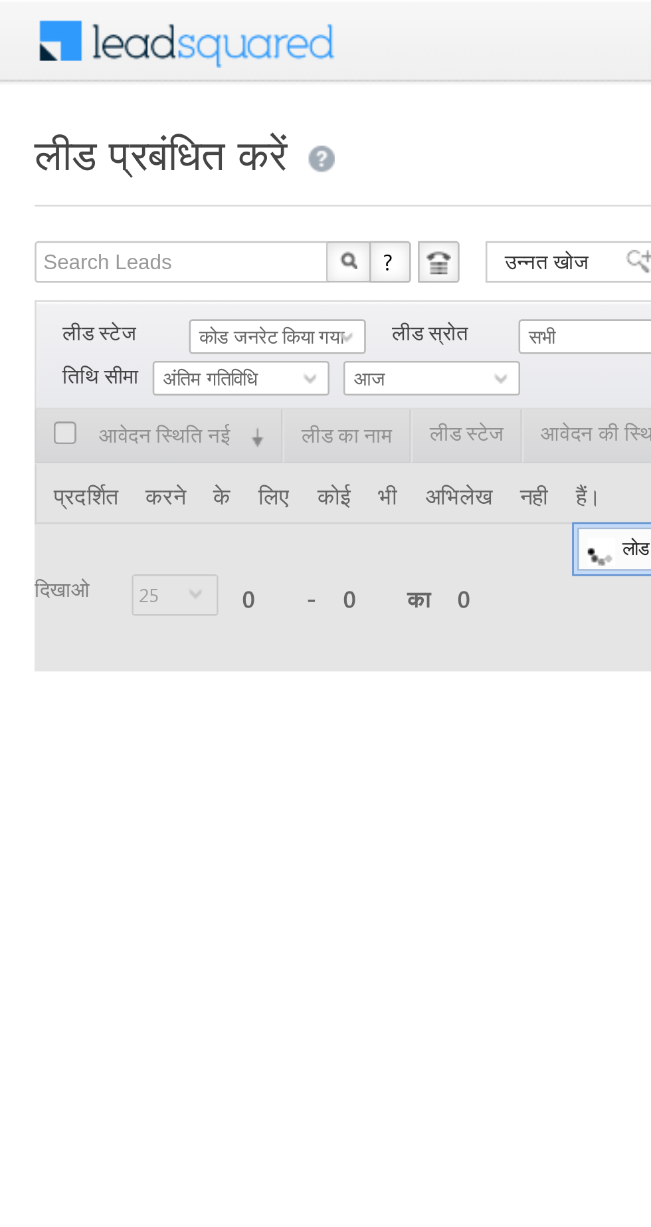
click at [92, 128] on font "कोड जनरेट किया गया" at bounding box center [103, 128] width 55 height 9
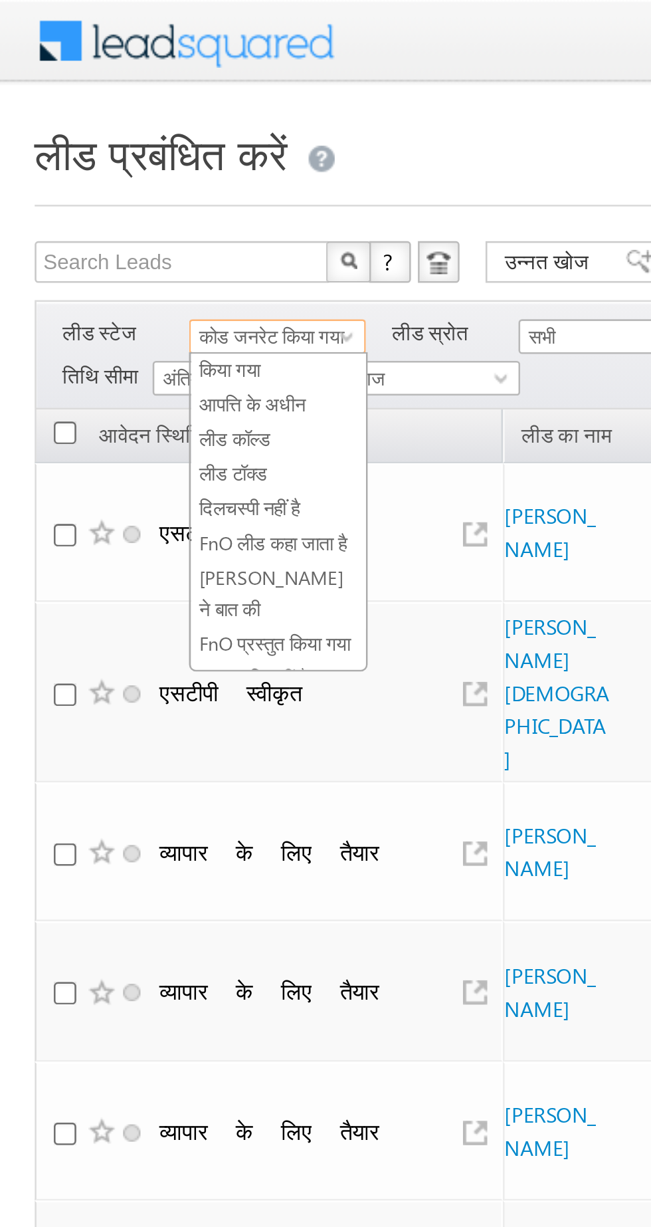
scroll to position [0, 0]
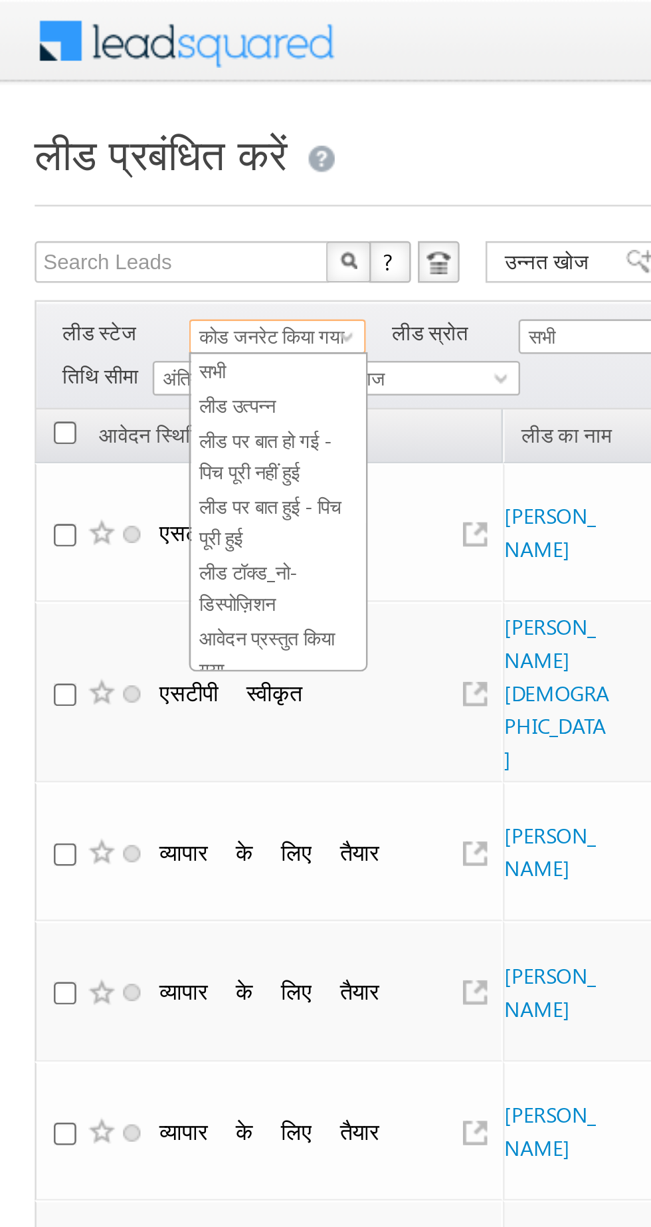
click at [89, 167] on font "लीड पर बात हो गई - पिच पूरी नहीं हुई" at bounding box center [101, 174] width 51 height 21
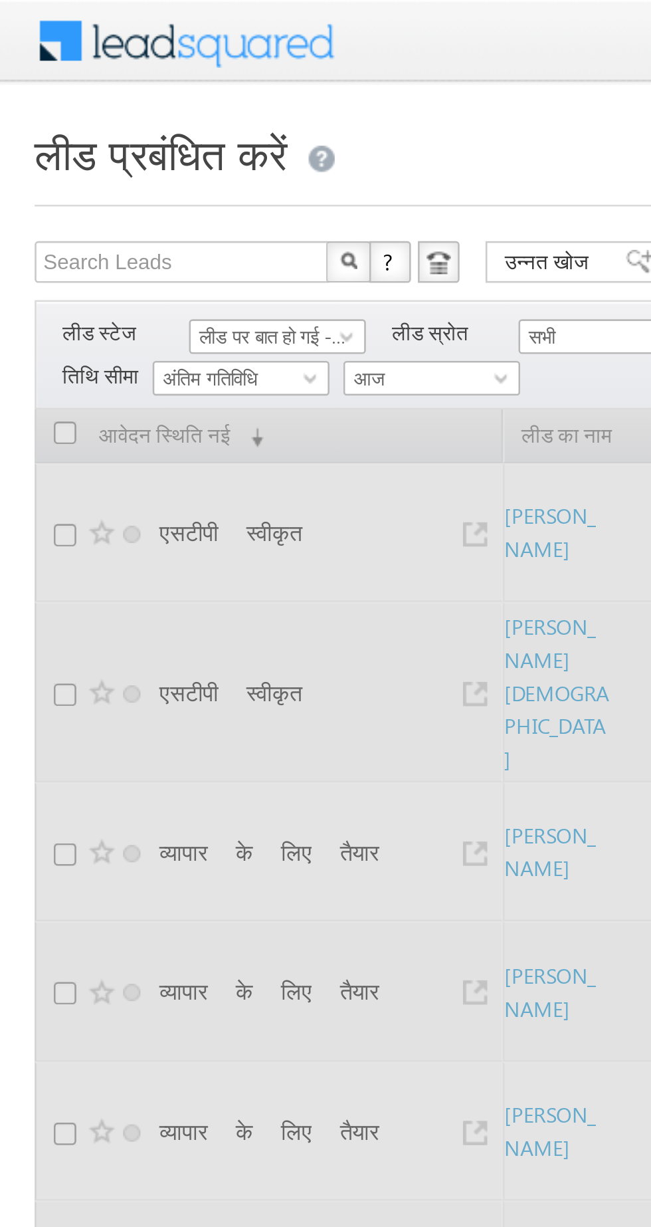
click at [94, 130] on font "लीड पर बात हो गई - पिच पूरी नहीं हुई" at bounding box center [121, 128] width 91 height 9
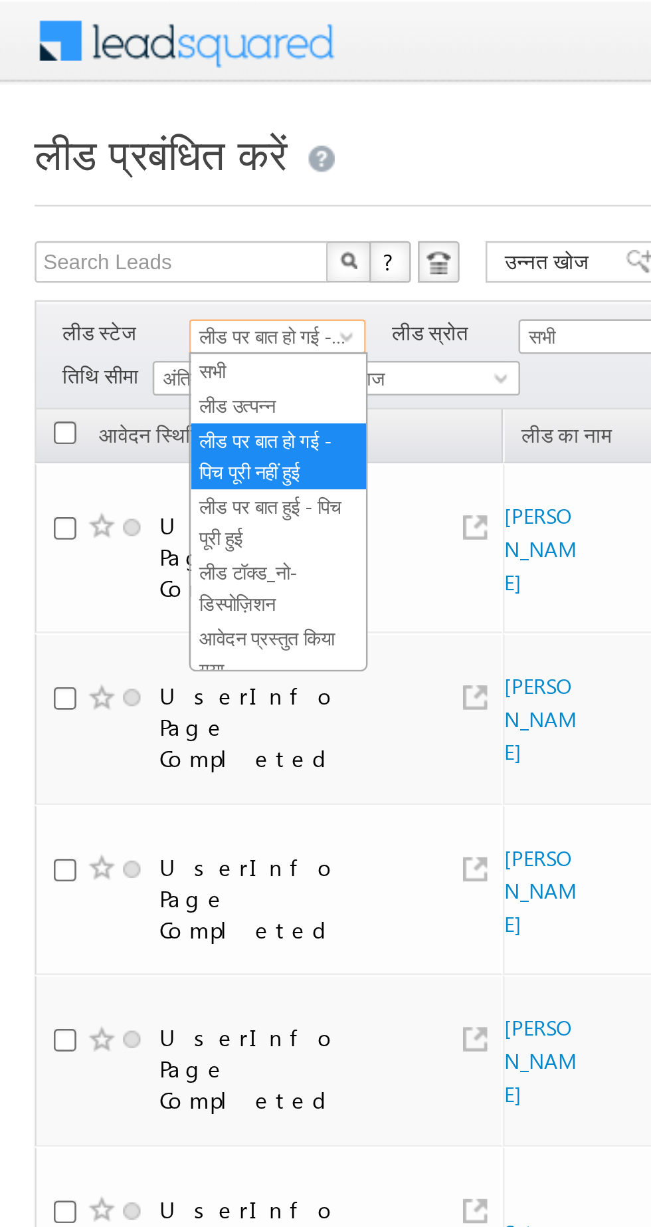
click at [90, 156] on font "लीड उत्पन्न" at bounding box center [90, 155] width 29 height 9
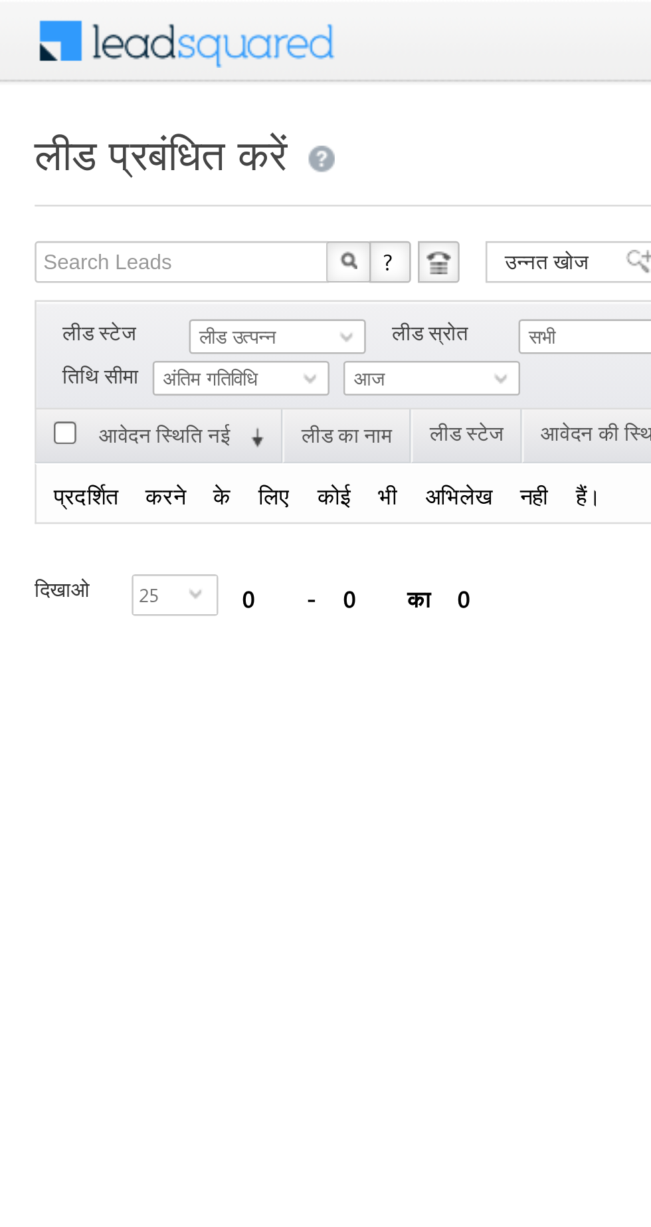
click at [111, 126] on span "लीड उत्पन्न" at bounding box center [104, 129] width 63 height 12
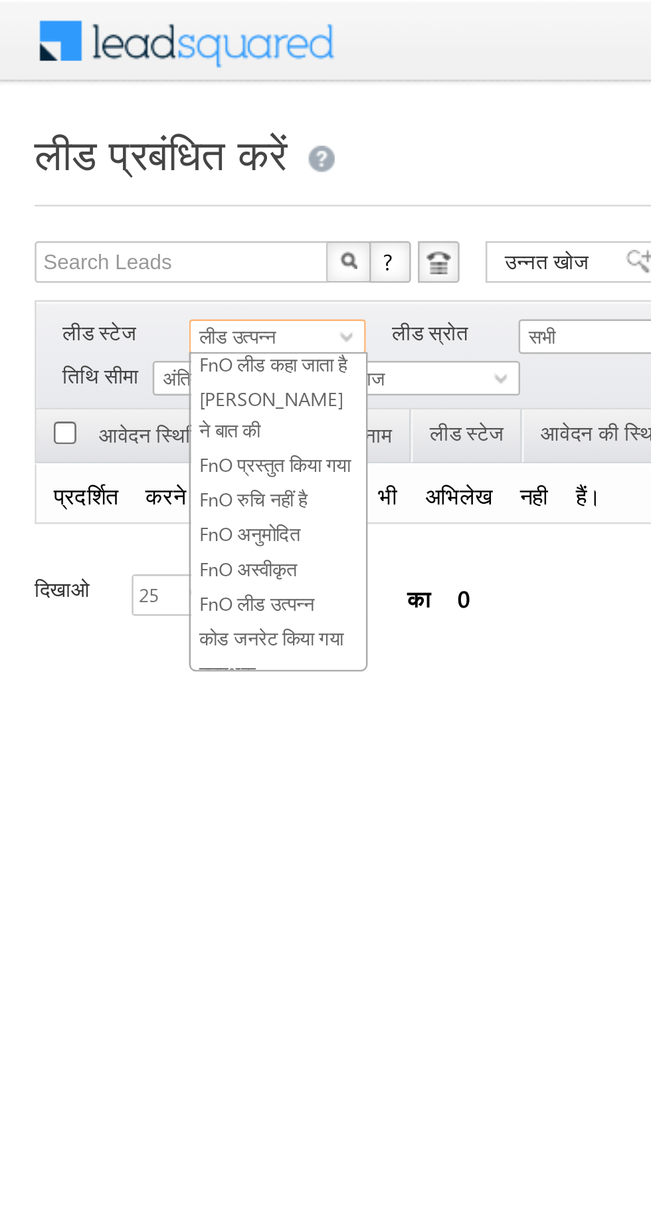
scroll to position [237, 0]
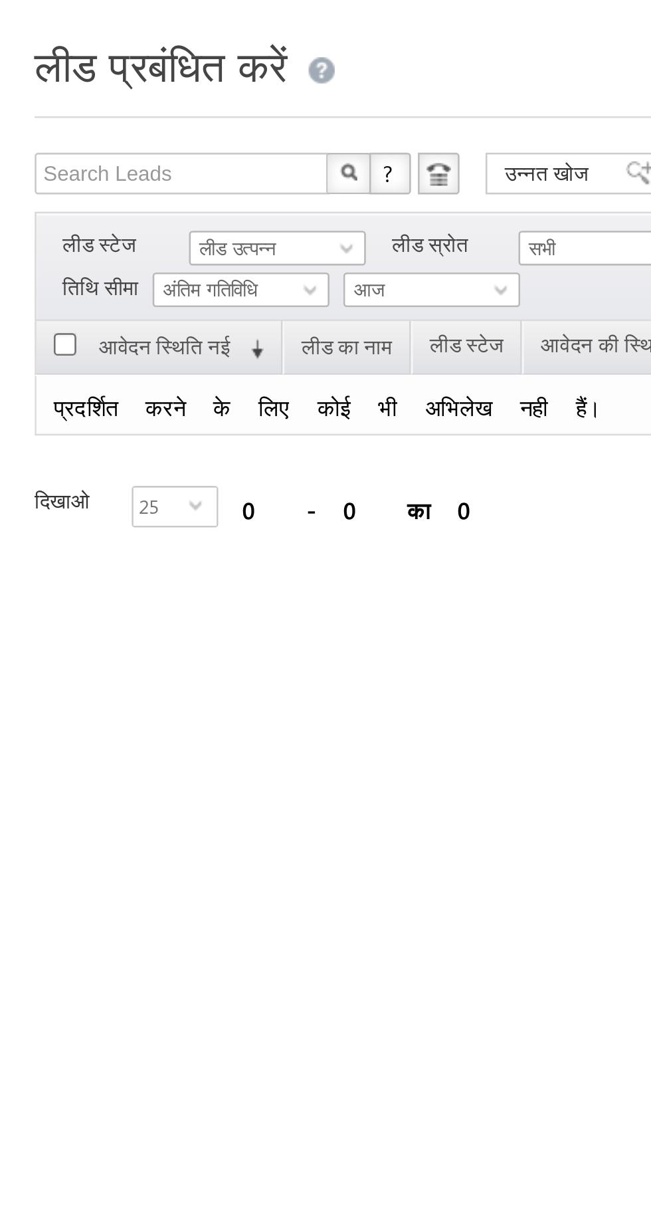
click at [101, 128] on font "लीड उत्पन्न" at bounding box center [90, 128] width 29 height 9
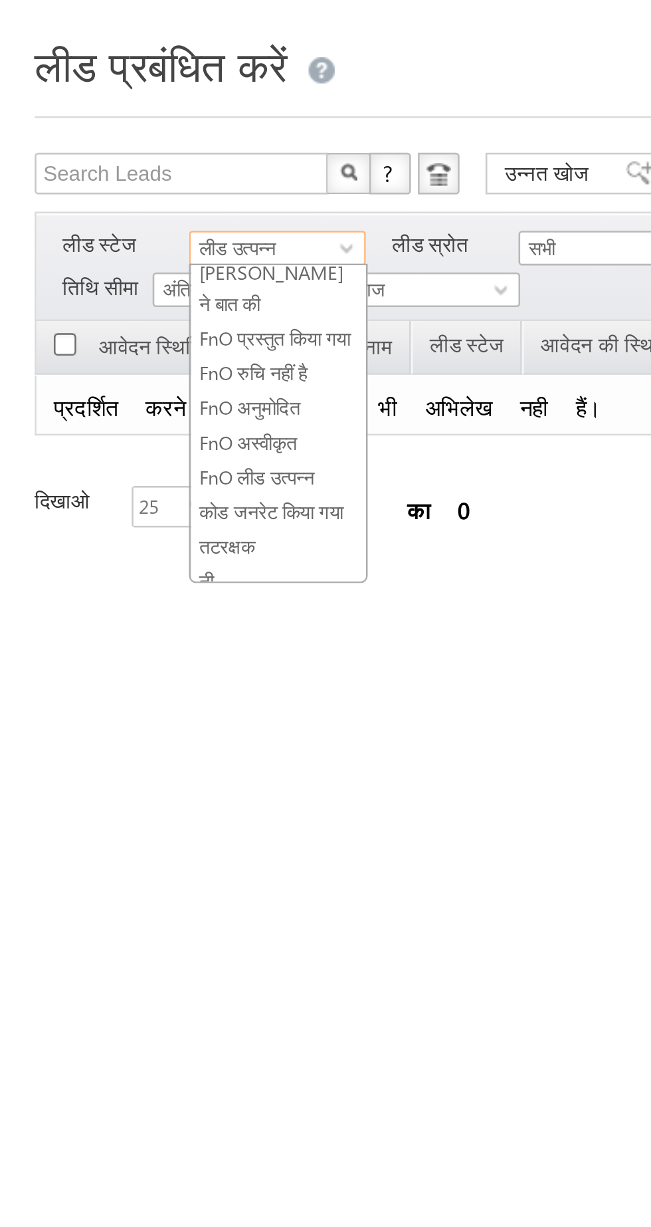
scroll to position [0, 0]
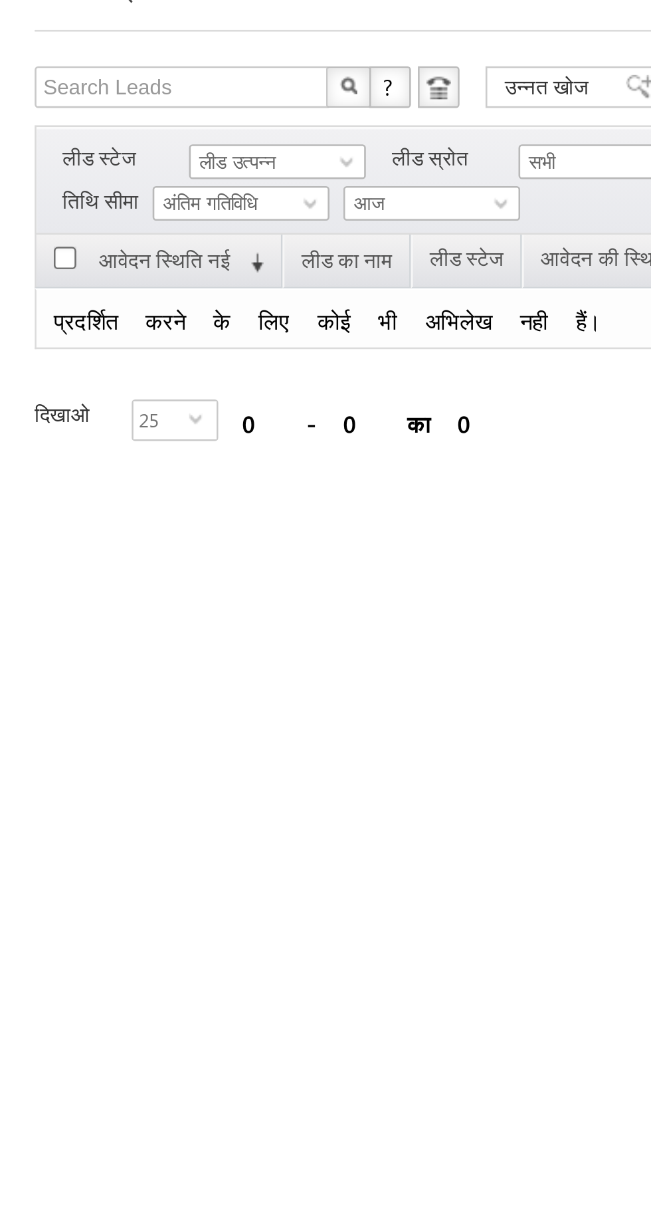
click at [92, 129] on font "लीड उत्पन्न" at bounding box center [90, 128] width 29 height 9
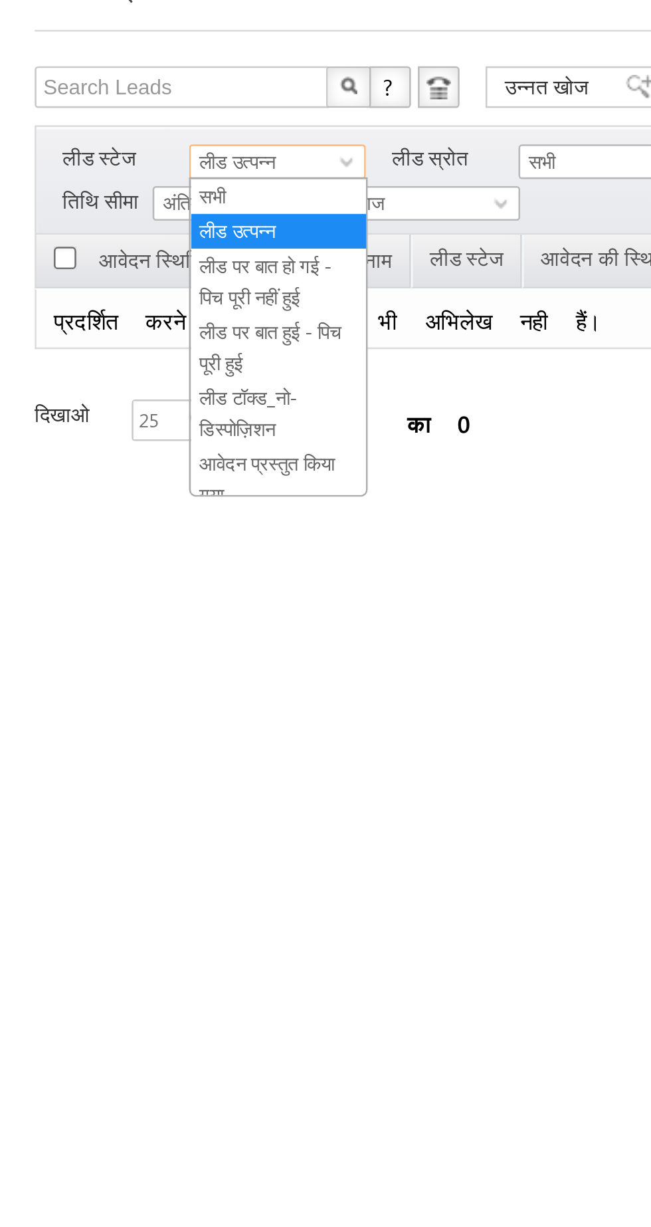
click at [94, 170] on font "लीड पर बात हो गई - पिच पूरी नहीं हुई" at bounding box center [101, 174] width 51 height 21
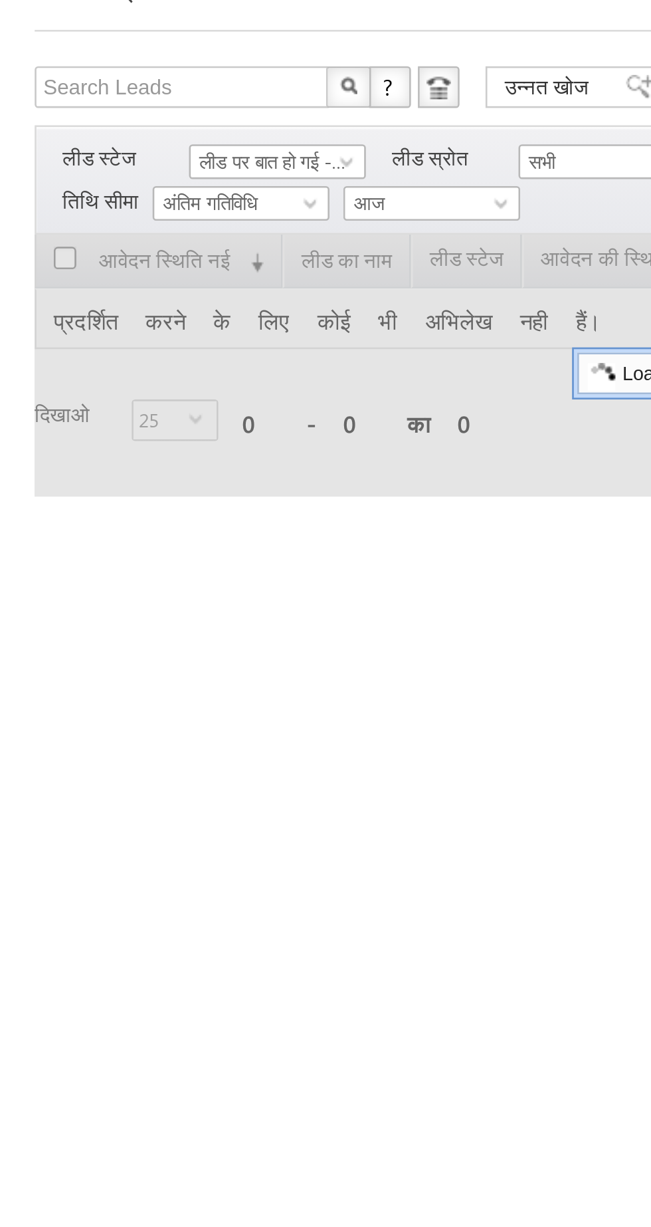
click at [88, 129] on font "लीड पर बात हो गई - पिच पूरी नहीं हुई" at bounding box center [121, 128] width 91 height 9
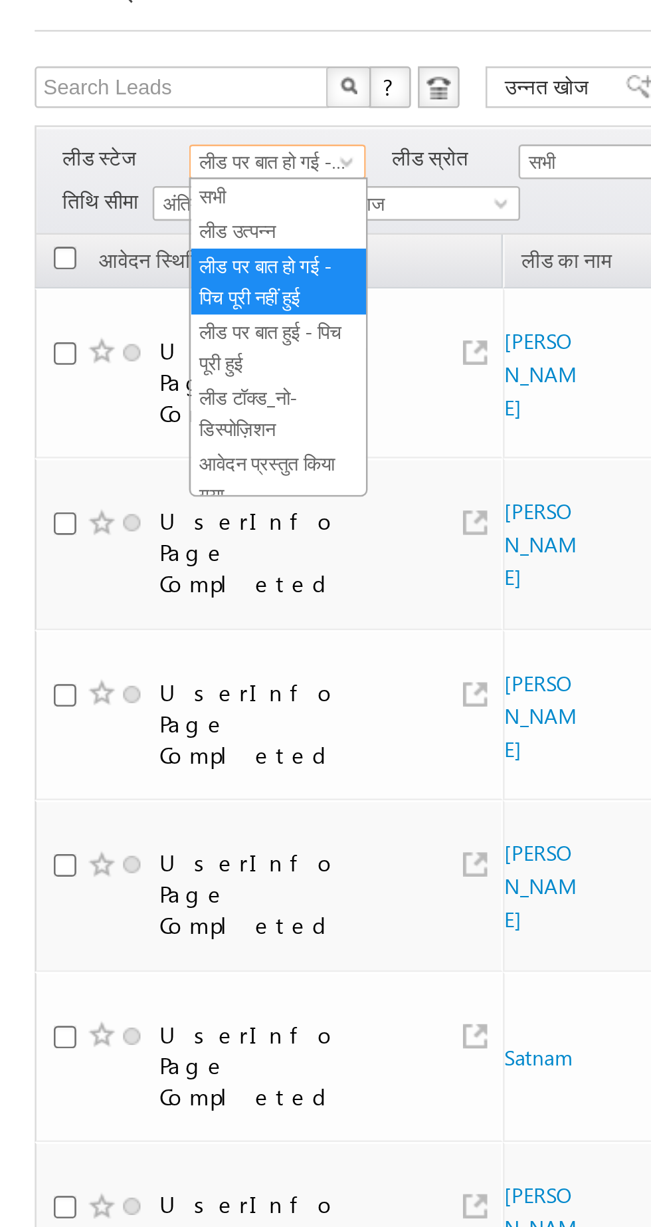
click at [90, 159] on font "लीड उत्पन्न" at bounding box center [90, 155] width 29 height 9
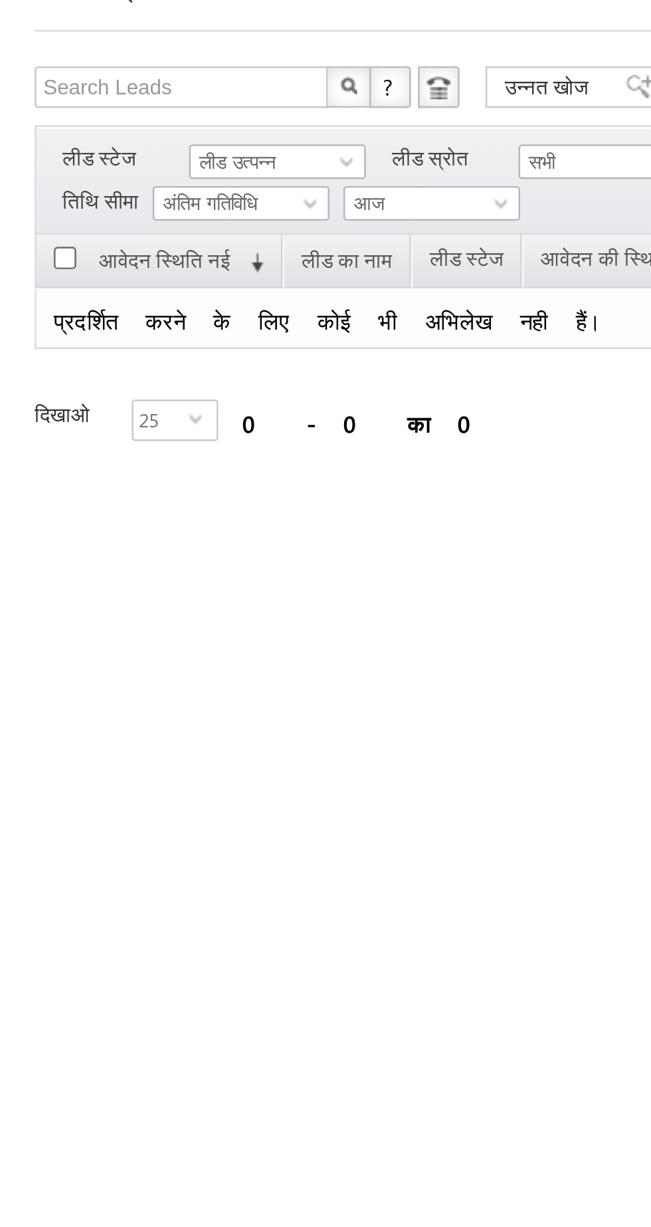
click at [110, 130] on span "लीड उत्पन्न" at bounding box center [104, 129] width 63 height 12
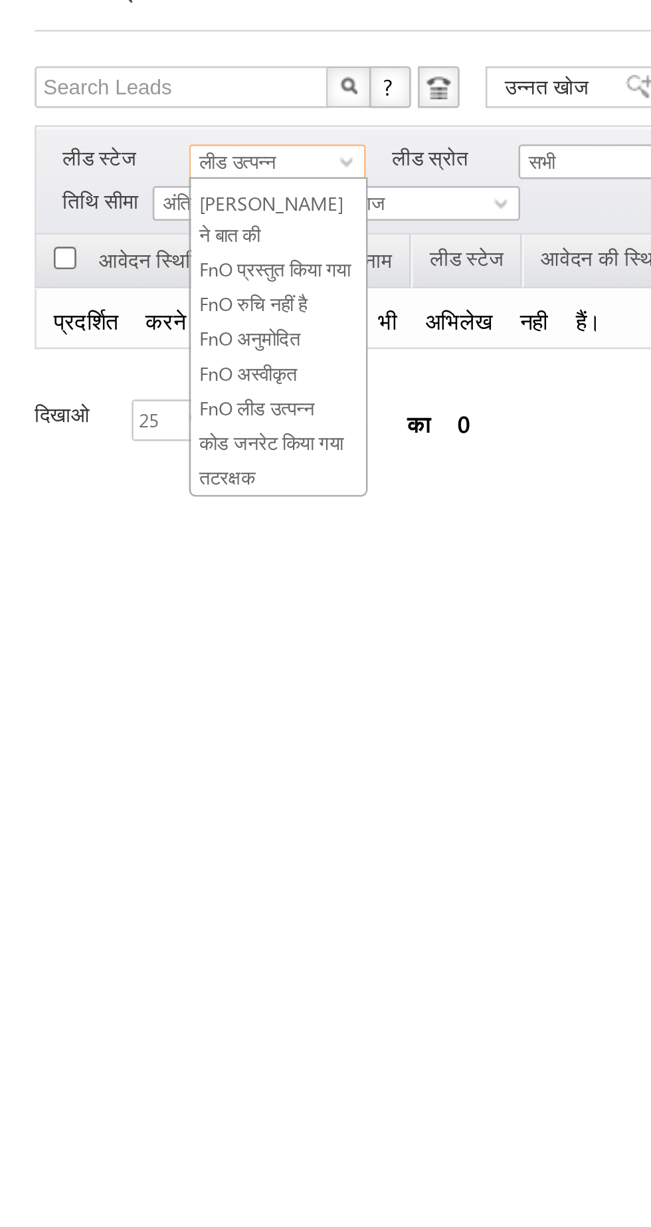
scroll to position [237, 0]
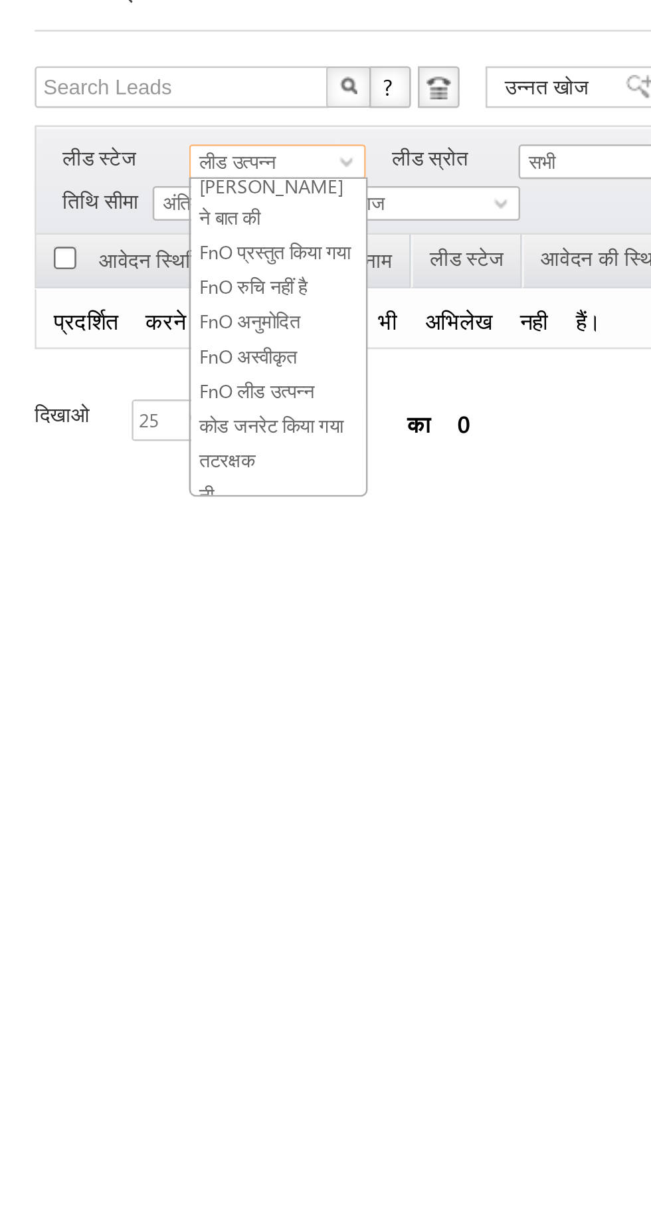
click at [124, 225] on font "कोड जनरेट किया गया" at bounding box center [103, 229] width 55 height 9
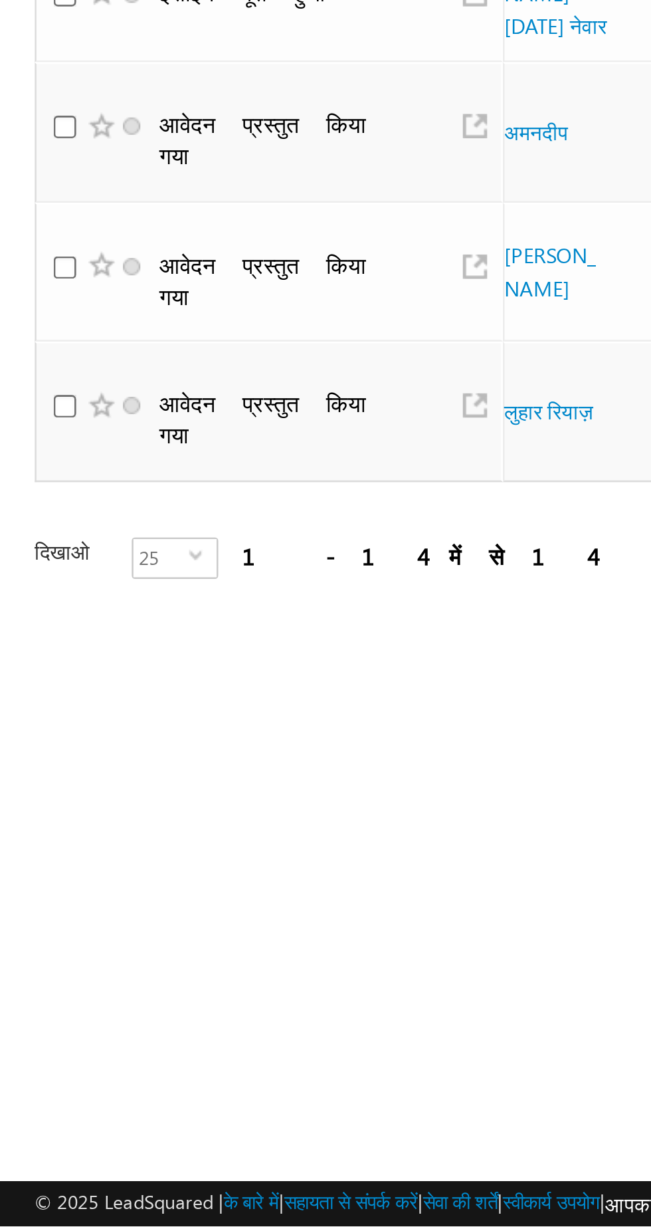
scroll to position [0, 0]
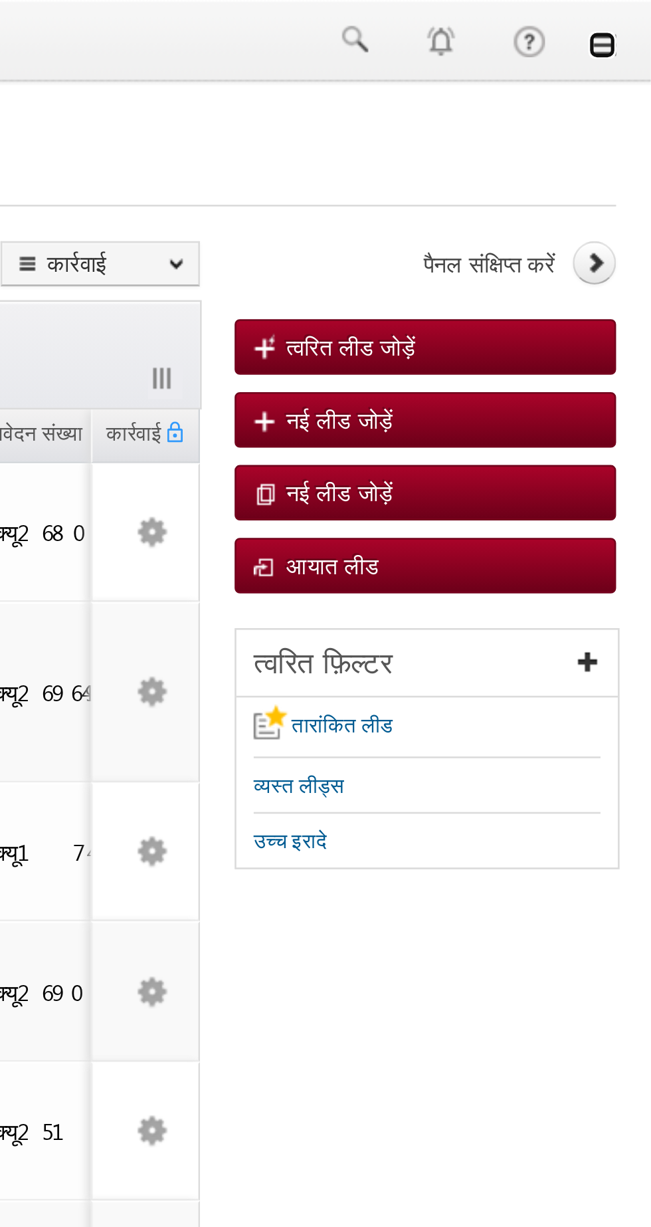
click at [634, 19] on link at bounding box center [632, 17] width 11 height 11
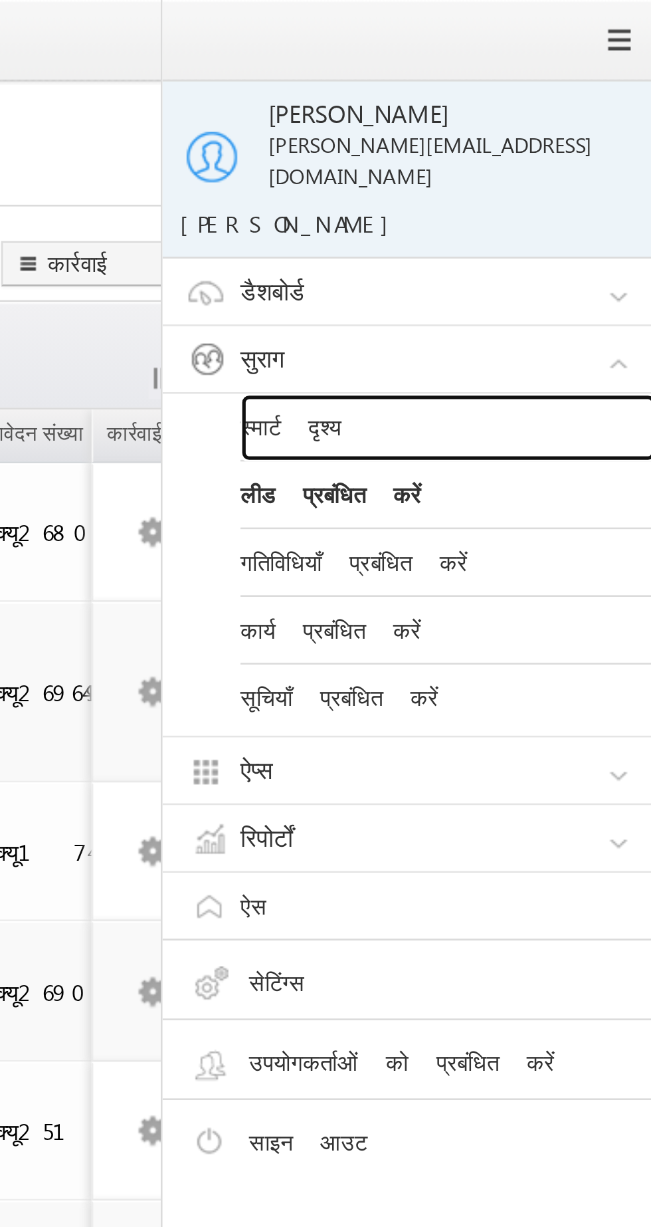
click at [607, 151] on link "स्मार्ट दृश्य" at bounding box center [573, 164] width 159 height 26
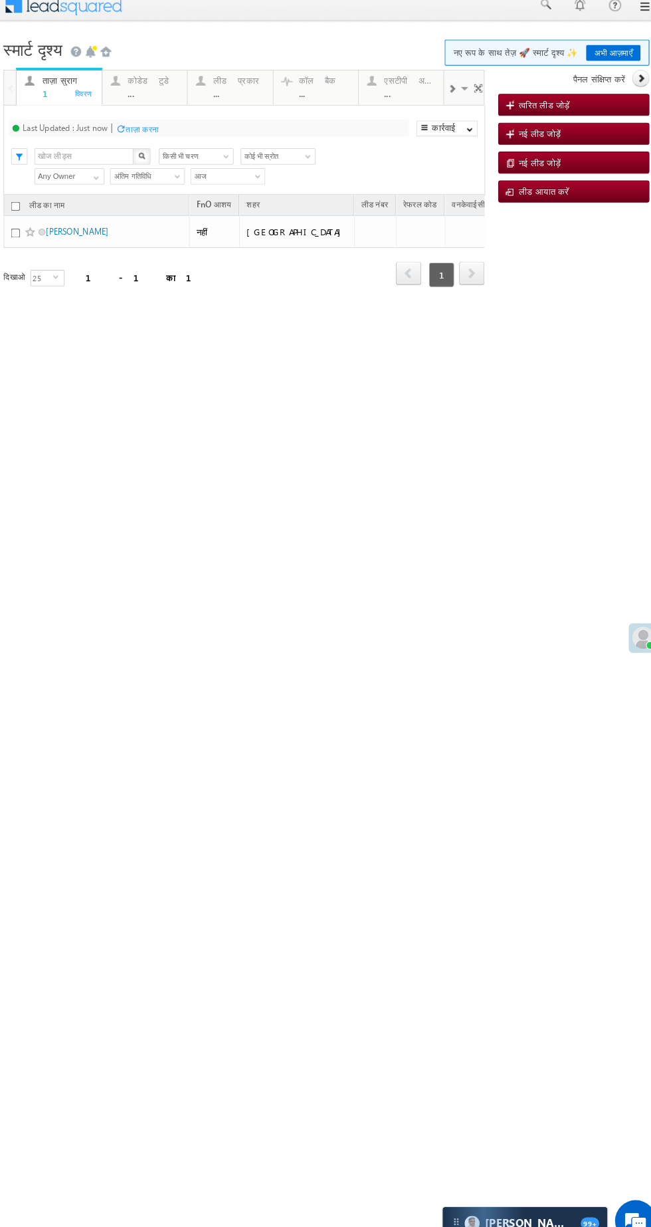
click at [152, 92] on div "..." at bounding box center [149, 90] width 50 height 10
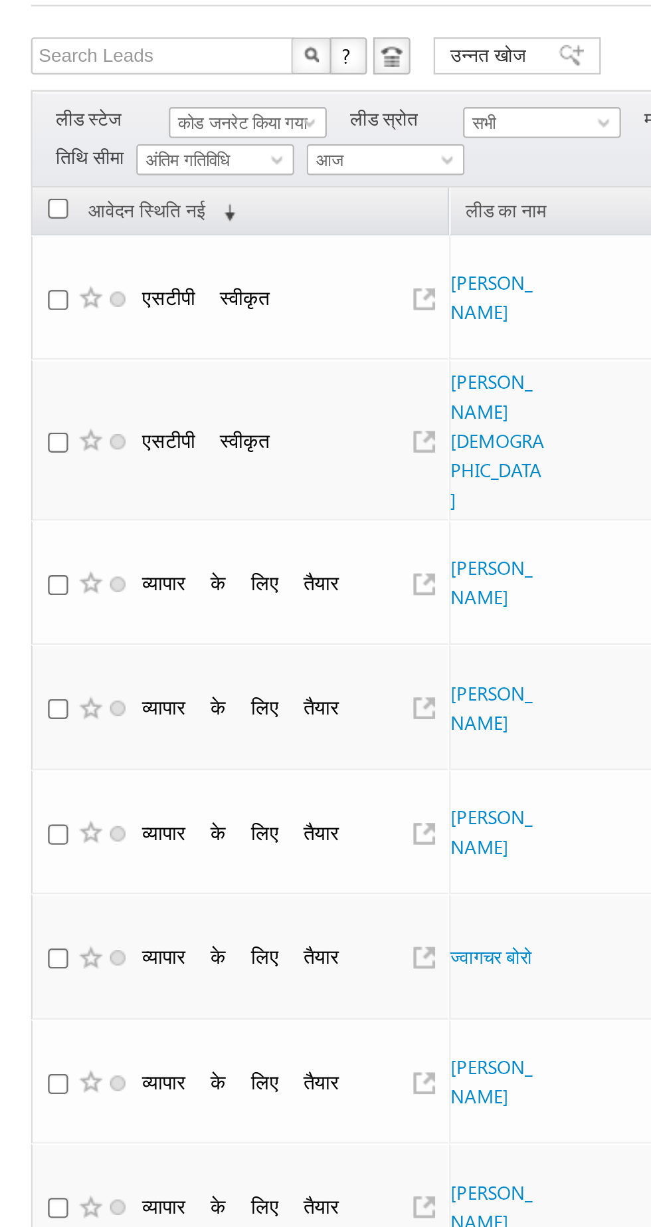
click at [90, 128] on font "कोड जनरेट किया गया" at bounding box center [103, 128] width 55 height 9
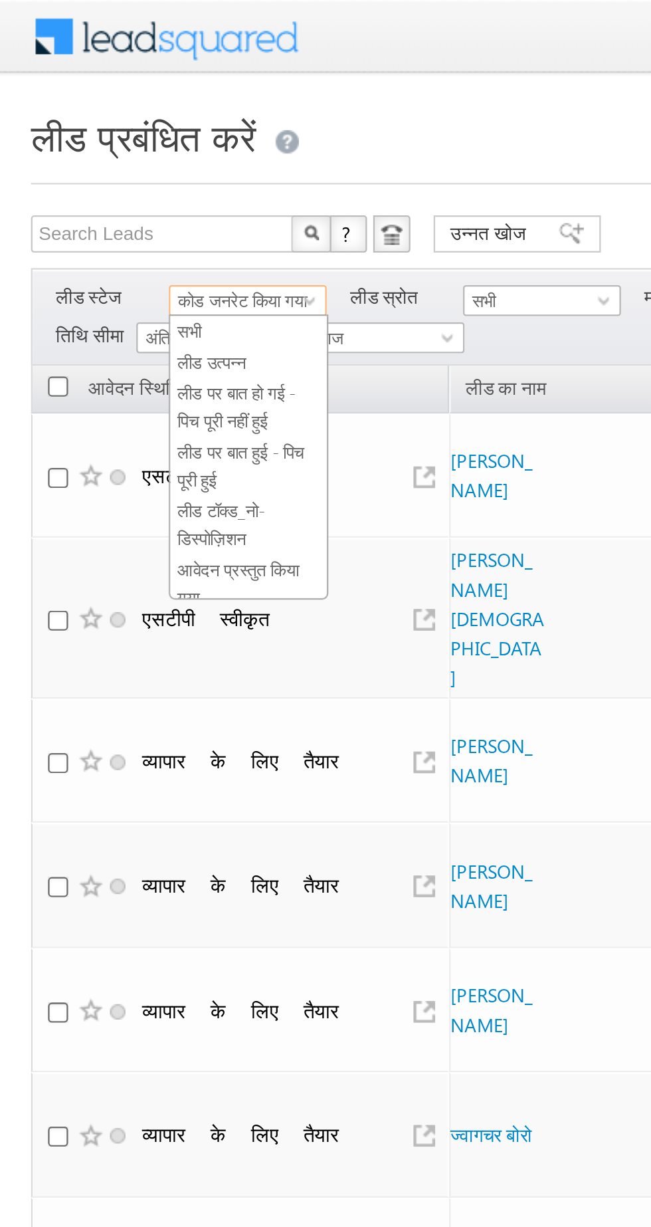
click at [86, 158] on font "लीड उत्पन्न" at bounding box center [90, 155] width 29 height 9
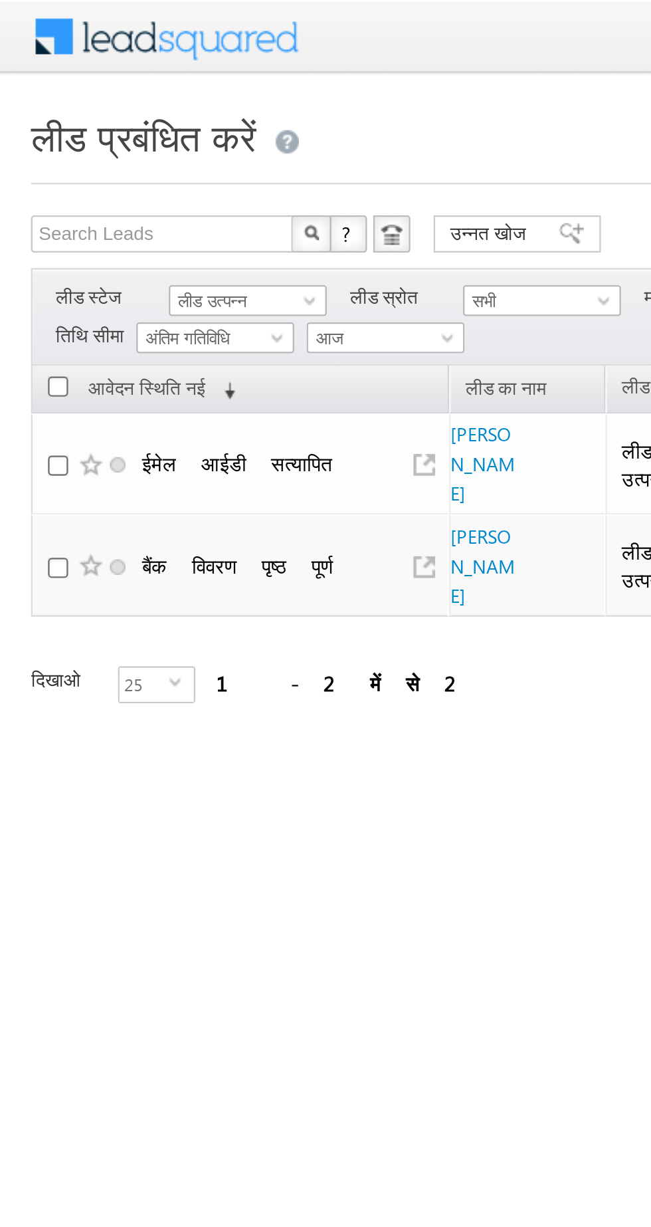
click at [199, 264] on div "ताज़ा करना पहला पिछला 1 अगला अंतिम 1 - 2 में से 2" at bounding box center [245, 284] width 465 height 40
click at [196, 225] on font "मयंक कुमार" at bounding box center [207, 242] width 28 height 35
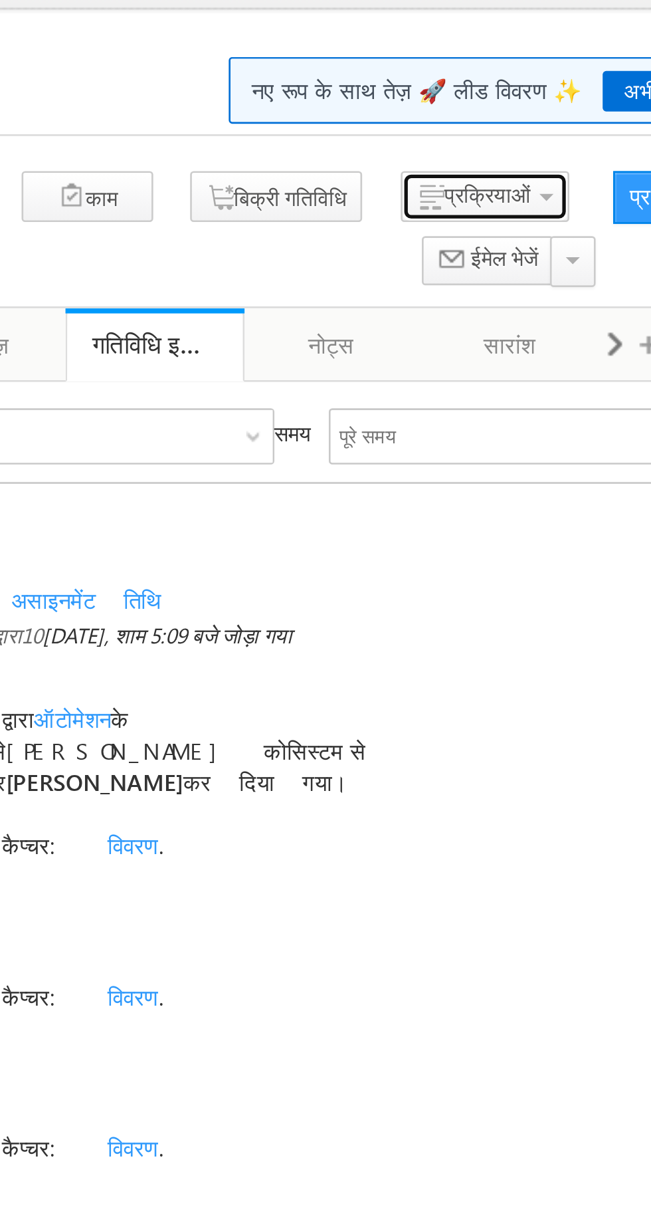
click at [517, 104] on font "प्रक्रियाओं" at bounding box center [533, 101] width 33 height 10
click at [0, 0] on span "पात्र नहीं है" at bounding box center [0, 0] width 0 height 0
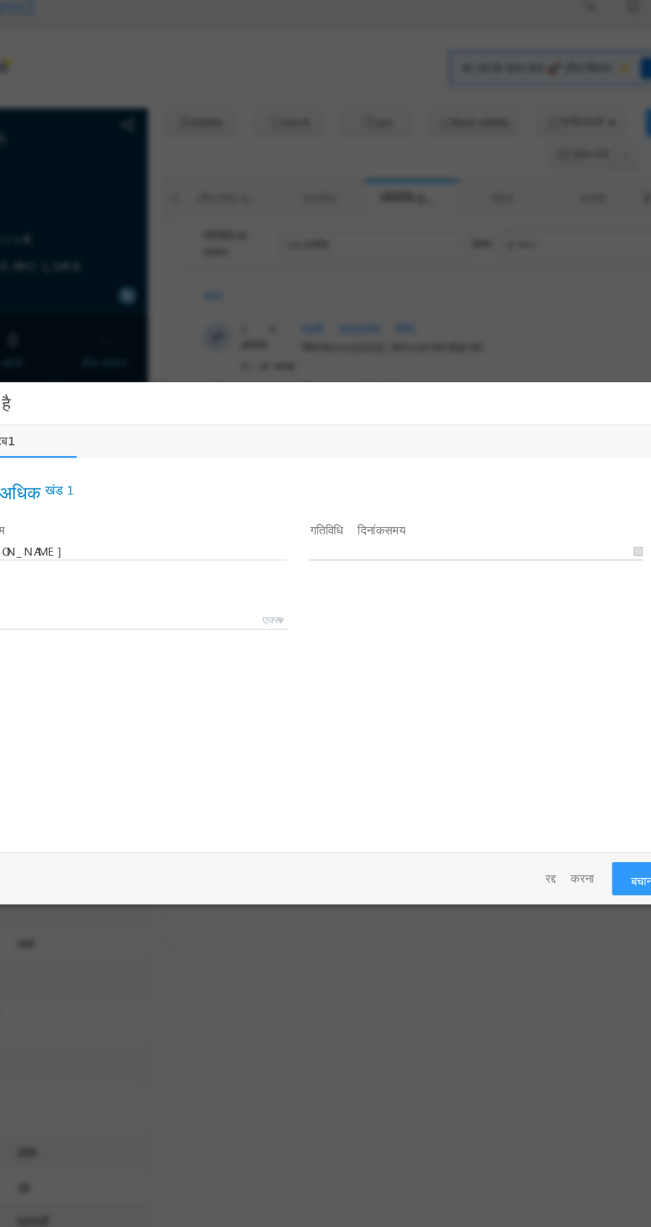
click at [301, 510] on body "पात्र नहीं है ×" at bounding box center [201, 555] width 565 height 346
type input "08/10/25 5:11 PM"
click at [441, 744] on button "बचाना" at bounding box center [454, 748] width 46 height 25
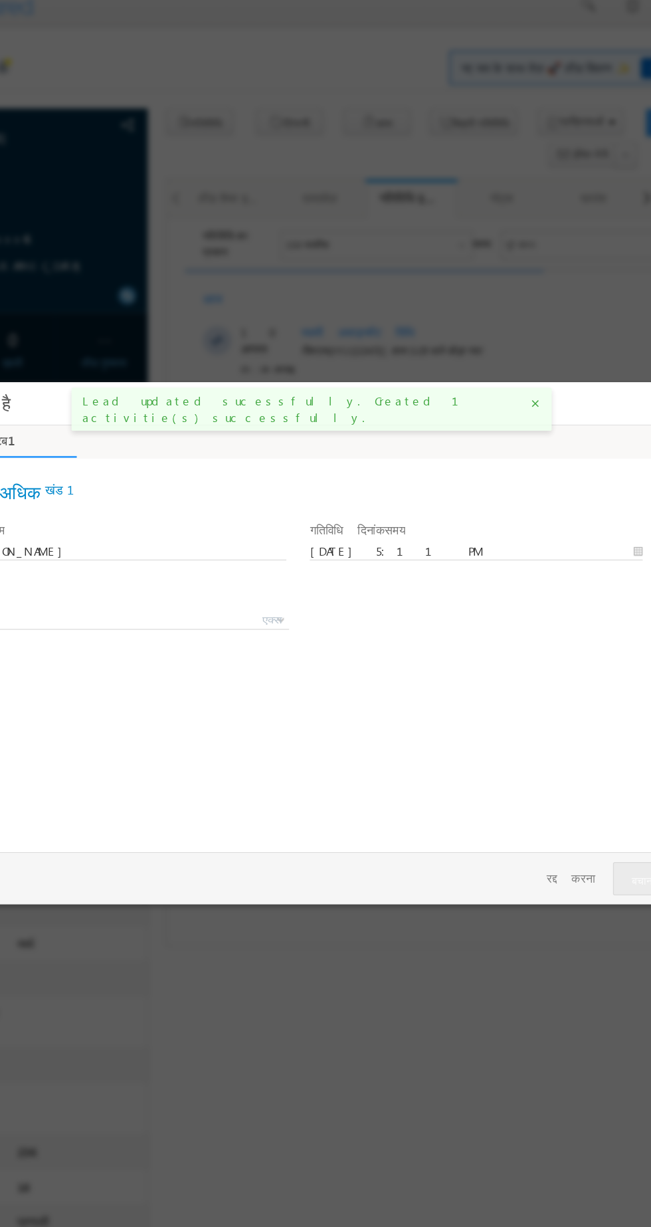
click at [396, 213] on div at bounding box center [325, 613] width 651 height 1227
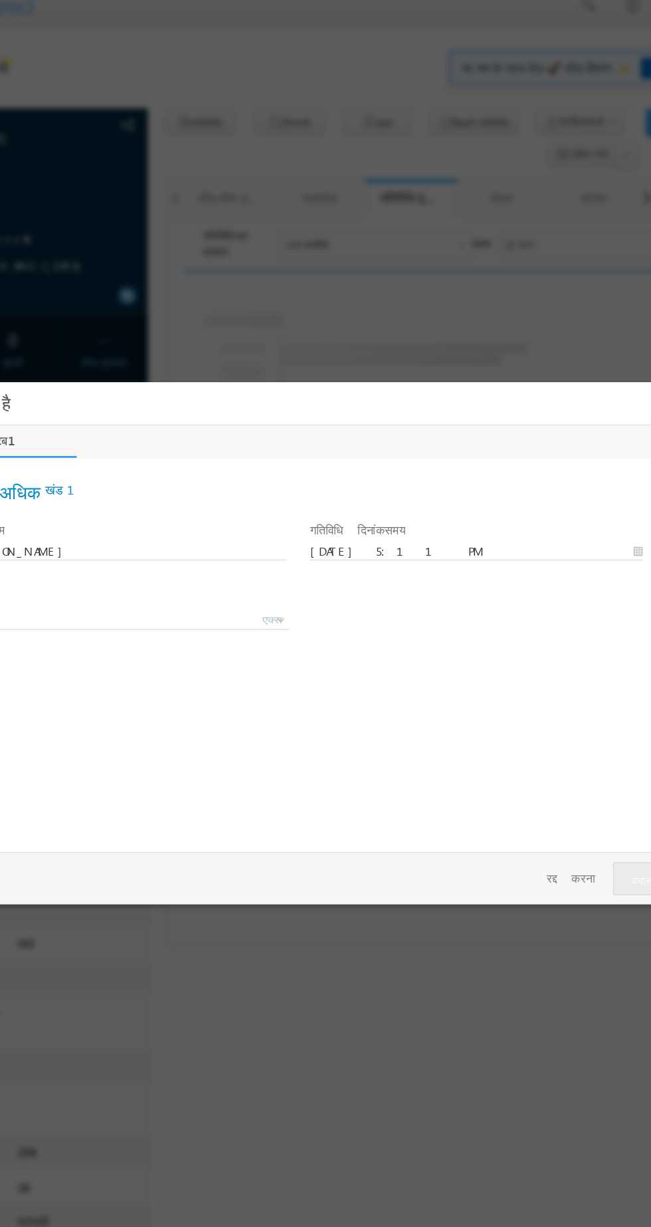
click at [386, 235] on div at bounding box center [325, 613] width 651 height 1227
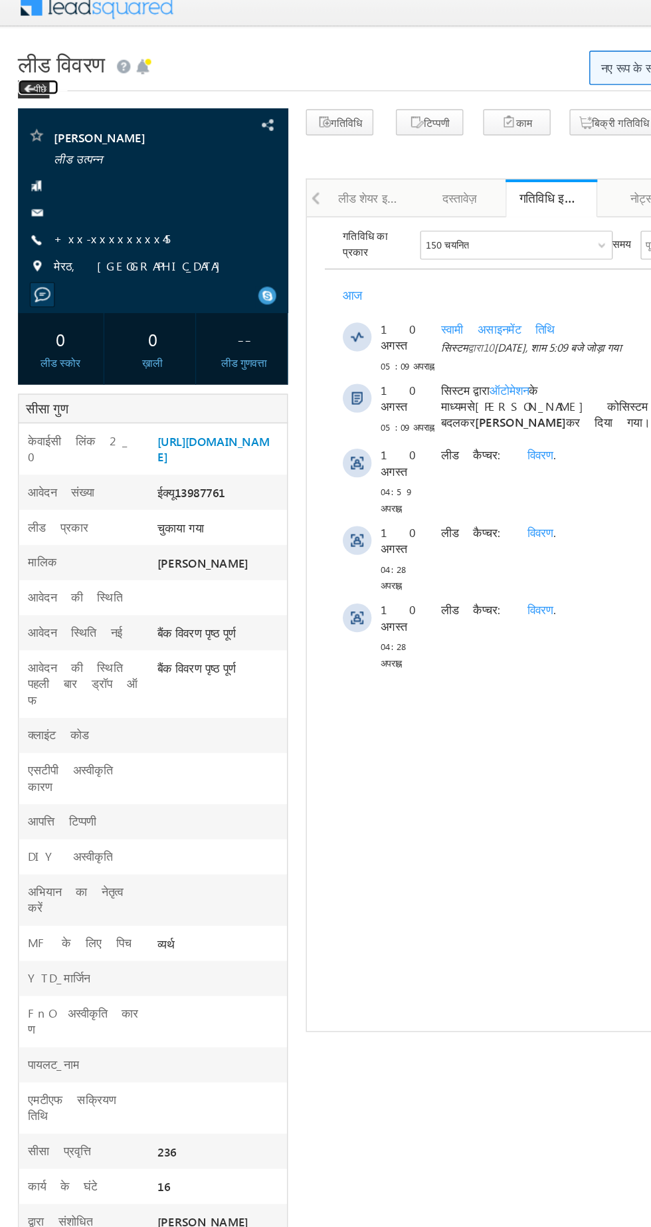
click at [32, 78] on font "पीछे" at bounding box center [29, 77] width 9 height 8
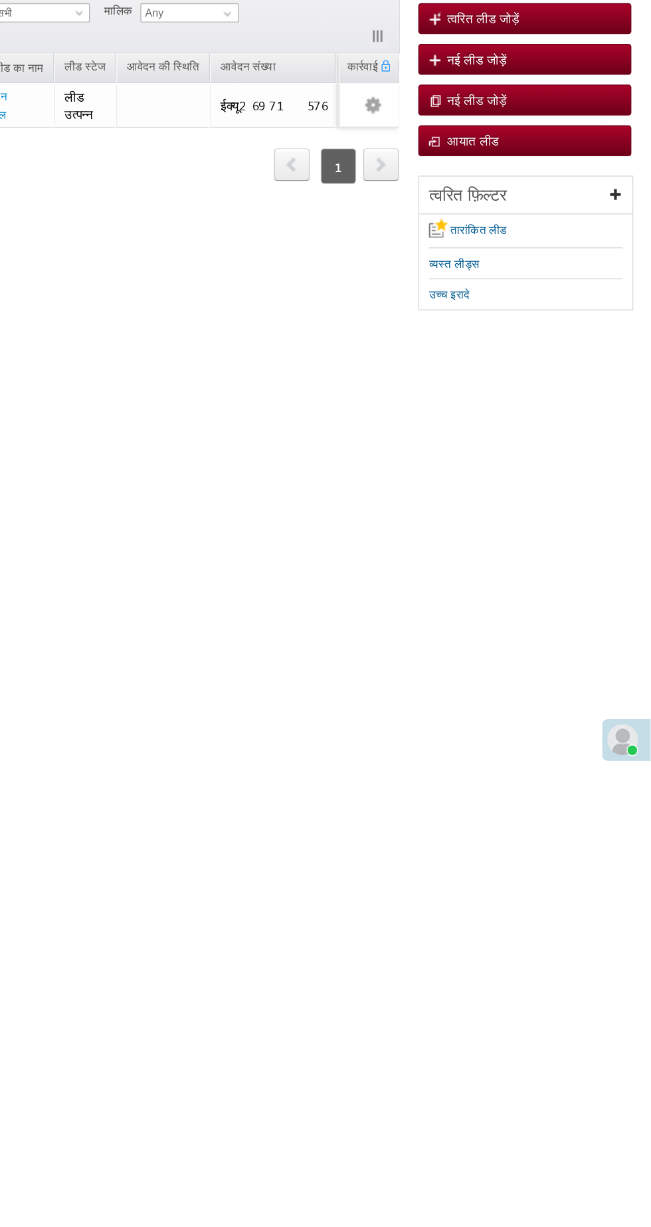
click at [213, 410] on html "मेनू निशा आनंद यादव निशा .यदा v@ang किंग।" at bounding box center [325, 205] width 651 height 410
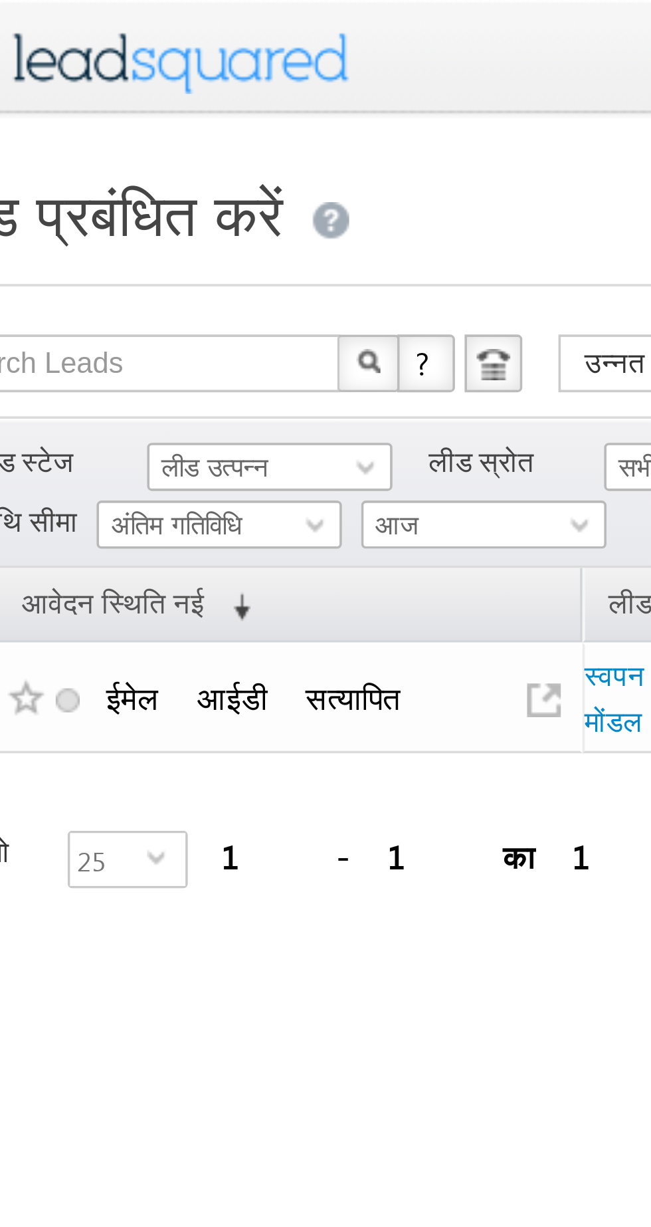
click at [92, 124] on font "लीड उत्पन्न" at bounding box center [90, 128] width 29 height 9
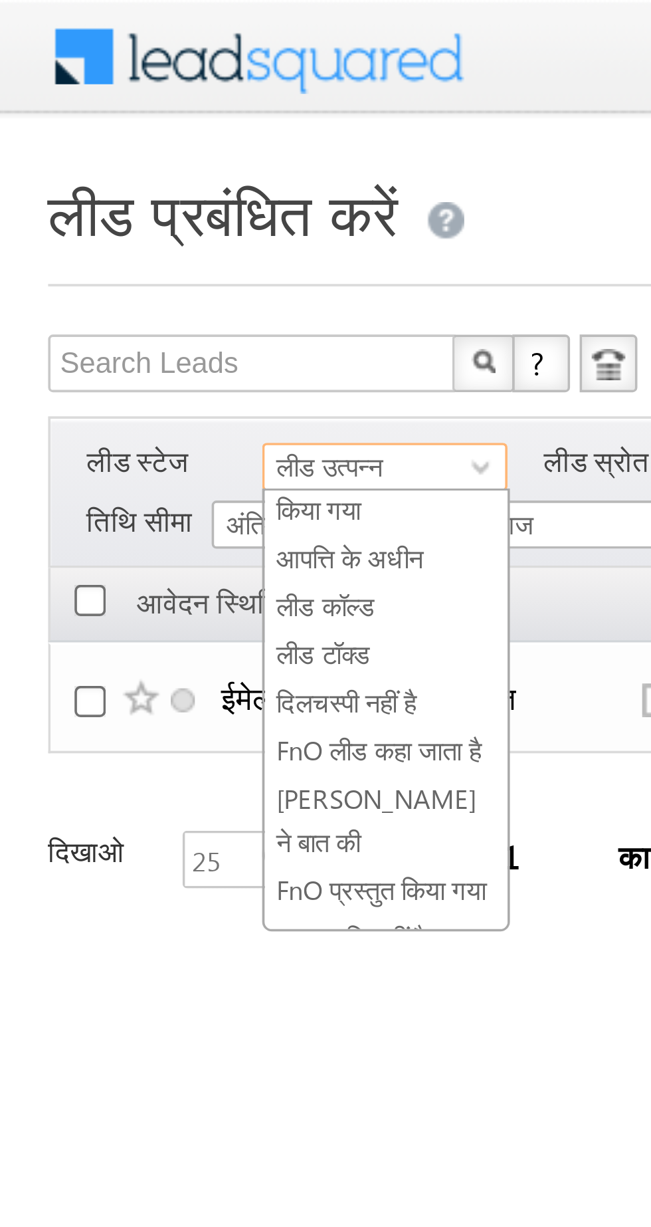
scroll to position [237, 0]
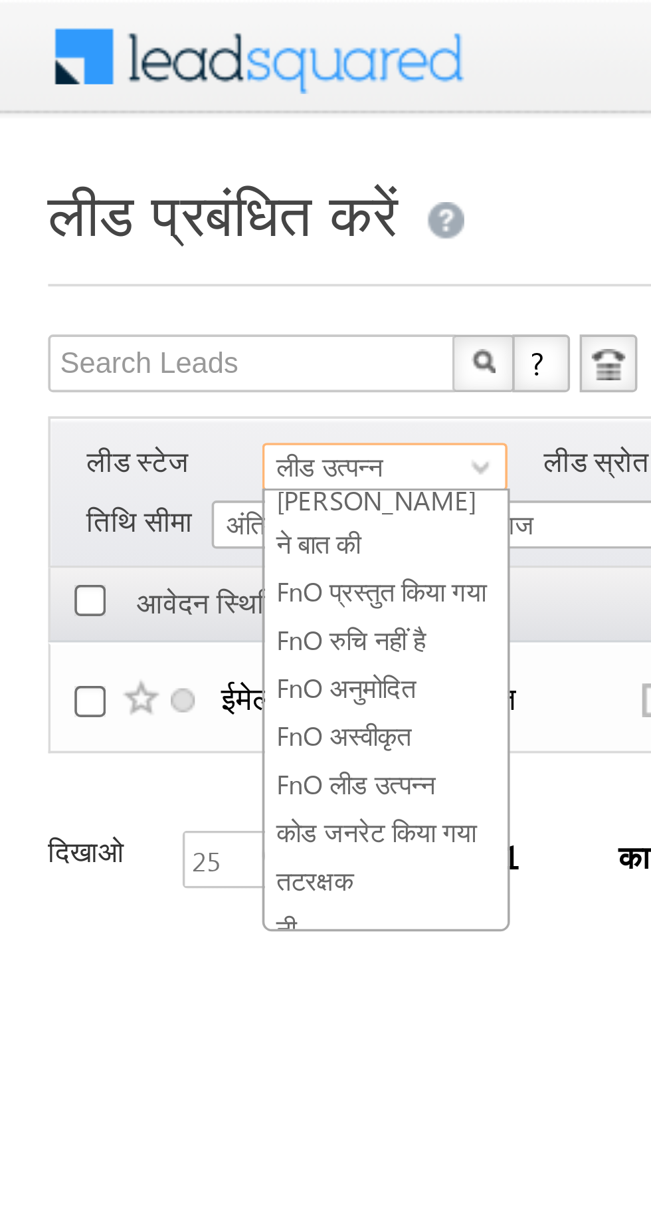
click at [90, 228] on font "कोड जनरेट किया गया" at bounding box center [103, 229] width 55 height 9
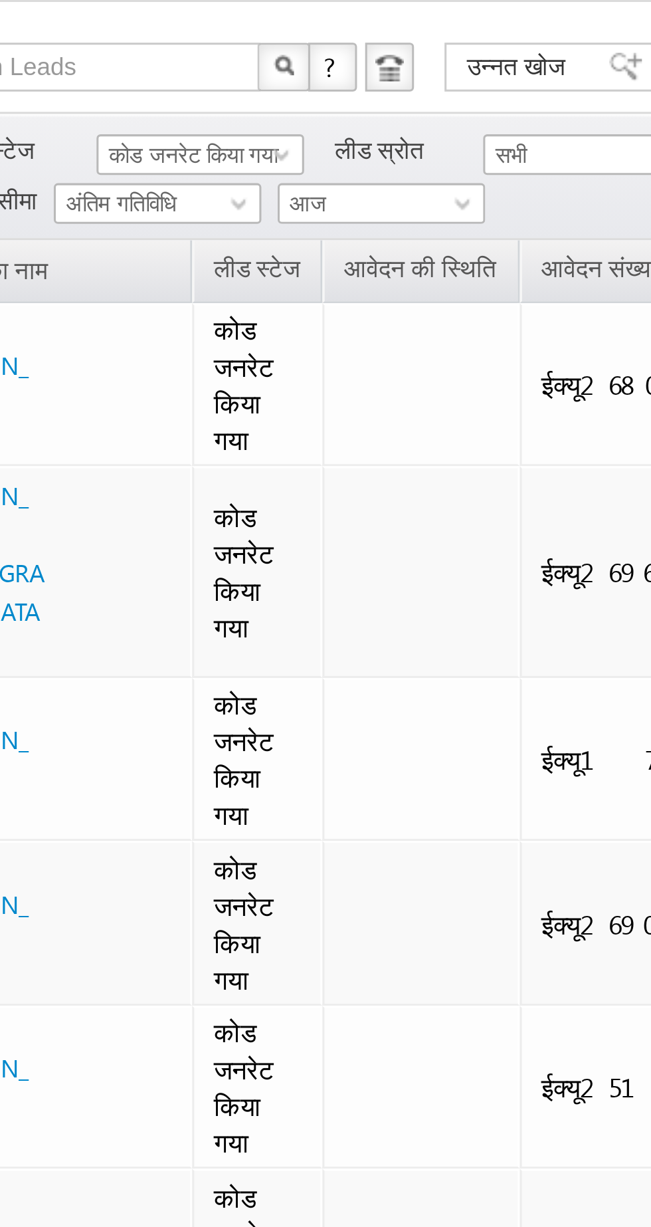
scroll to position [0, 195]
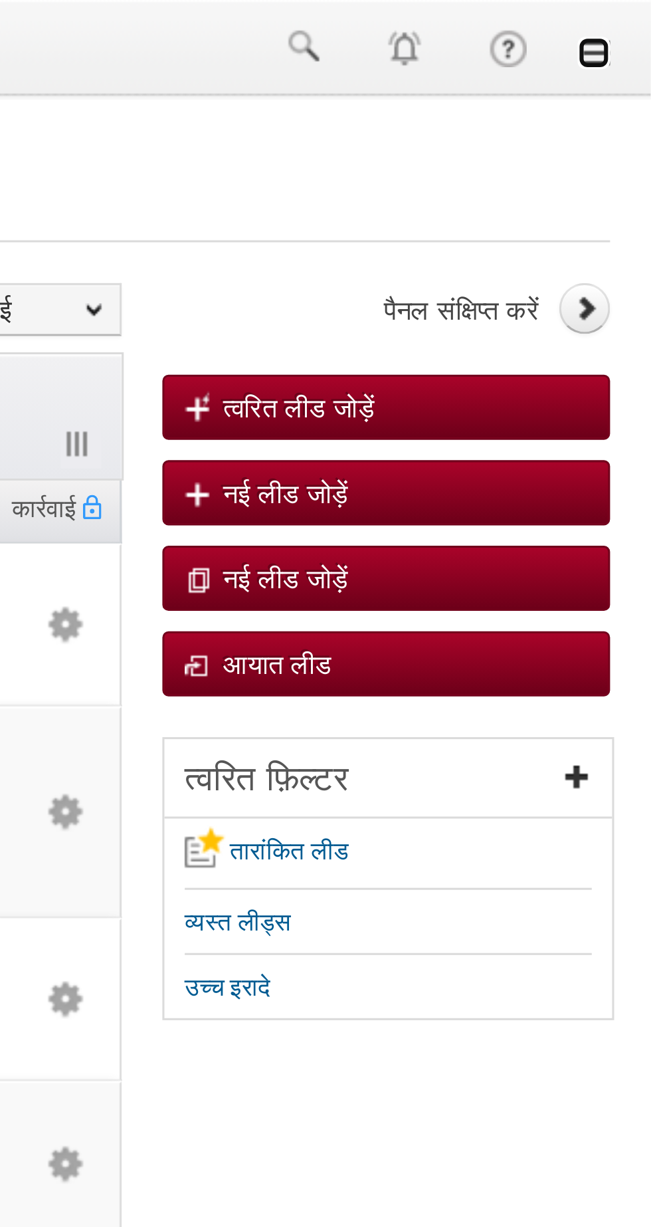
click at [631, 21] on link at bounding box center [632, 17] width 11 height 11
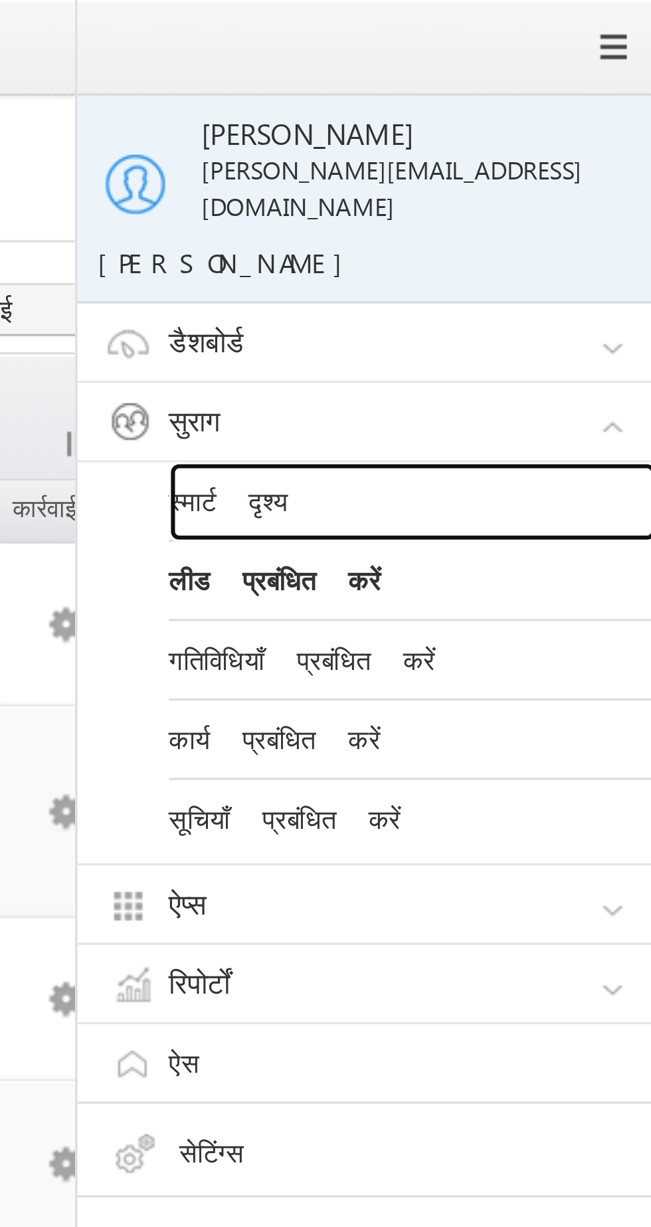
click at [511, 157] on font "स्मार्ट दृश्य" at bounding box center [513, 162] width 39 height 11
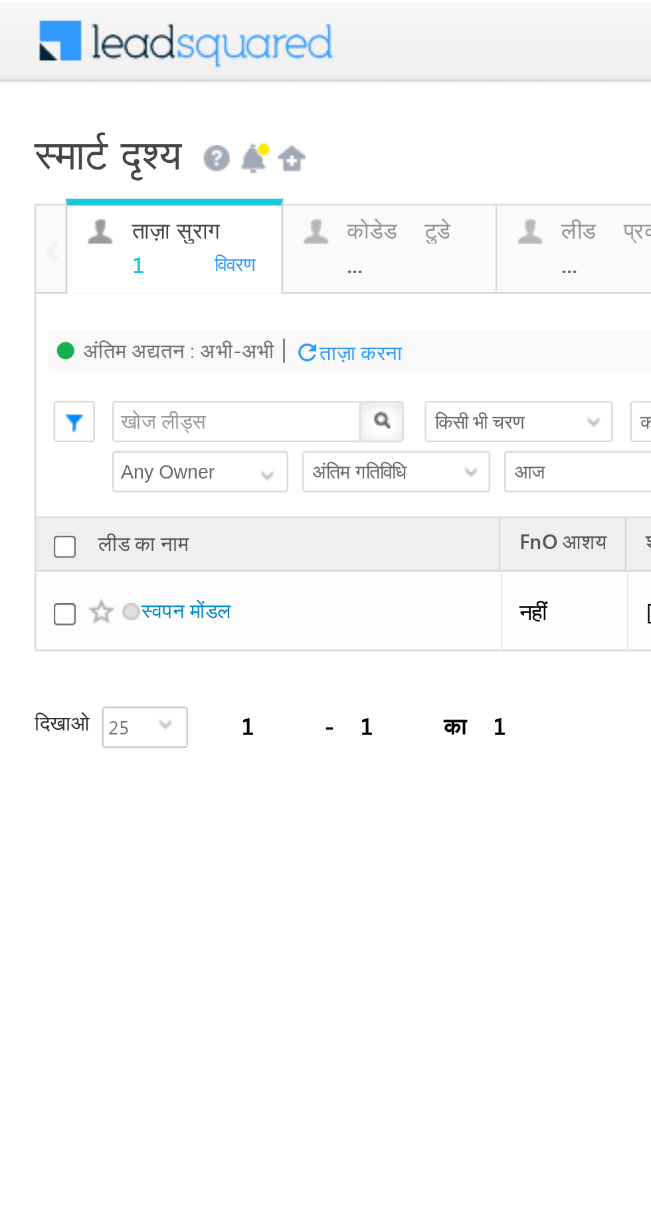
click at [144, 100] on div "..." at bounding box center [159, 101] width 50 height 10
